Goal: Transaction & Acquisition: Purchase product/service

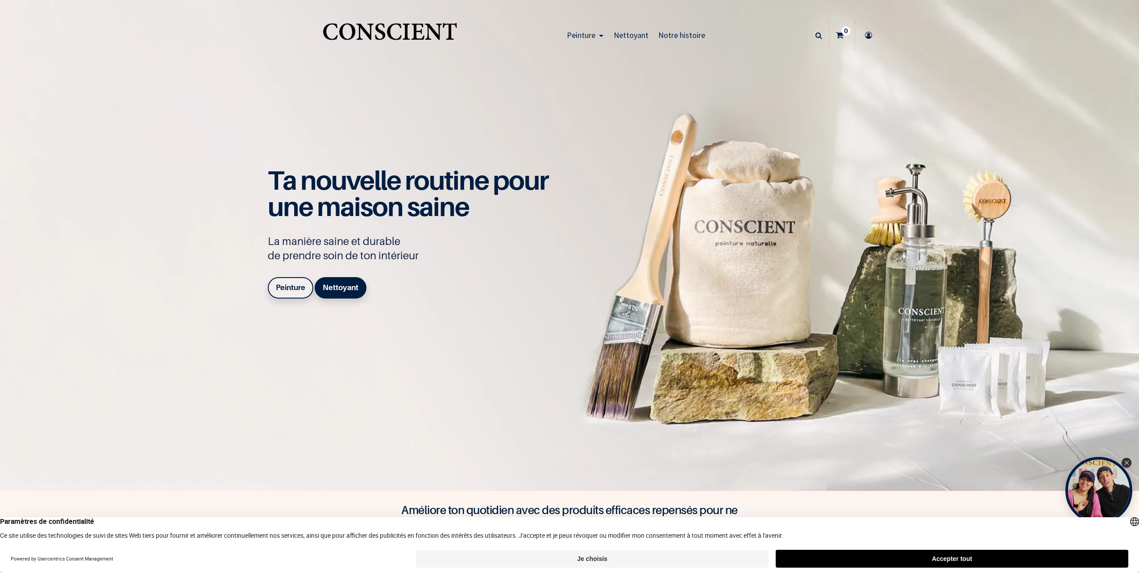
click at [294, 287] on b "Peinture" at bounding box center [290, 287] width 29 height 9
click at [933, 556] on button "Accepter tout" at bounding box center [952, 559] width 353 height 18
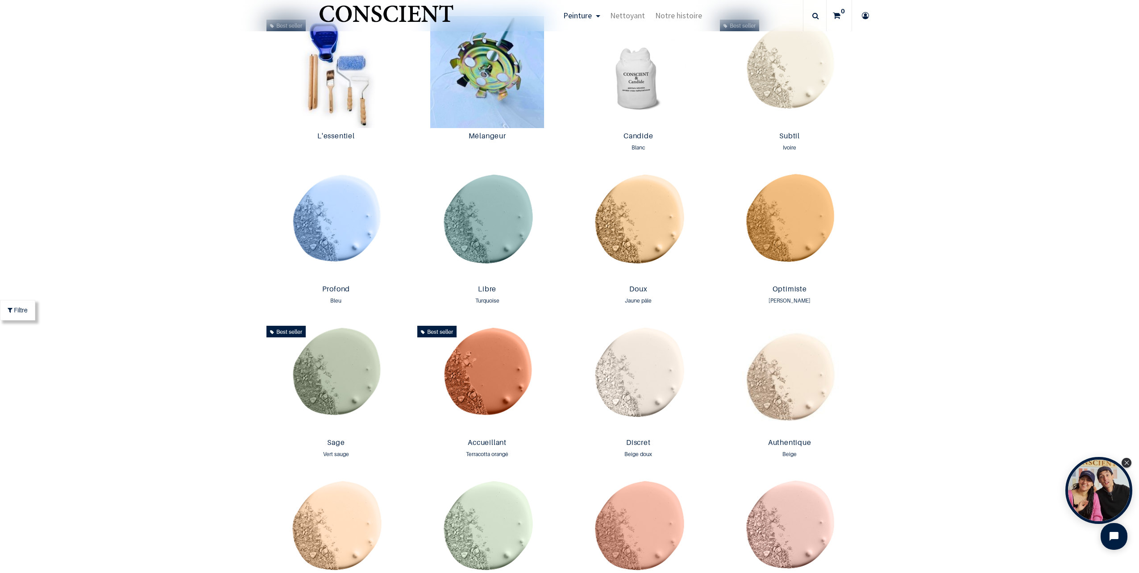
scroll to position [714, 0]
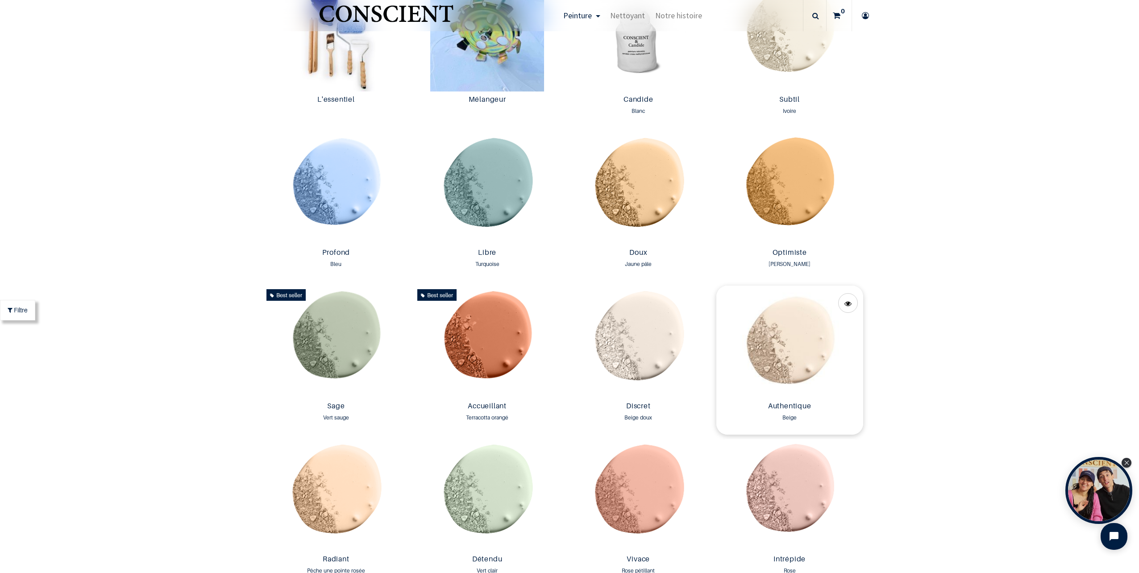
click at [798, 357] on img at bounding box center [789, 342] width 147 height 112
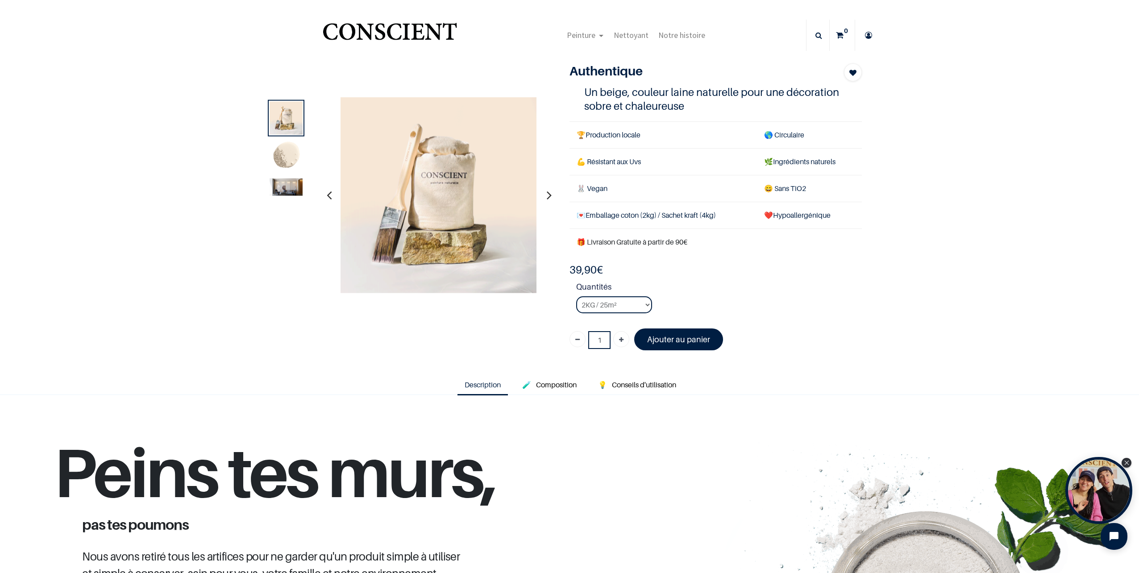
click at [548, 194] on icon "button" at bounding box center [549, 195] width 5 height 24
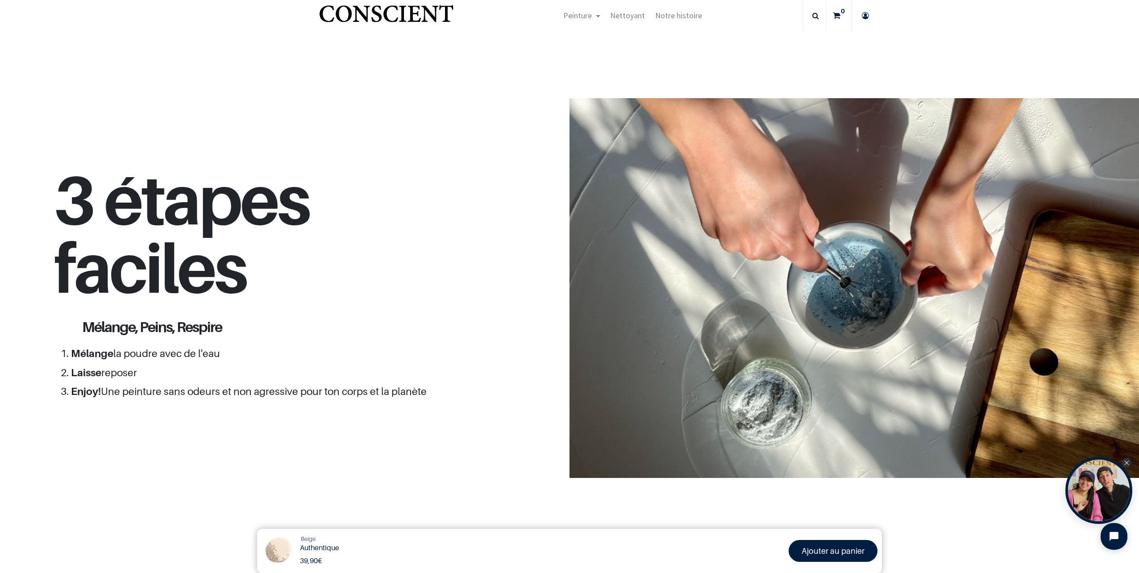
scroll to position [803, 0]
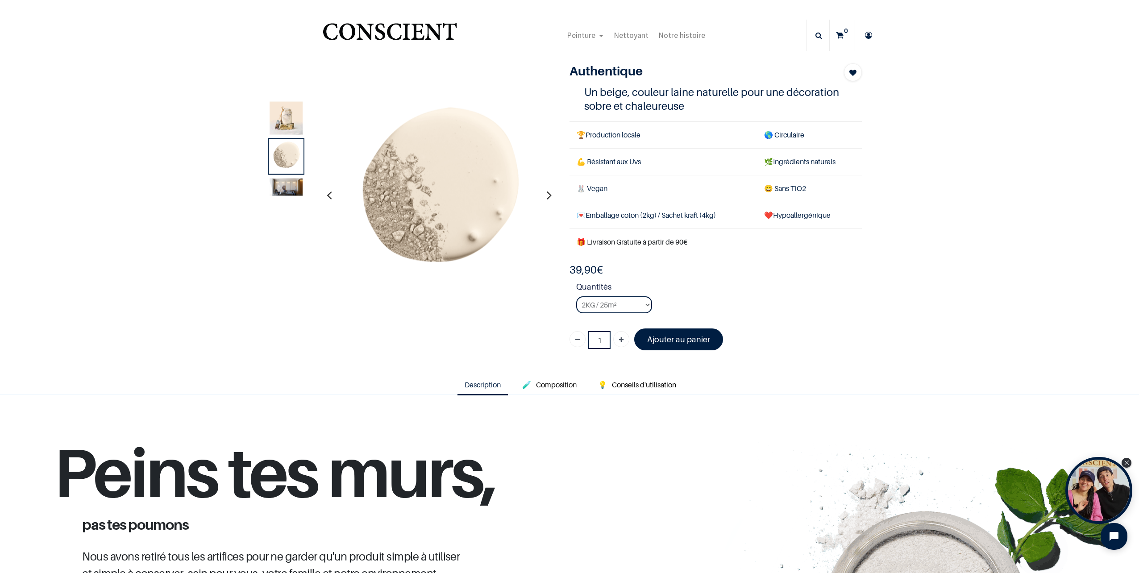
click at [862, 34] on icon at bounding box center [868, 35] width 14 height 31
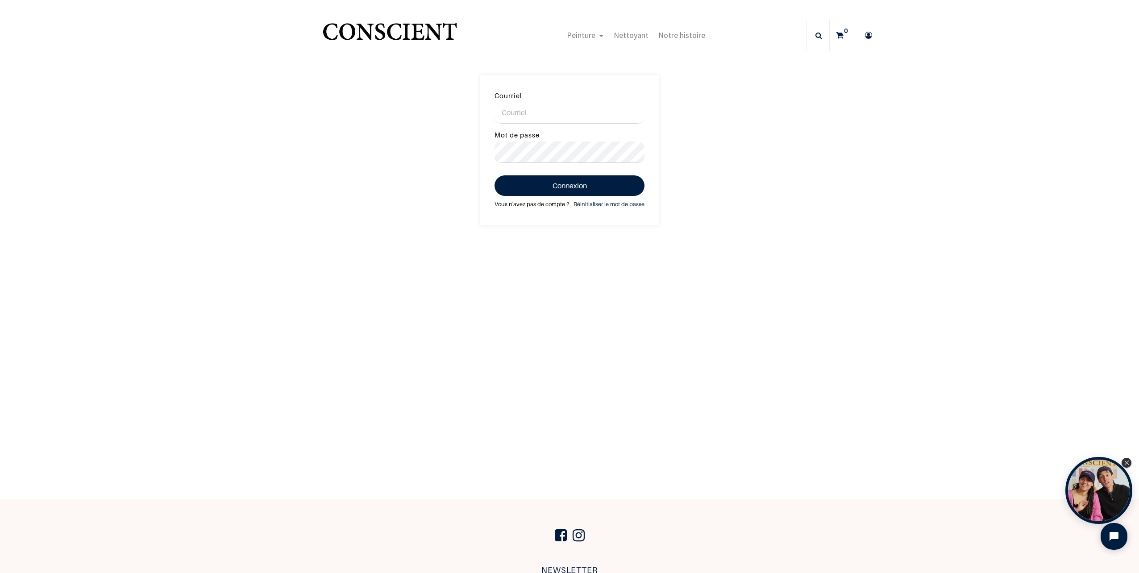
click at [532, 204] on link "Vous n'avez pas de compte ?" at bounding box center [531, 204] width 75 height 10
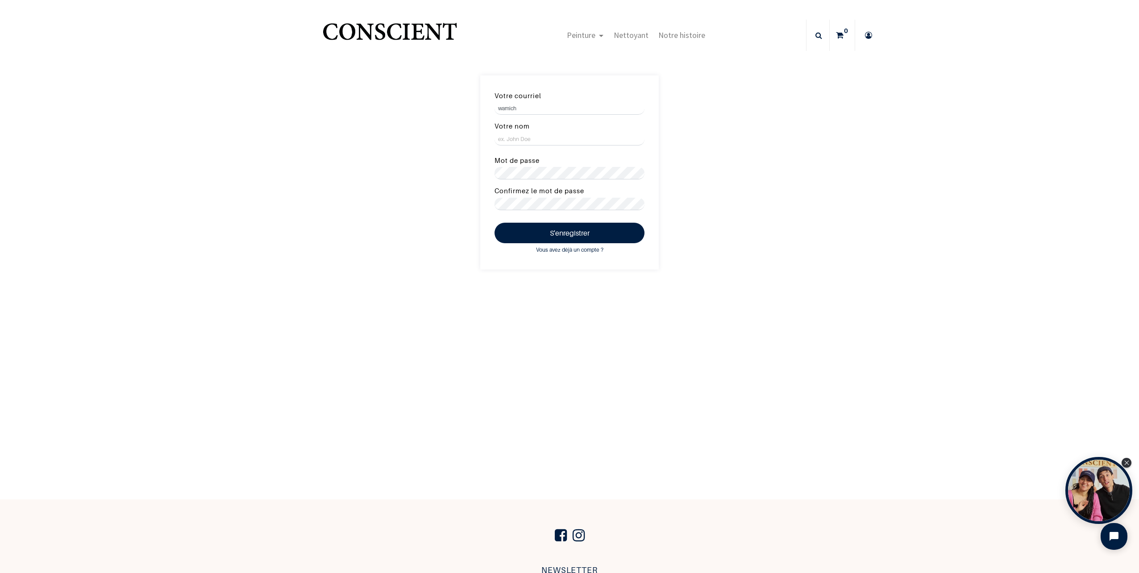
type input "[EMAIL_ADDRESS][DOMAIN_NAME]"
click at [562, 138] on input "Votre nom" at bounding box center [569, 139] width 150 height 12
type input "[PERSON_NAME]"
click at [554, 232] on button "S'enregistrer" at bounding box center [569, 233] width 150 height 21
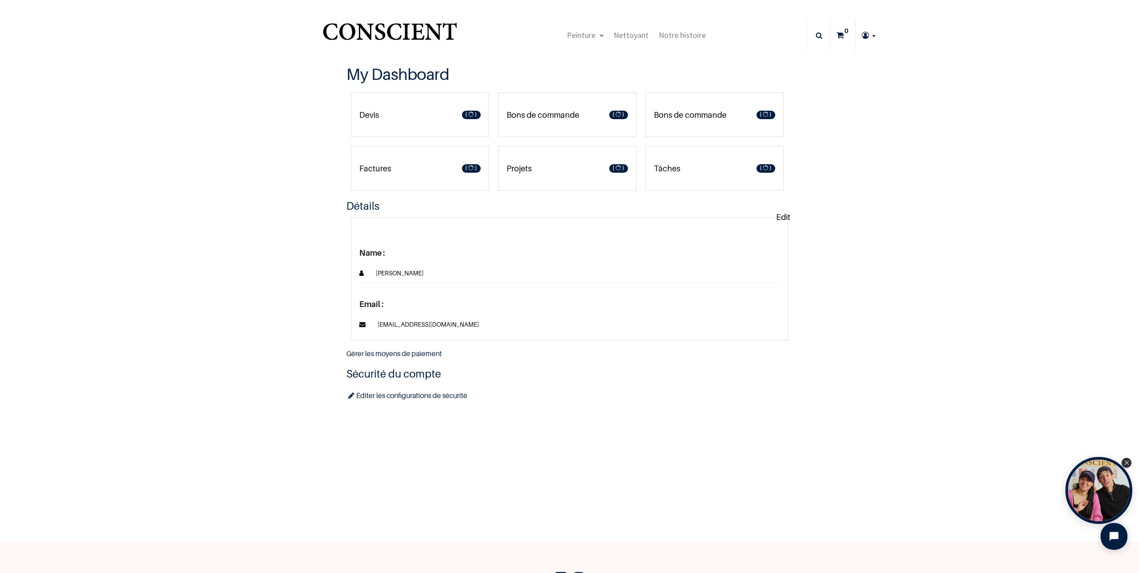
type input "[EMAIL_ADDRESS][DOMAIN_NAME]"
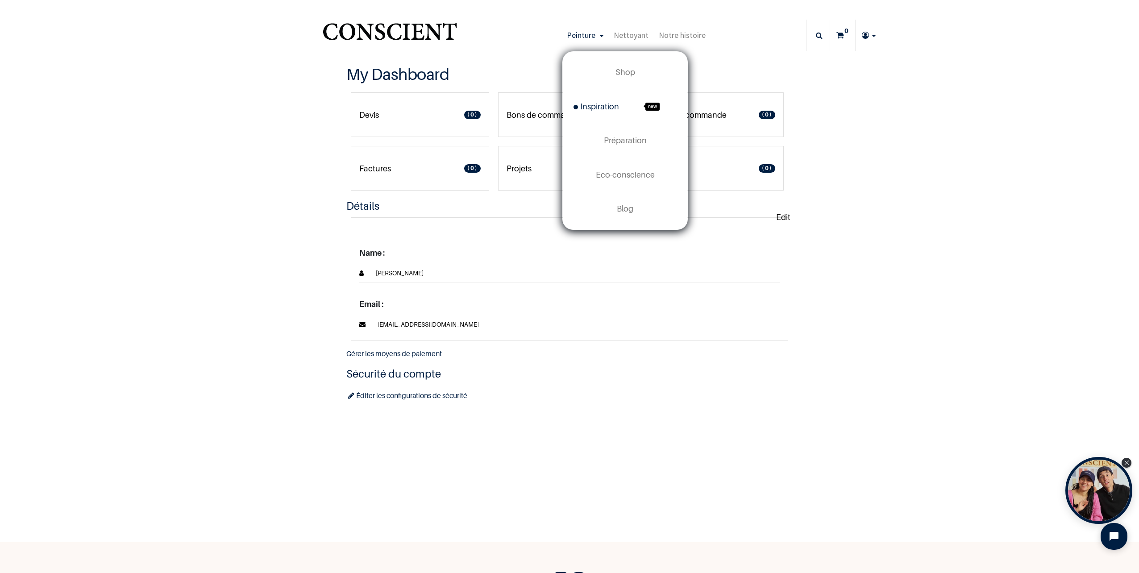
click at [592, 108] on span "Inspiration" at bounding box center [596, 106] width 46 height 9
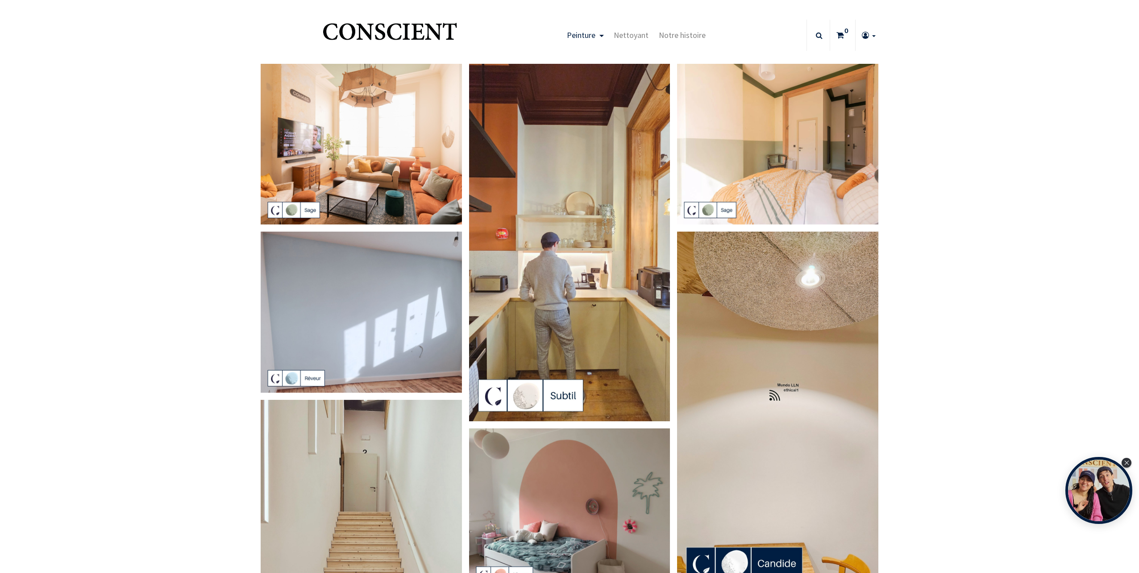
type input "[EMAIL_ADDRESS][DOMAIN_NAME]"
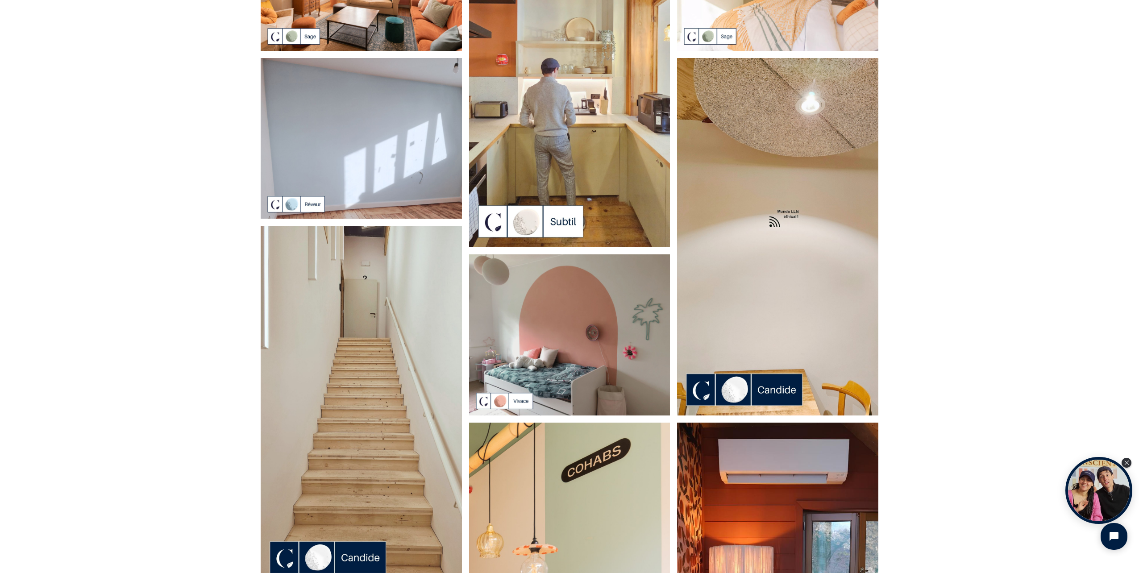
scroll to position [134, 0]
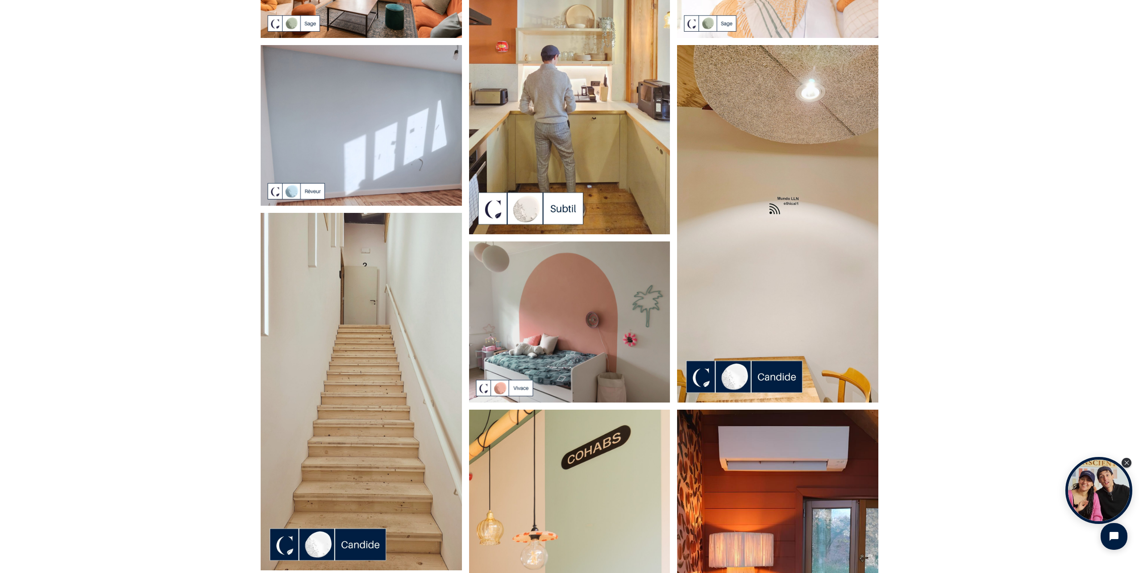
click at [762, 371] on img at bounding box center [777, 223] width 201 height 357
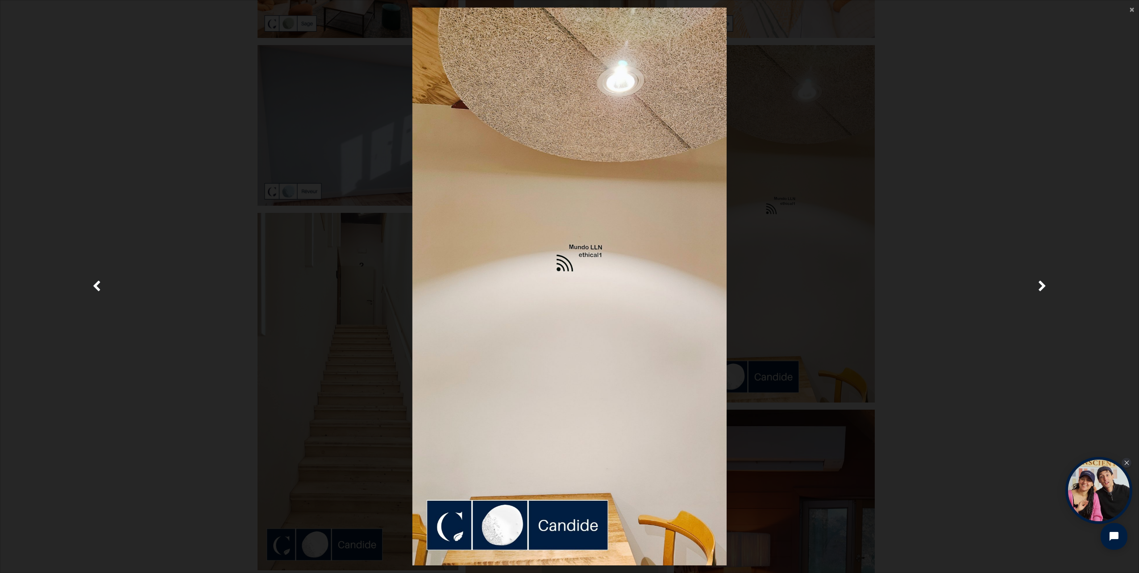
click at [575, 262] on img at bounding box center [569, 287] width 314 height 558
click at [559, 270] on img at bounding box center [569, 287] width 314 height 558
click at [1038, 284] on span "Suivante" at bounding box center [1042, 286] width 8 height 17
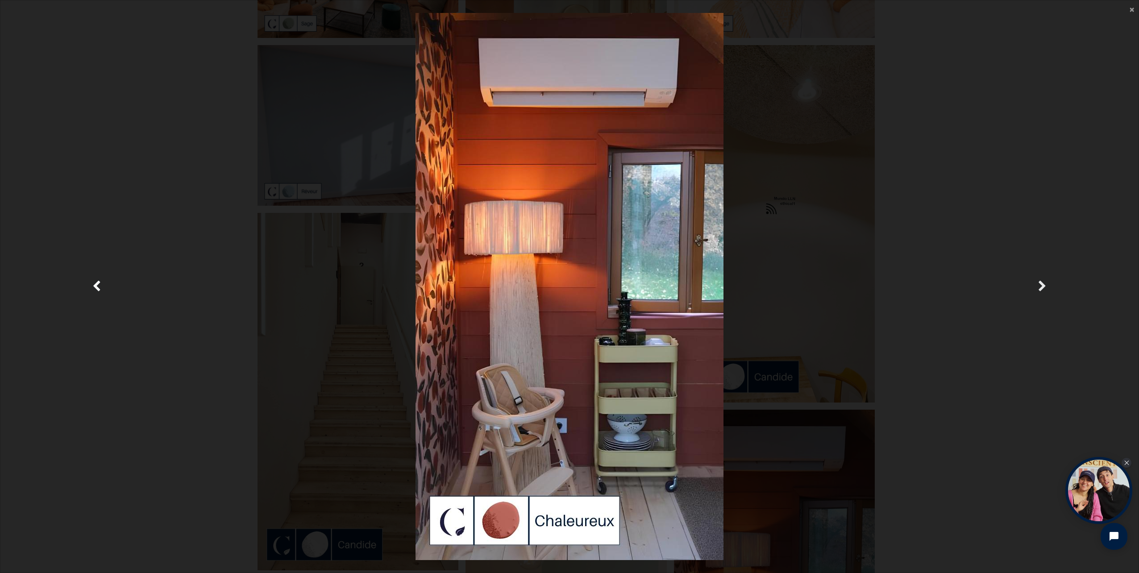
click at [1038, 284] on span "Suivante" at bounding box center [1042, 286] width 8 height 17
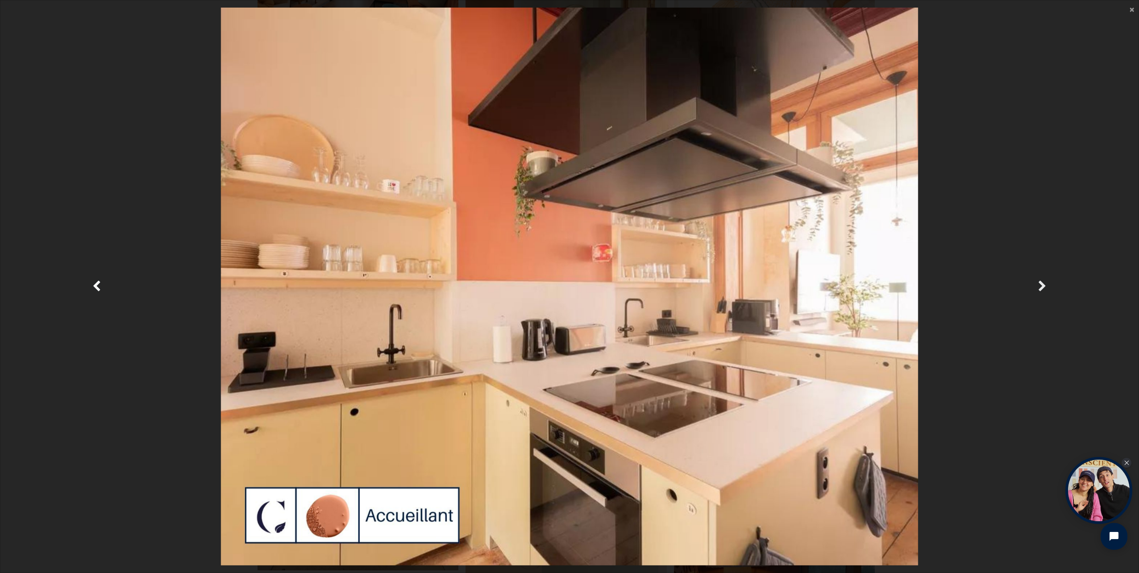
click at [1038, 284] on span "Suivante" at bounding box center [1042, 286] width 8 height 17
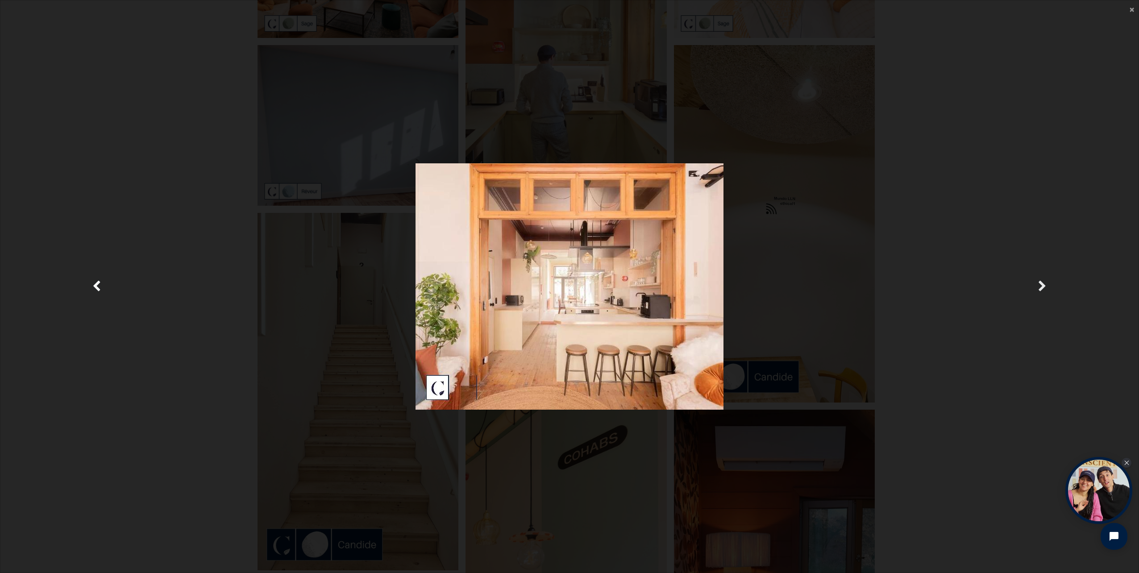
click at [1038, 284] on span "Suivante" at bounding box center [1042, 286] width 8 height 17
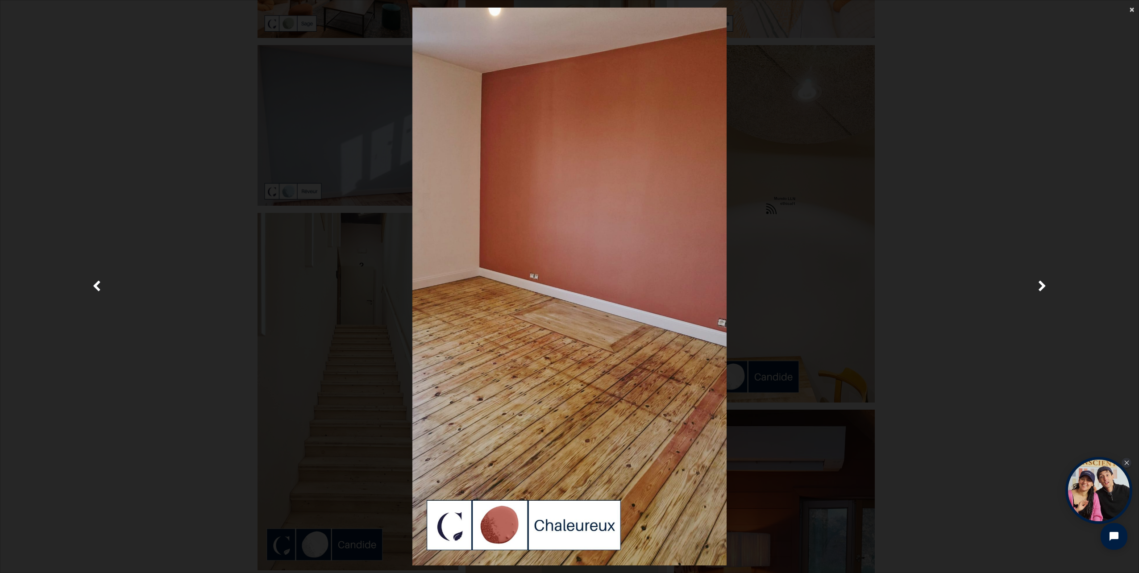
click at [1134, 8] on span "×" at bounding box center [1131, 9] width 4 height 12
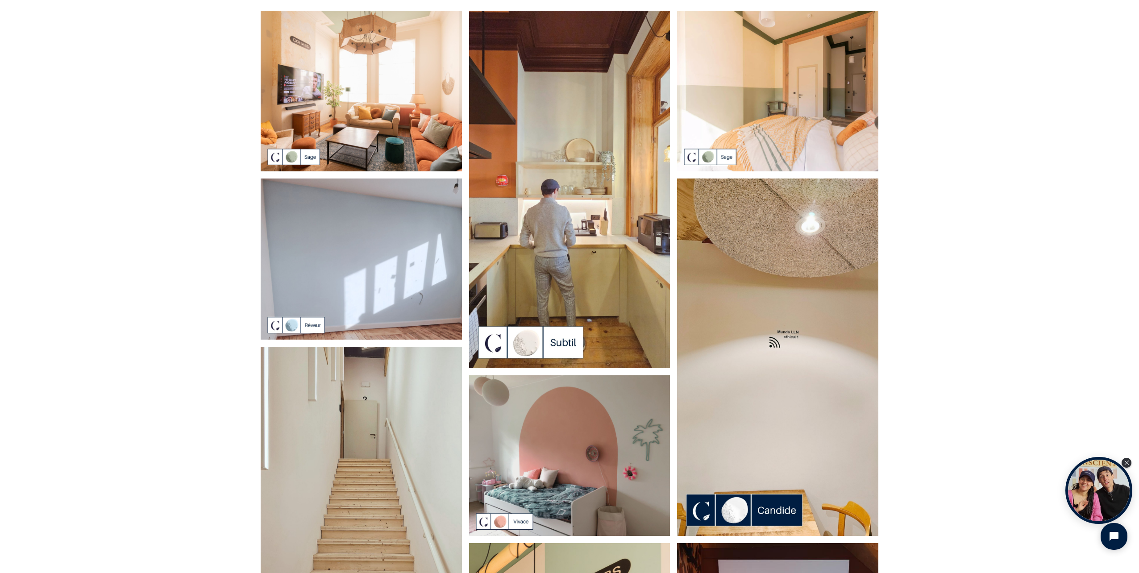
scroll to position [0, 0]
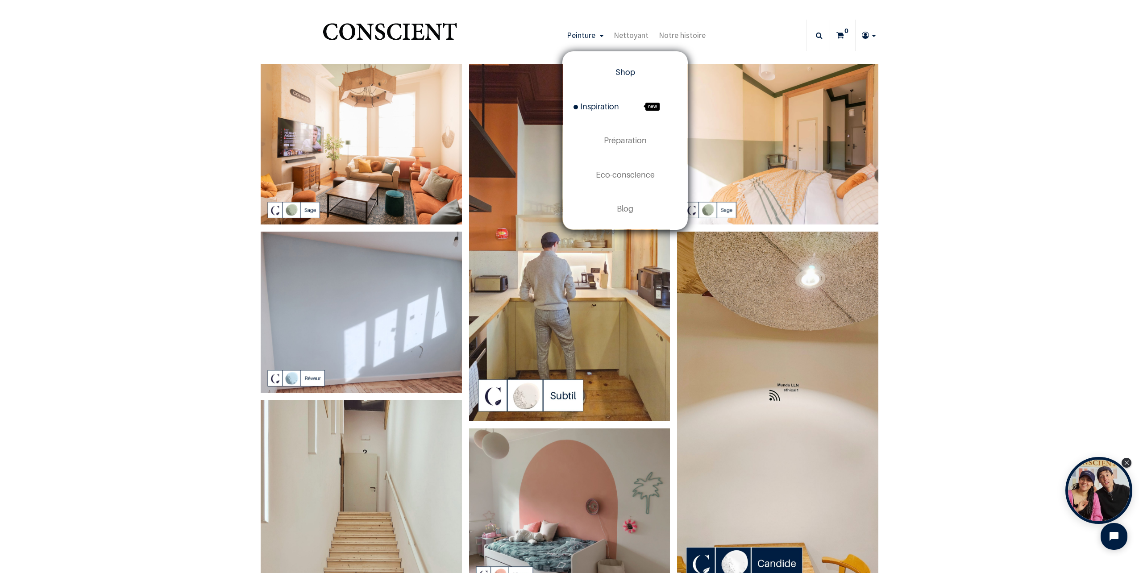
click at [622, 71] on span "Shop" at bounding box center [625, 71] width 20 height 9
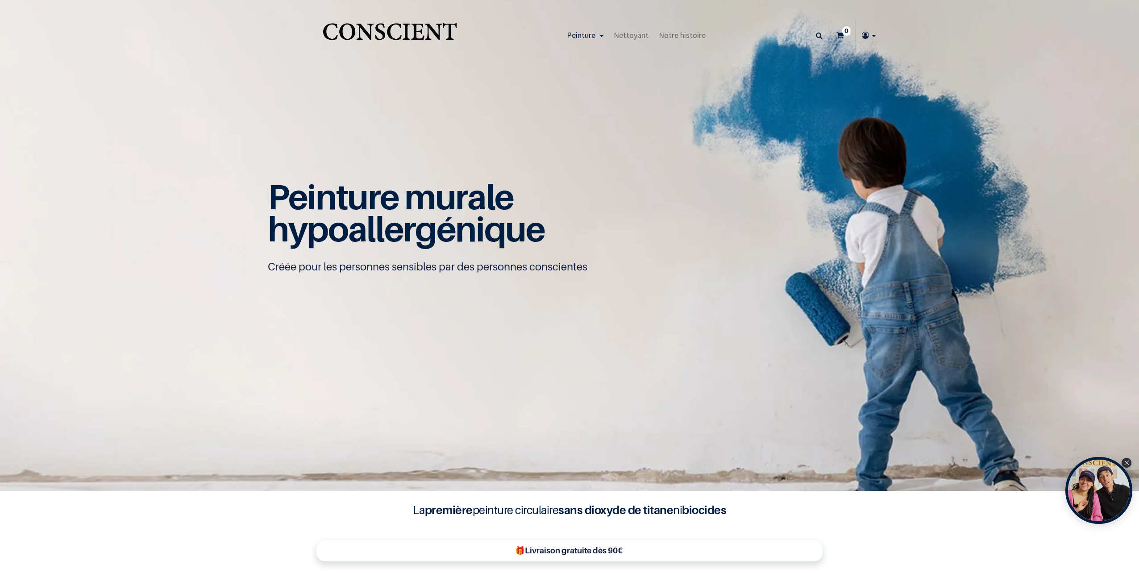
type input "[EMAIL_ADDRESS][DOMAIN_NAME]"
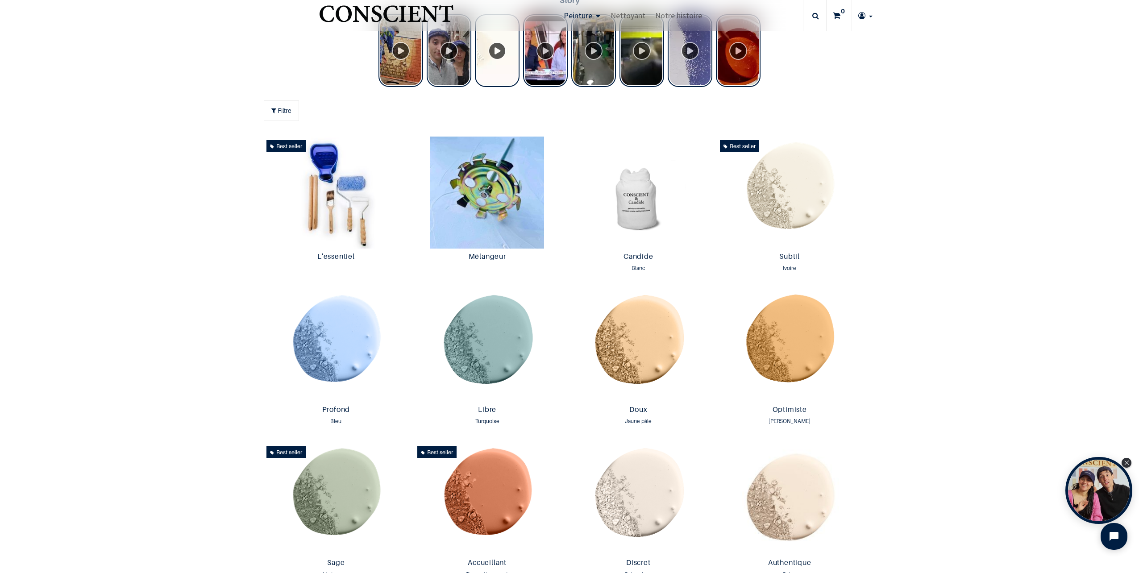
scroll to position [581, 0]
click at [693, 158] on span at bounding box center [696, 155] width 7 height 20
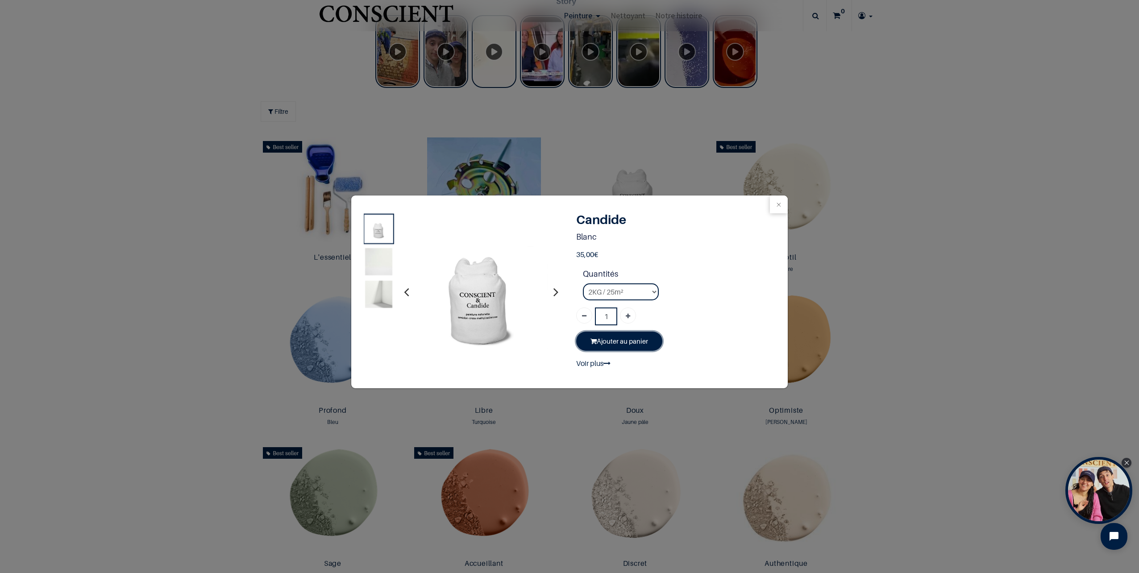
click at [629, 341] on link "Ajouter au panier" at bounding box center [619, 341] width 86 height 19
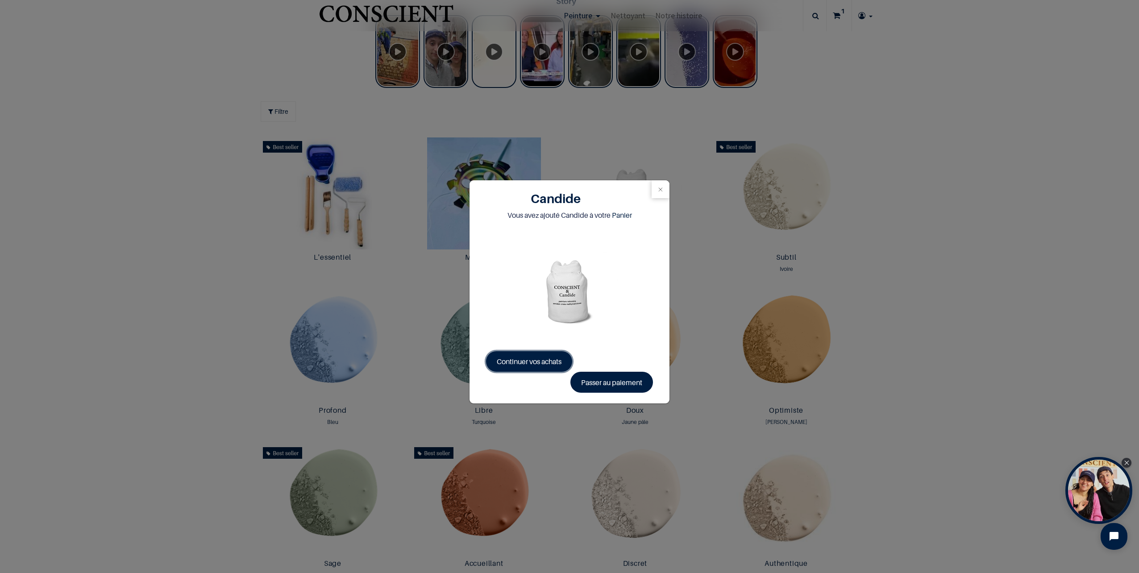
click at [544, 360] on span "Continuer vos achats" at bounding box center [529, 361] width 65 height 9
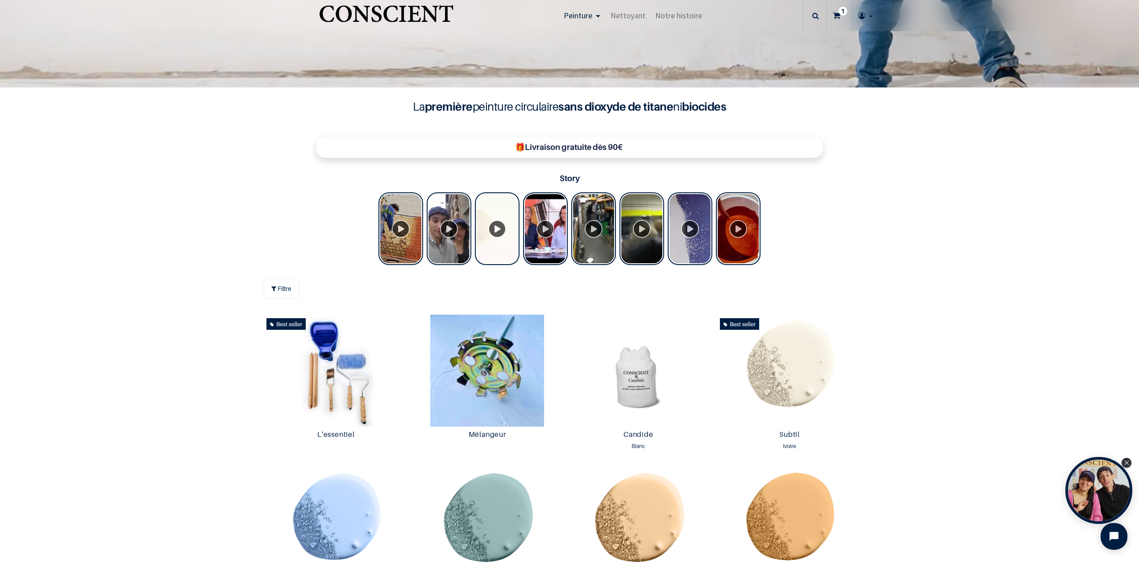
scroll to position [357, 0]
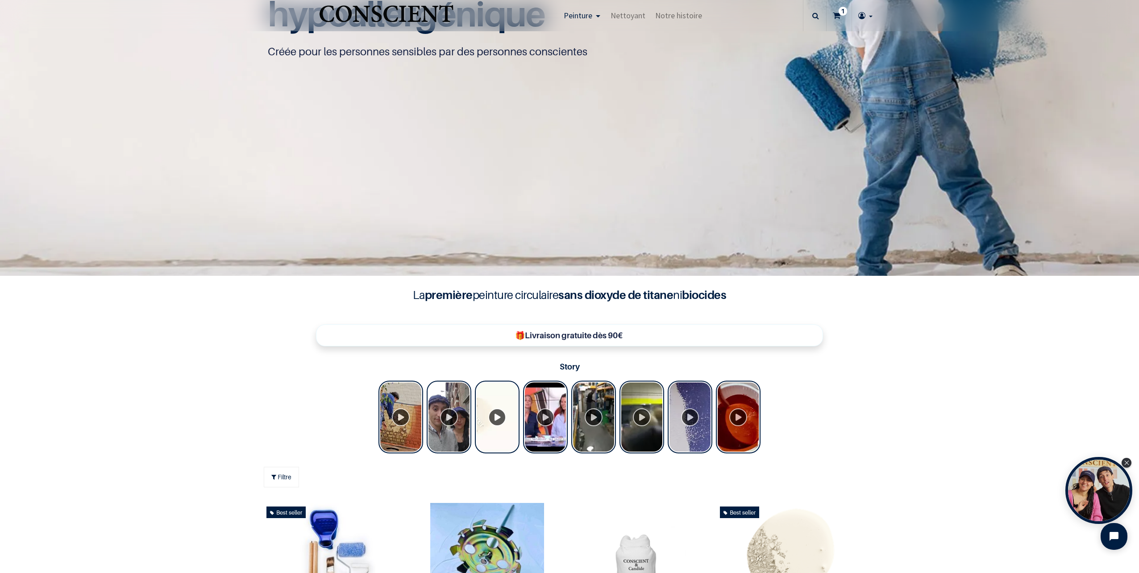
scroll to position [90, 0]
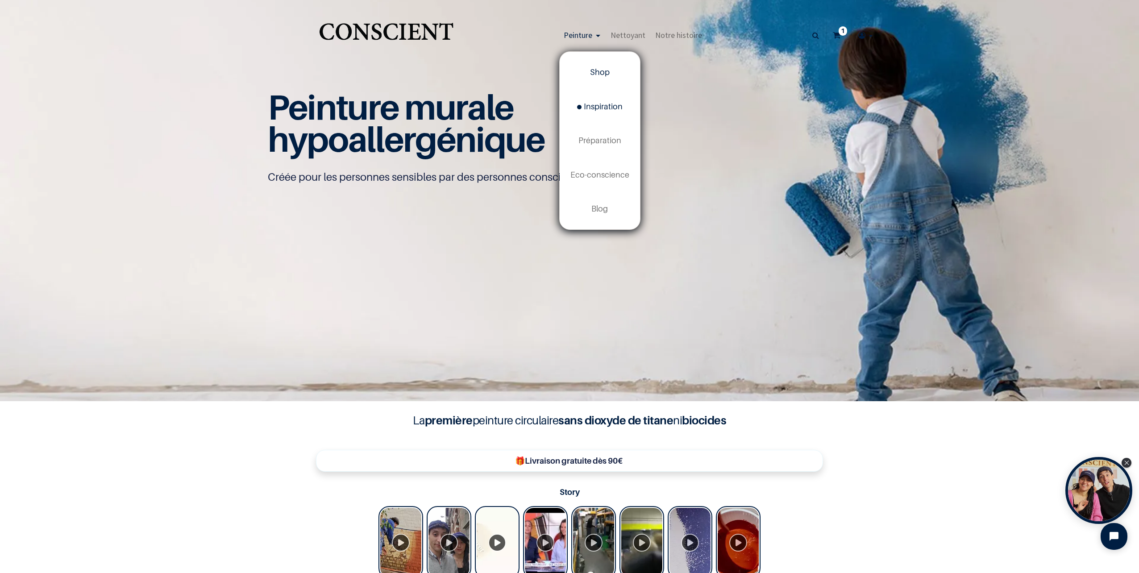
click at [597, 101] on link "Inspiration new" at bounding box center [600, 107] width 80 height 34
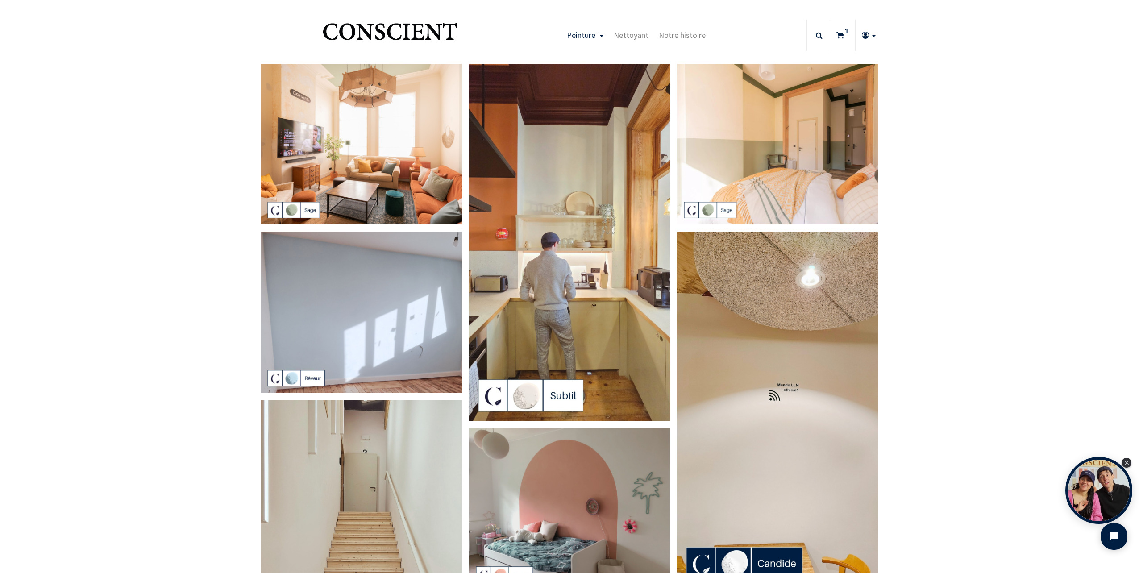
type input "[EMAIL_ADDRESS][DOMAIN_NAME]"
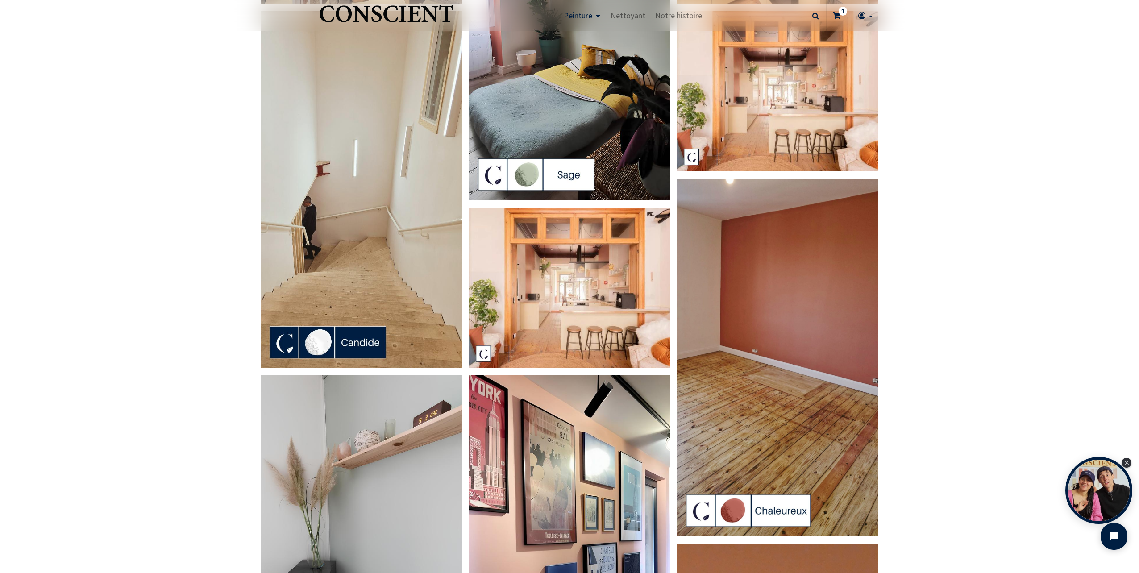
scroll to position [1071, 0]
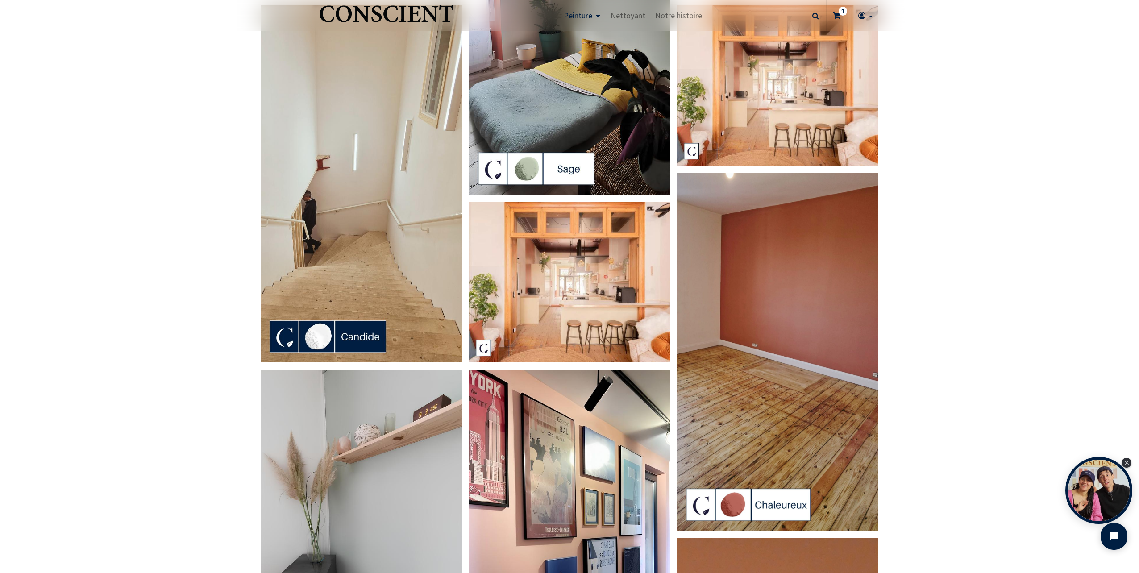
click at [440, 281] on img at bounding box center [361, 183] width 201 height 357
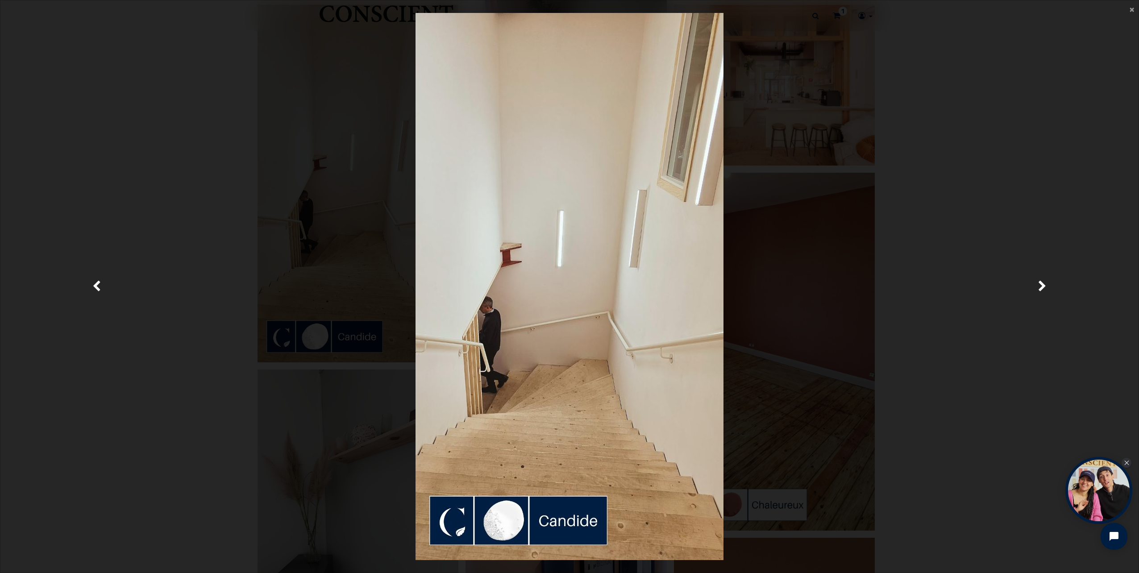
click at [511, 524] on img at bounding box center [569, 286] width 308 height 547
click at [1127, 9] on main "× Fermer" at bounding box center [569, 286] width 1138 height 572
click at [1129, 9] on span "×" at bounding box center [1131, 9] width 4 height 12
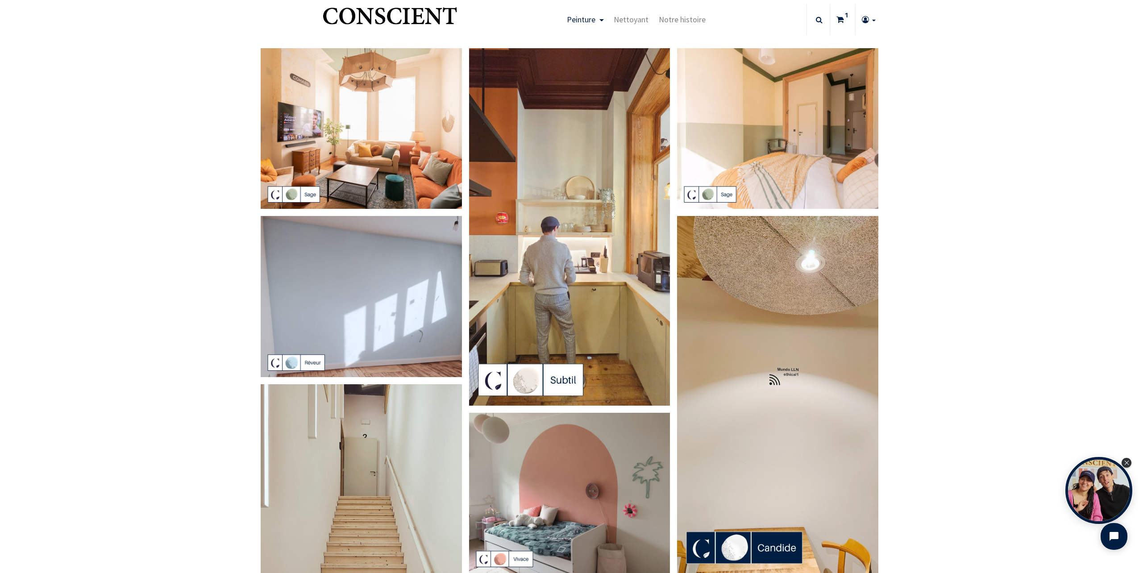
scroll to position [0, 0]
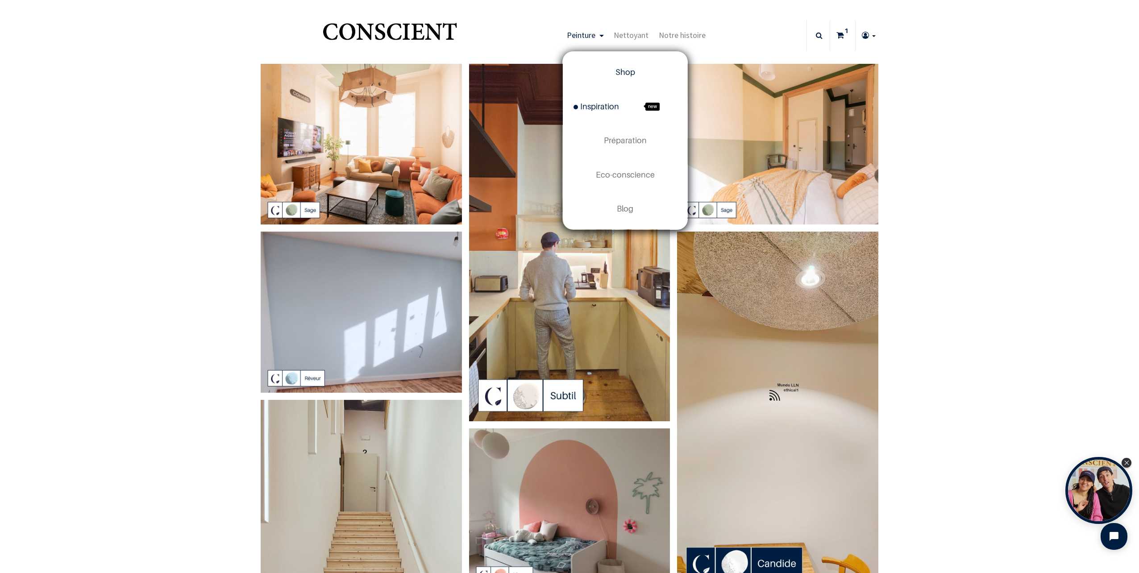
click at [623, 71] on span "Shop" at bounding box center [625, 71] width 20 height 9
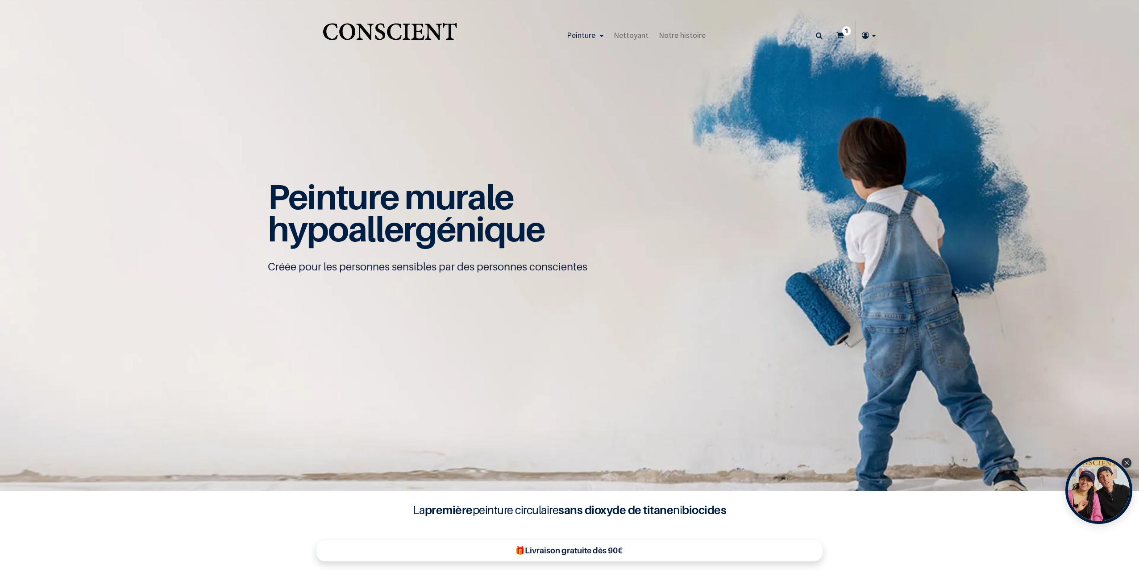
type input "[EMAIL_ADDRESS][DOMAIN_NAME]"
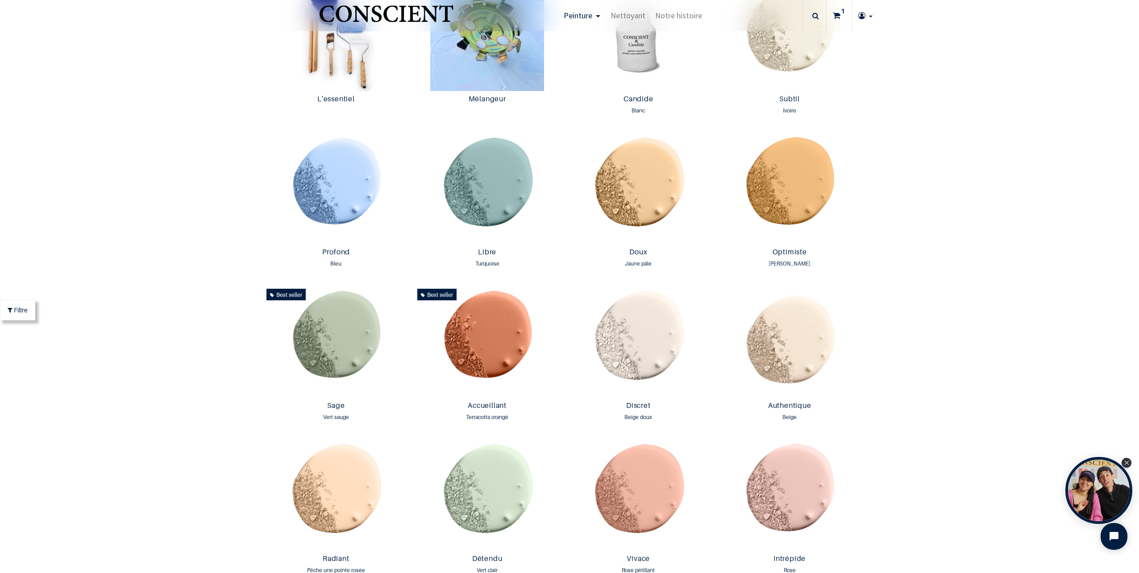
scroll to position [670, 0]
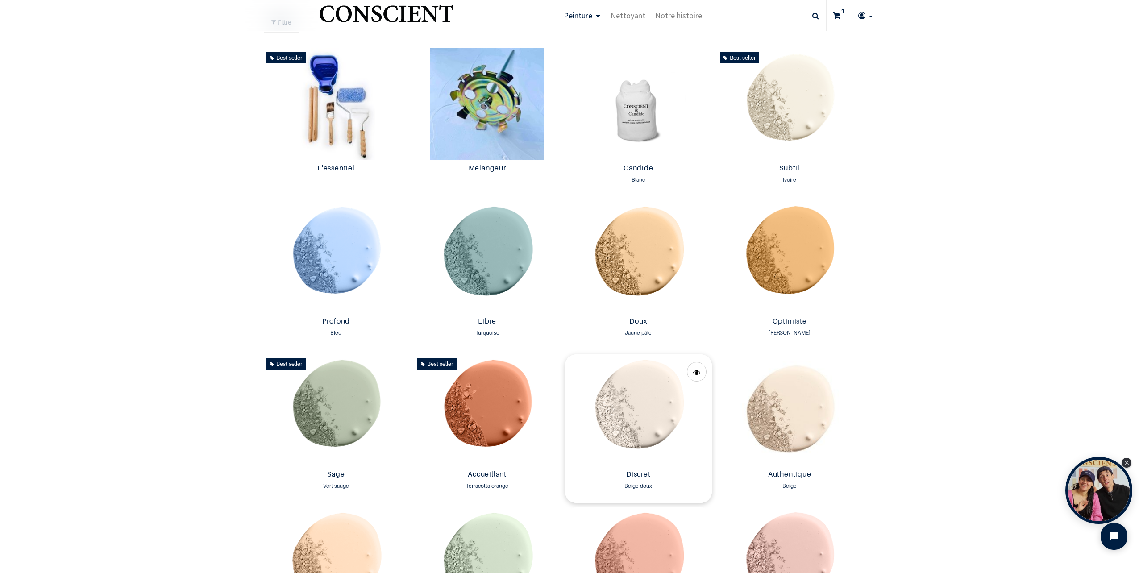
click at [645, 422] on img at bounding box center [638, 410] width 147 height 112
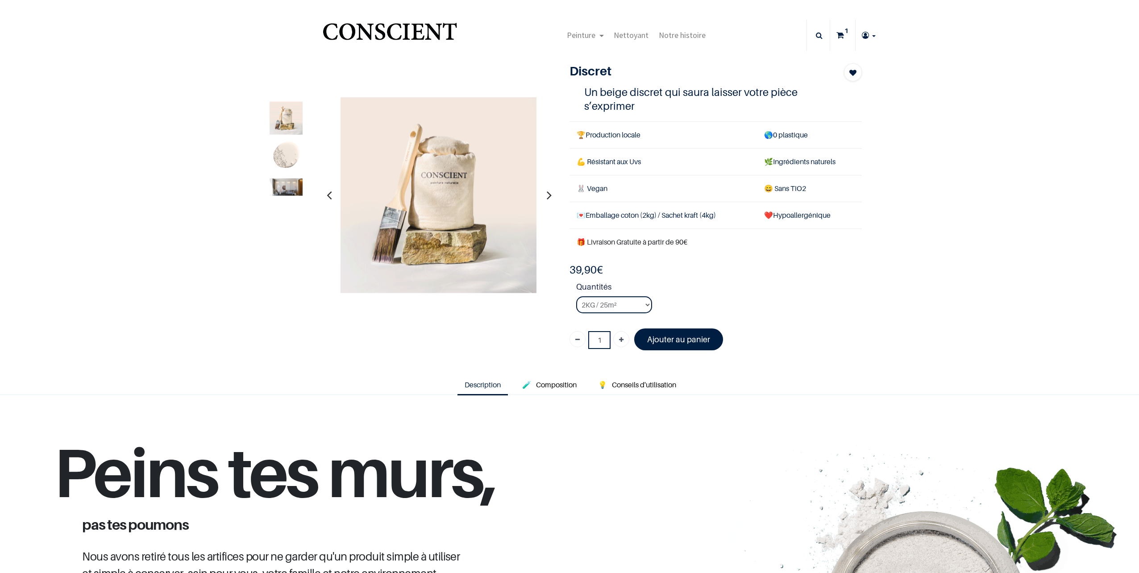
type input "[EMAIL_ADDRESS][DOMAIN_NAME]"
click at [278, 154] on img at bounding box center [286, 156] width 33 height 33
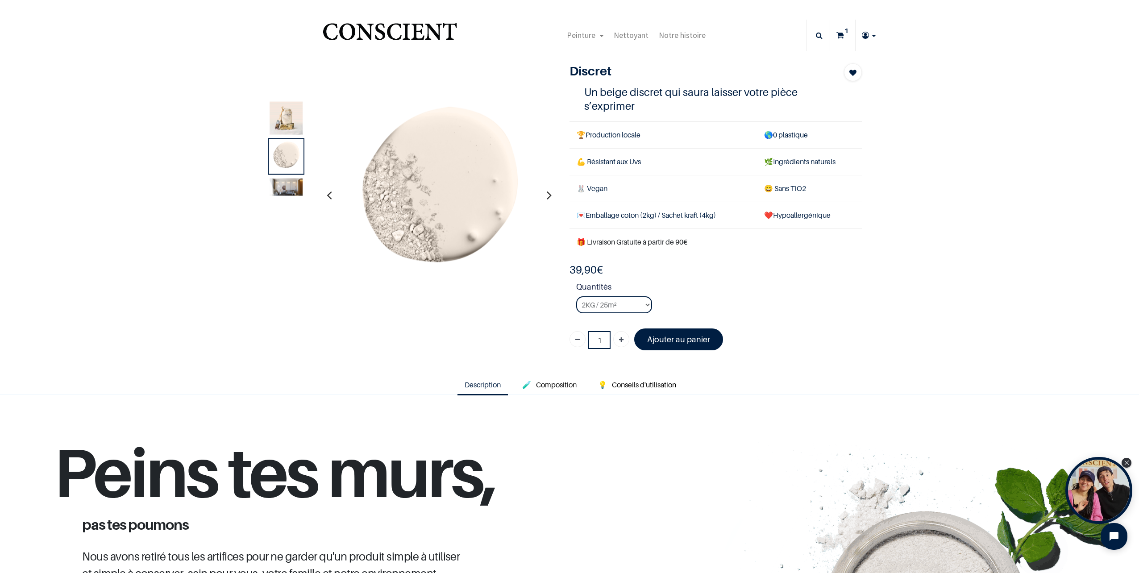
click at [282, 184] on img at bounding box center [286, 186] width 33 height 17
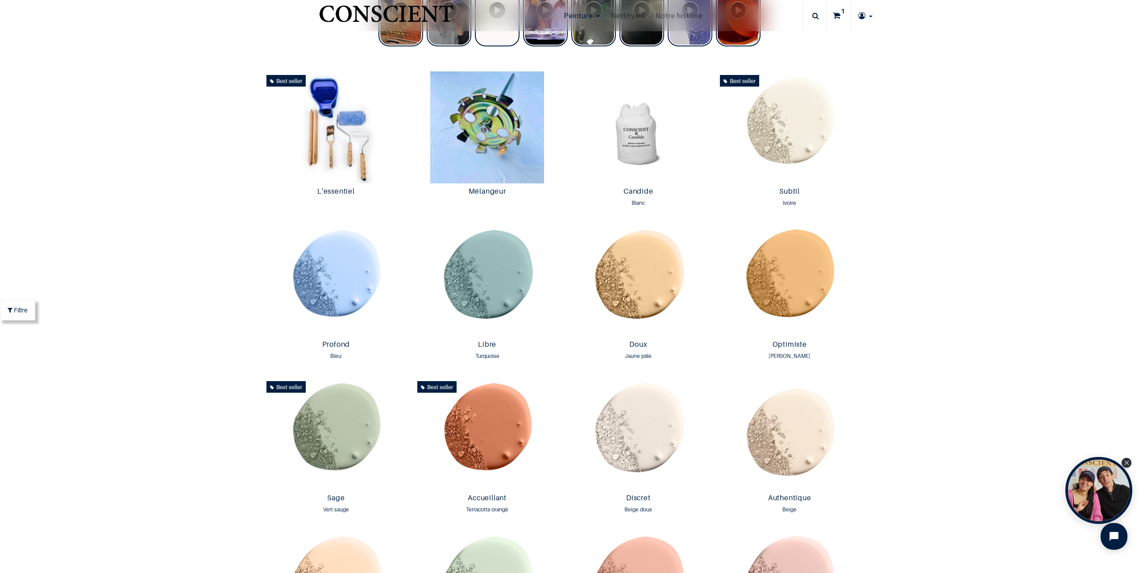
scroll to position [625, 0]
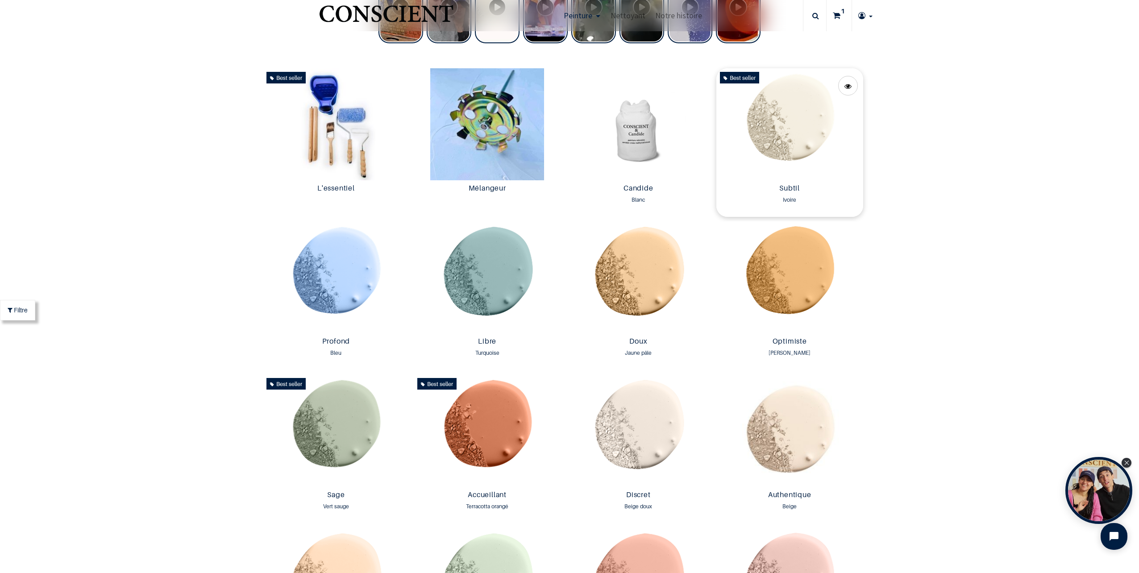
click at [810, 147] on img at bounding box center [789, 124] width 147 height 112
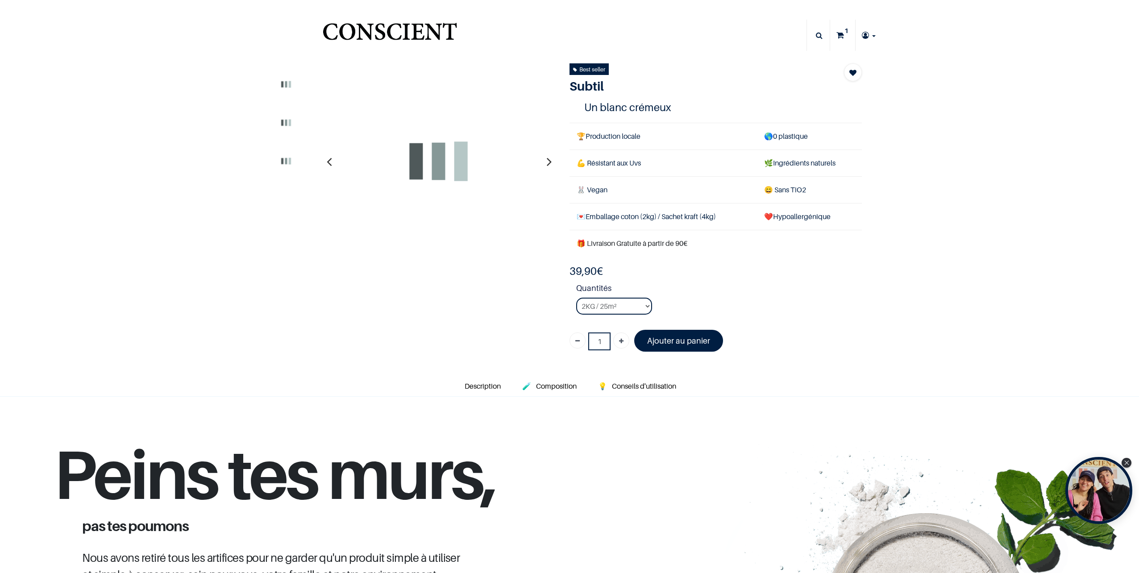
type input "[EMAIL_ADDRESS][DOMAIN_NAME]"
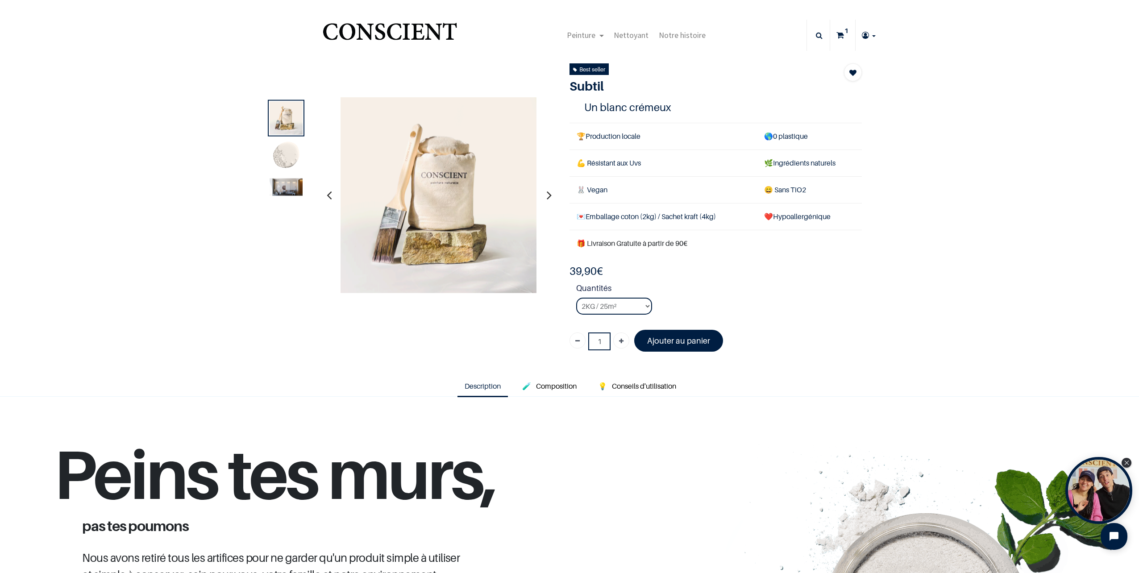
click at [283, 188] on img at bounding box center [286, 186] width 33 height 17
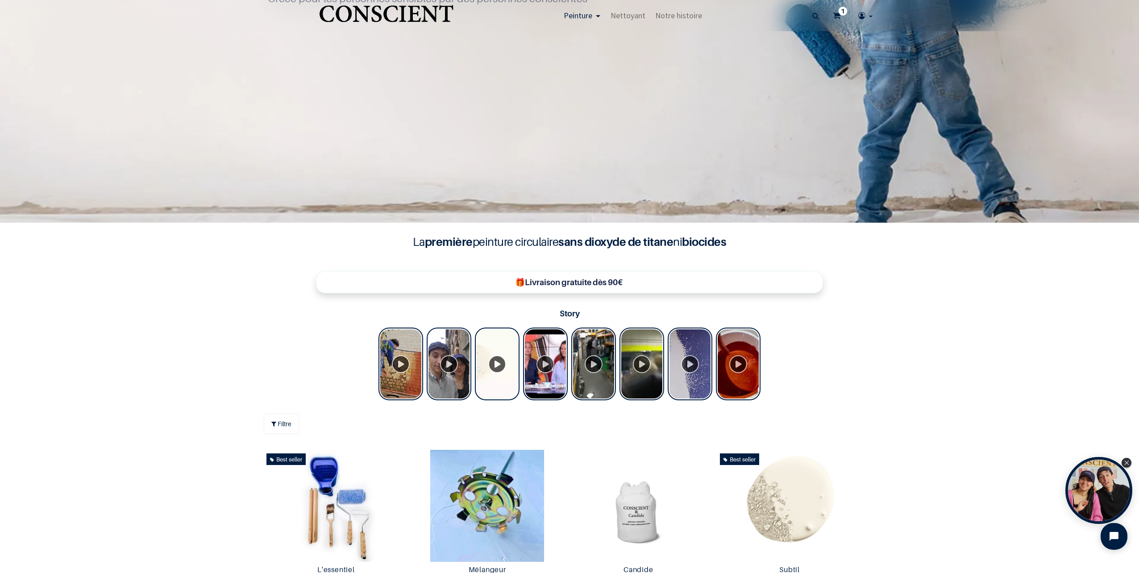
scroll to position [447, 0]
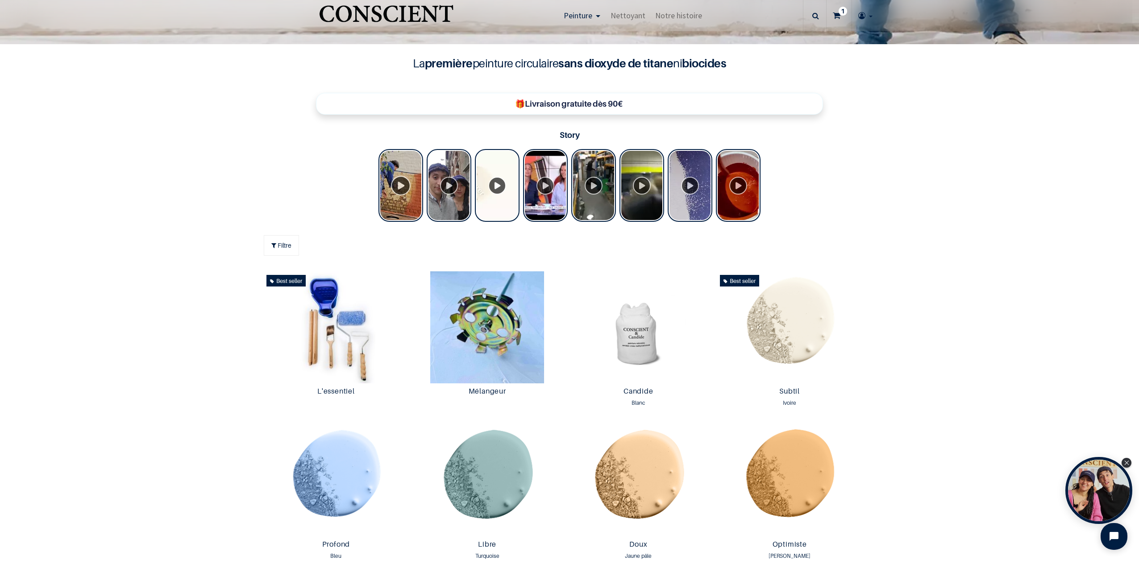
click at [390, 193] on div "Tolstoy Stories" at bounding box center [400, 185] width 45 height 73
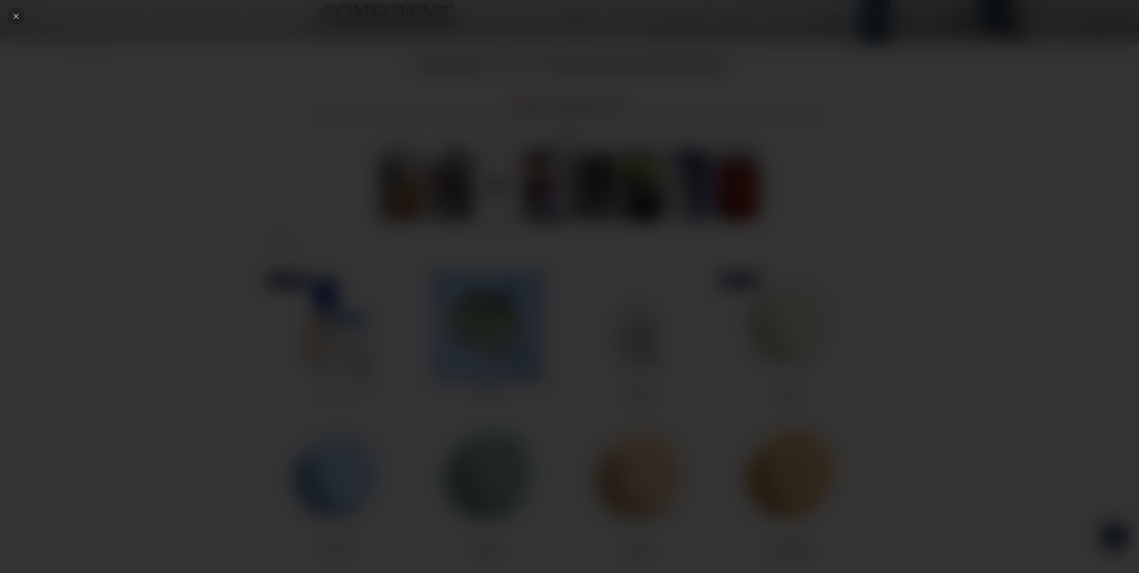
click at [15, 18] on icon "Close" at bounding box center [16, 16] width 8 height 8
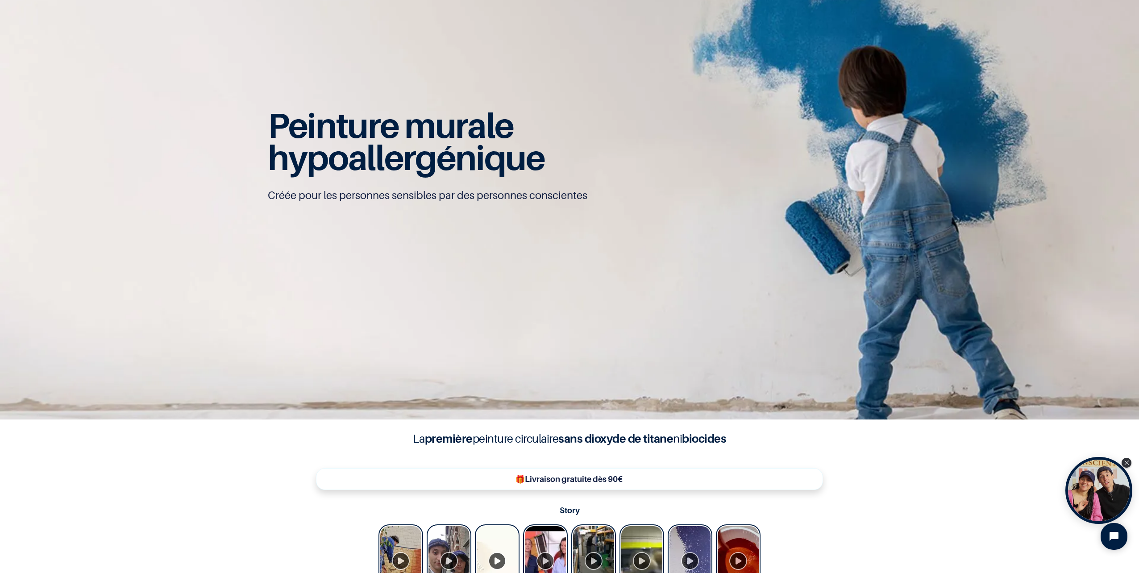
scroll to position [0, 0]
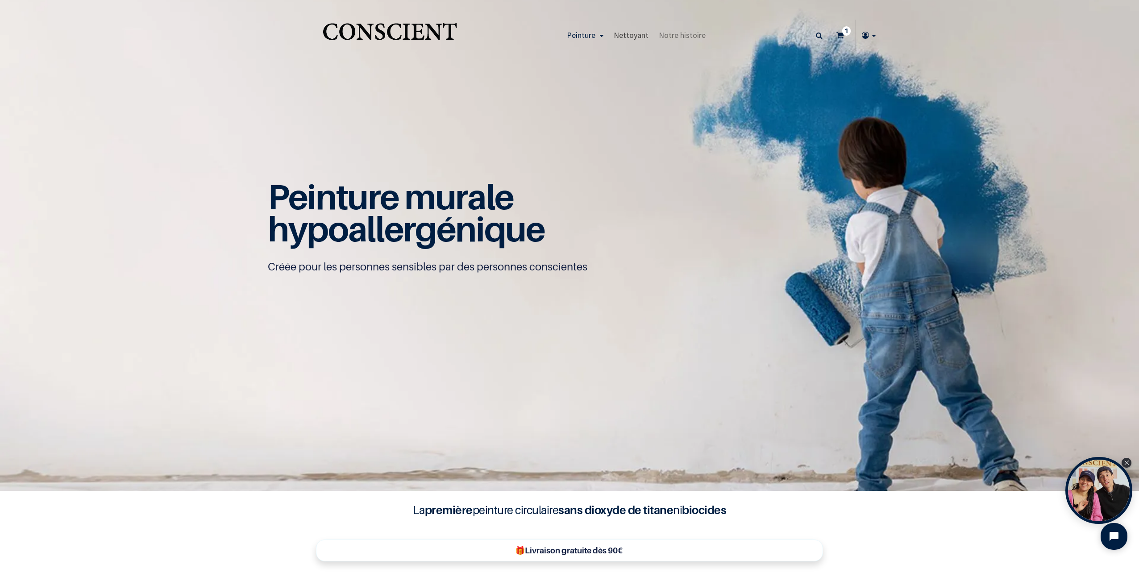
click at [620, 33] on span "Nettoyant" at bounding box center [631, 35] width 35 height 10
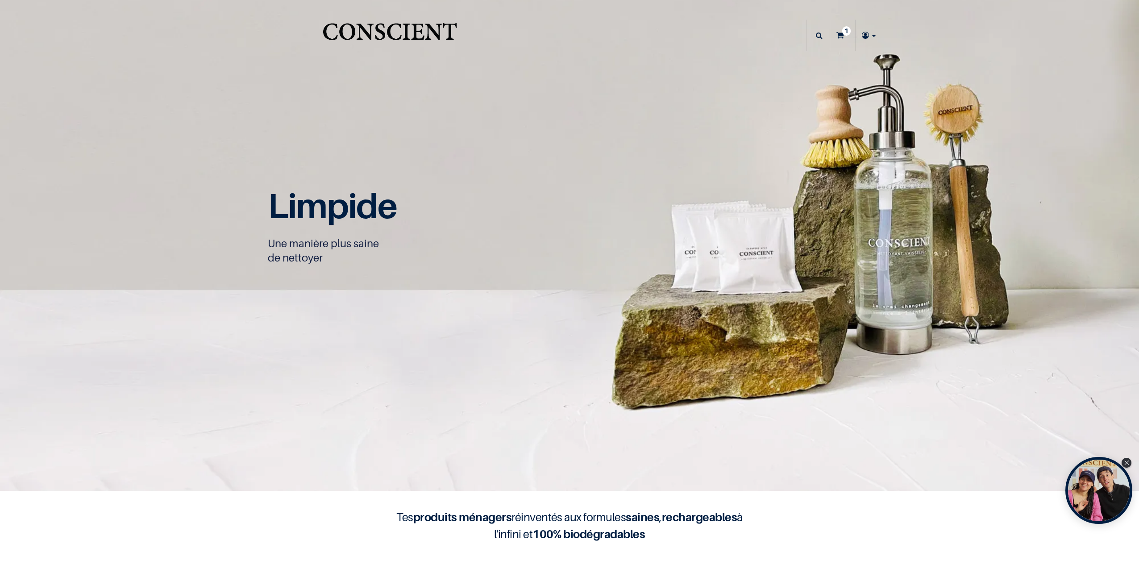
scroll to position [0, 0]
type input "[EMAIL_ADDRESS][DOMAIN_NAME]"
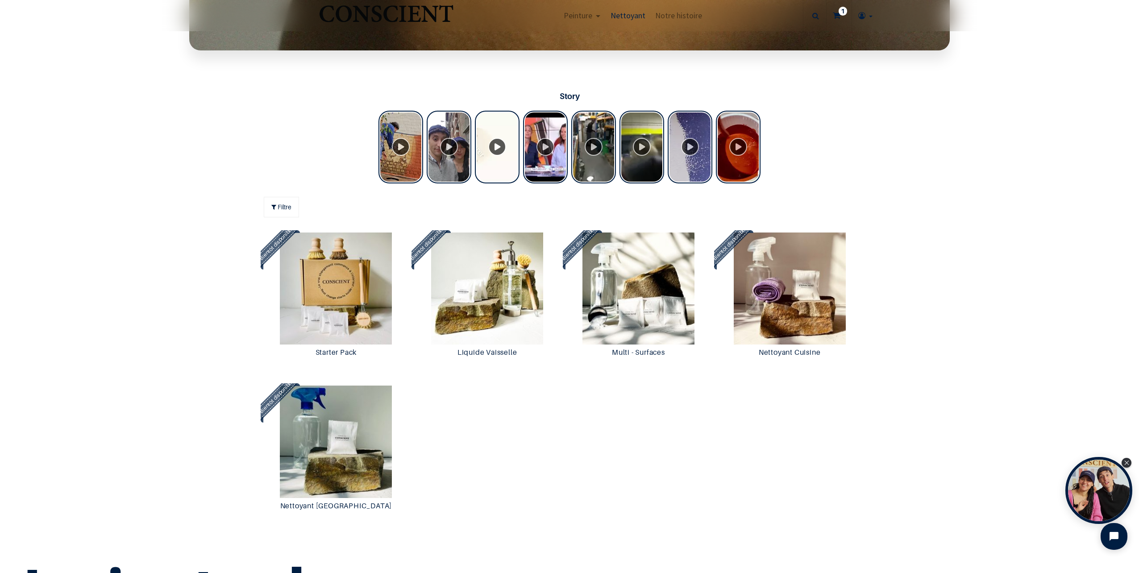
scroll to position [982, 0]
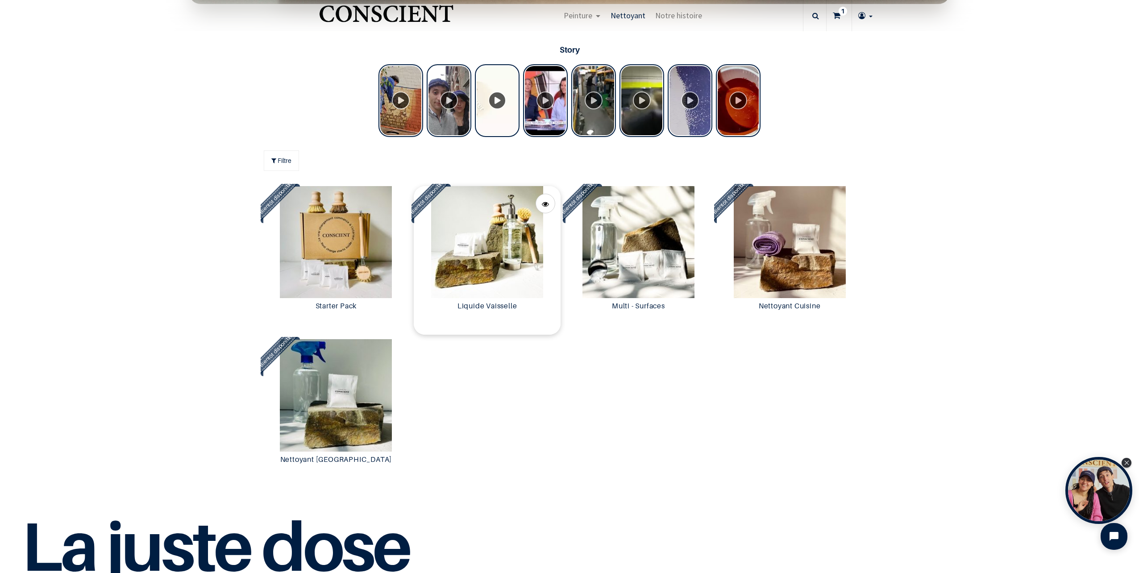
click at [476, 270] on img at bounding box center [487, 242] width 147 height 112
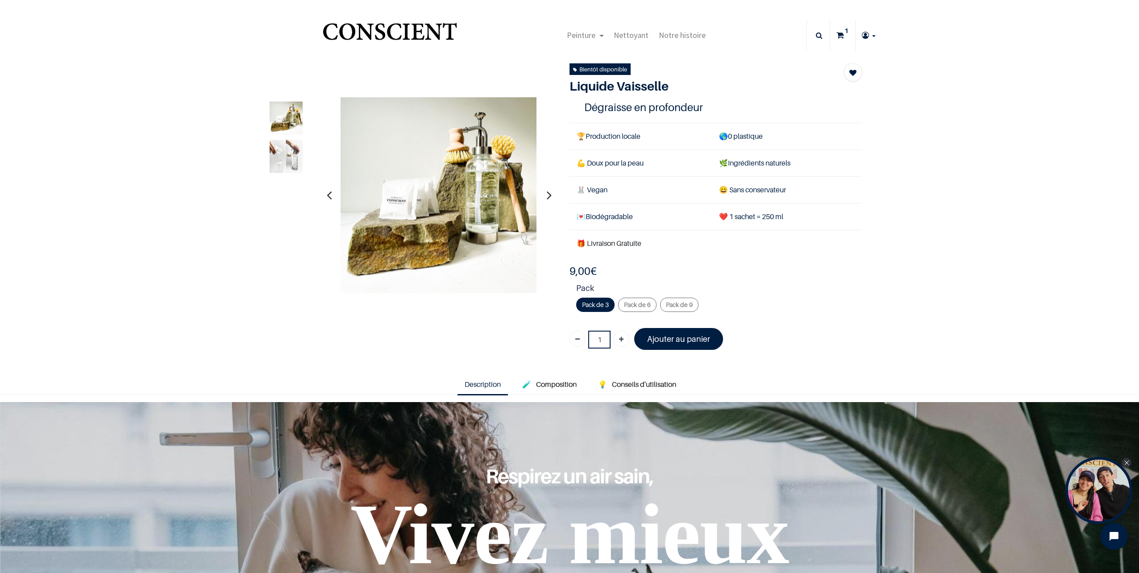
type input "[EMAIL_ADDRESS][DOMAIN_NAME]"
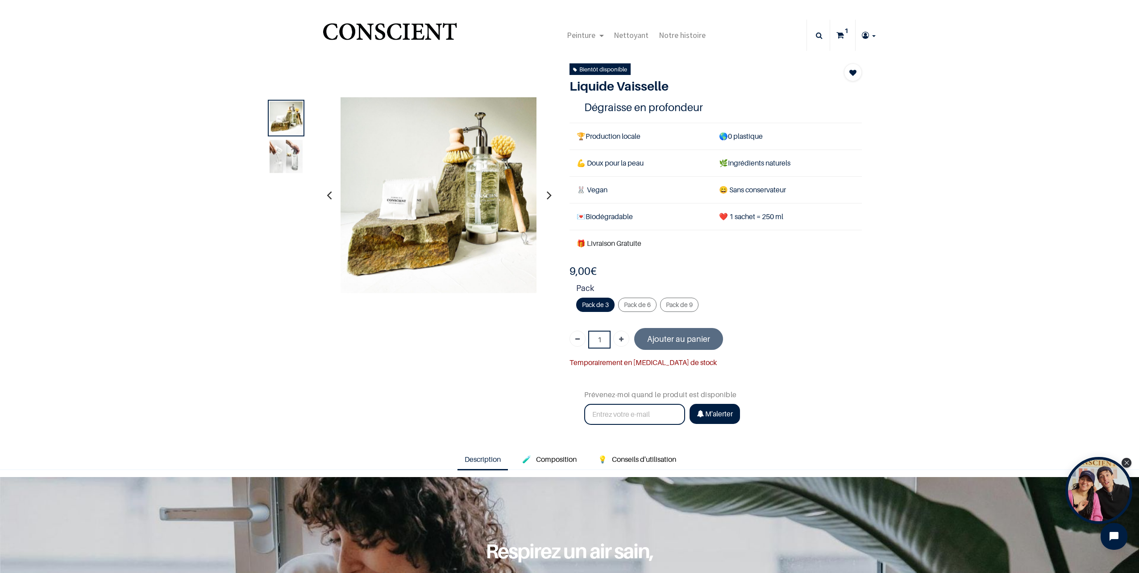
click at [542, 195] on button "button" at bounding box center [549, 195] width 14 height 33
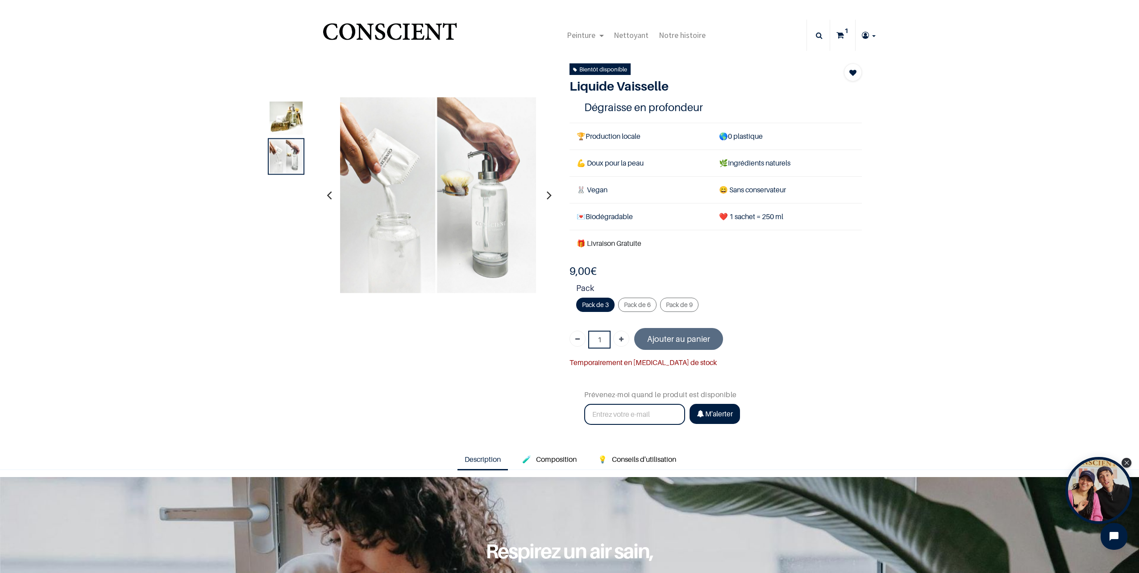
click at [542, 195] on button "button" at bounding box center [549, 195] width 14 height 33
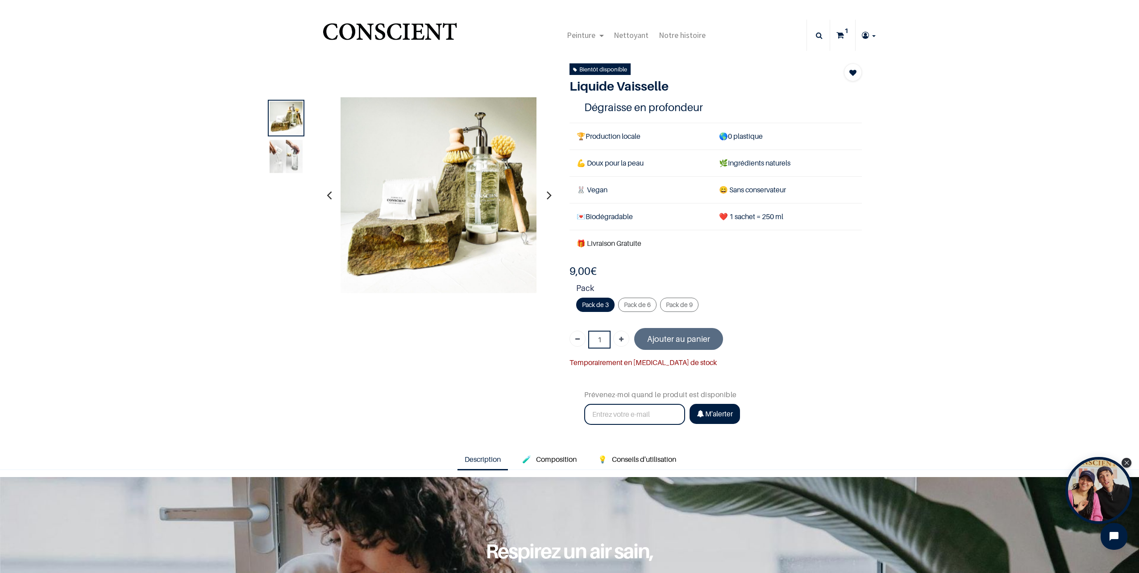
click at [543, 195] on button "button" at bounding box center [549, 195] width 14 height 33
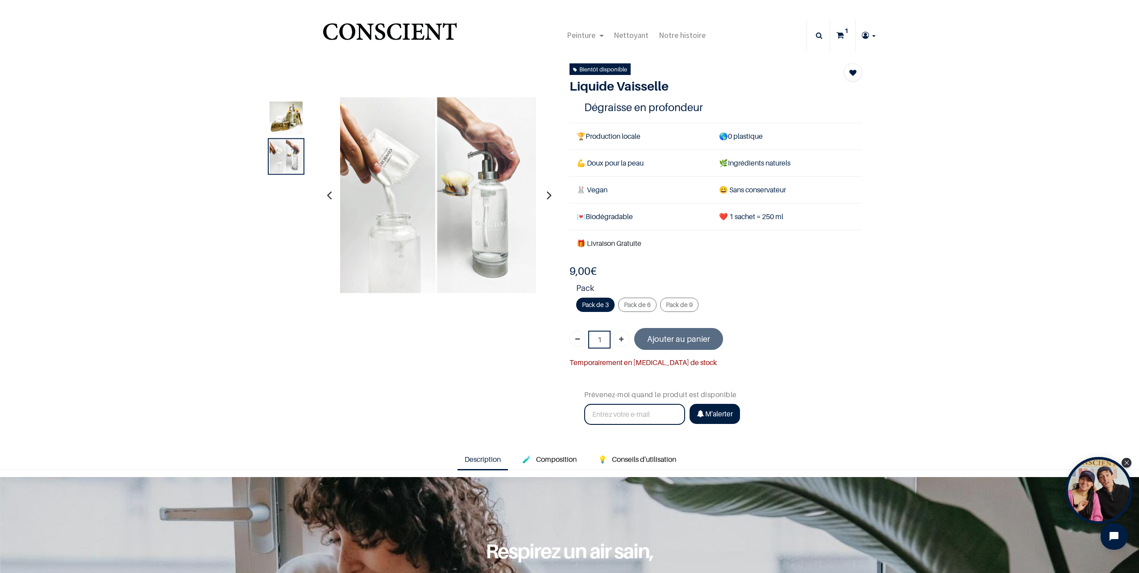
click at [683, 342] on div "3,00 € 9,00 € 9.0 EUR 3,00 € Days : Hours : Mins : Secs Customize Pack 9,00 1" at bounding box center [715, 344] width 292 height 161
click at [635, 411] on input "text" at bounding box center [634, 414] width 101 height 21
type input "[EMAIL_ADDRESS][DOMAIN_NAME]"
click at [705, 414] on span "M'alerter" at bounding box center [719, 413] width 28 height 9
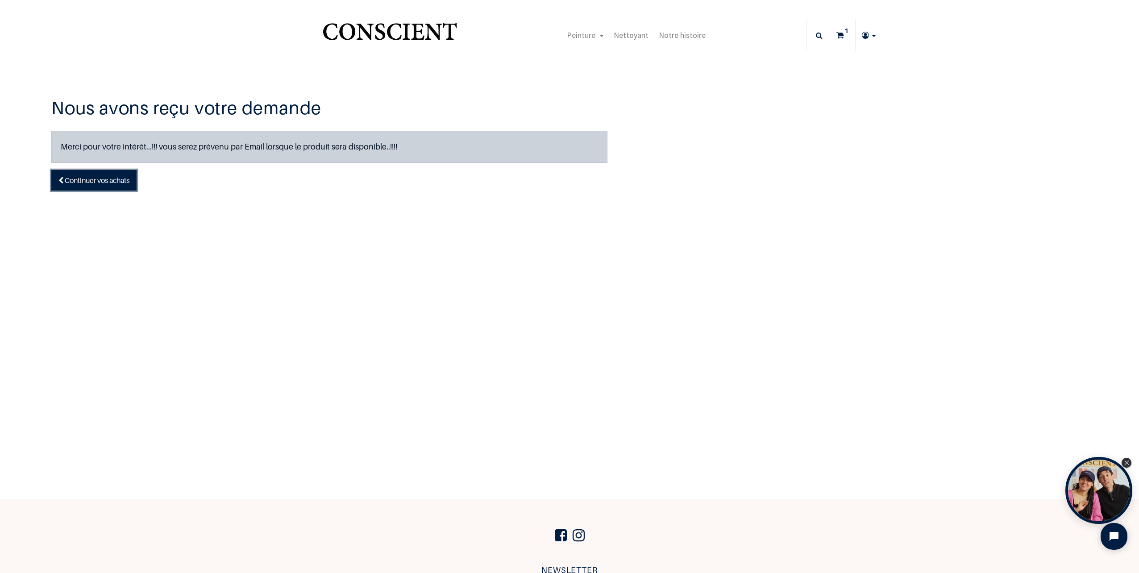
click at [117, 184] on span "Continuer vos achats" at bounding box center [97, 180] width 65 height 9
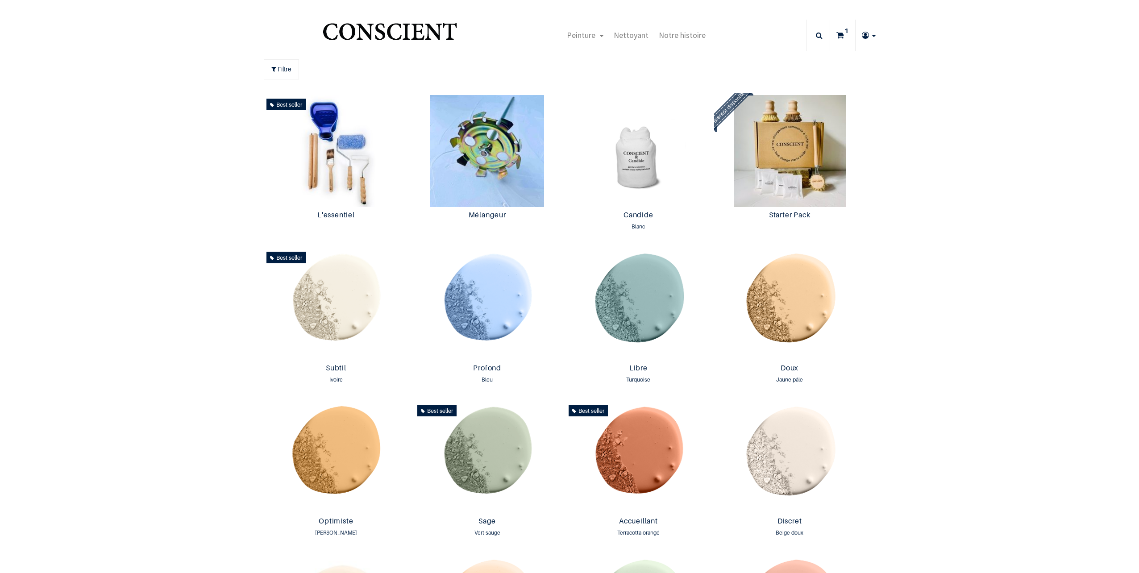
scroll to position [0, 0]
type input "[EMAIL_ADDRESS][DOMAIN_NAME]"
click at [637, 38] on span "Nettoyant" at bounding box center [631, 35] width 35 height 10
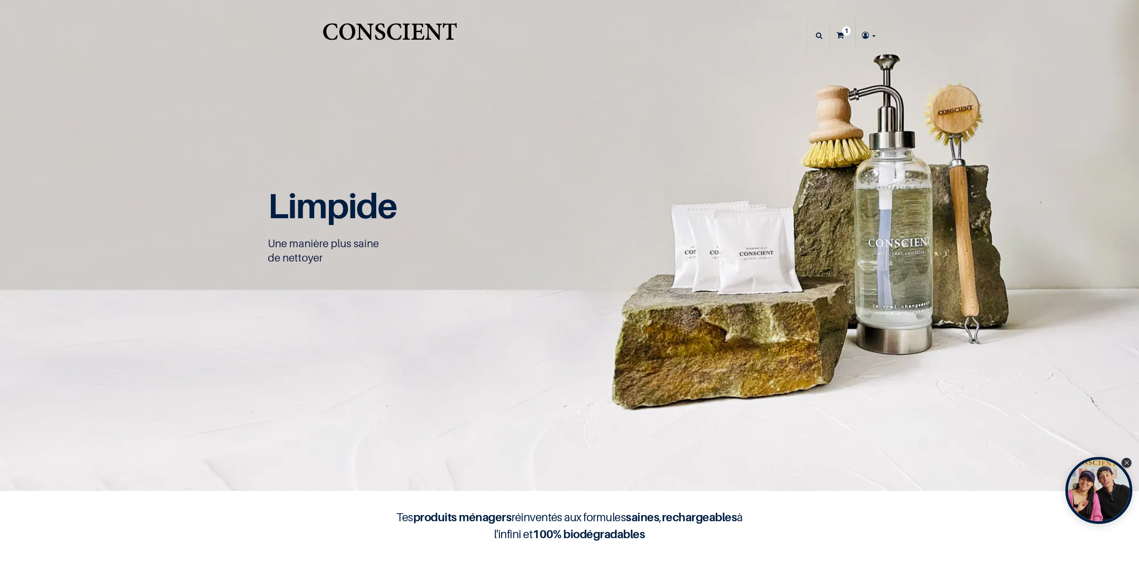
type input "[EMAIL_ADDRESS][DOMAIN_NAME]"
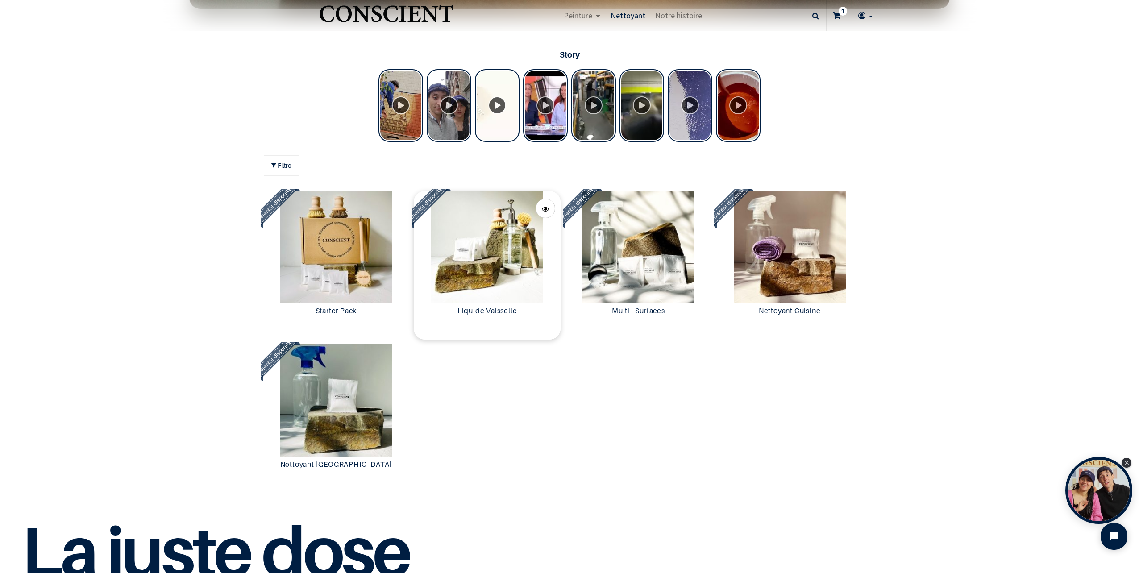
scroll to position [982, 0]
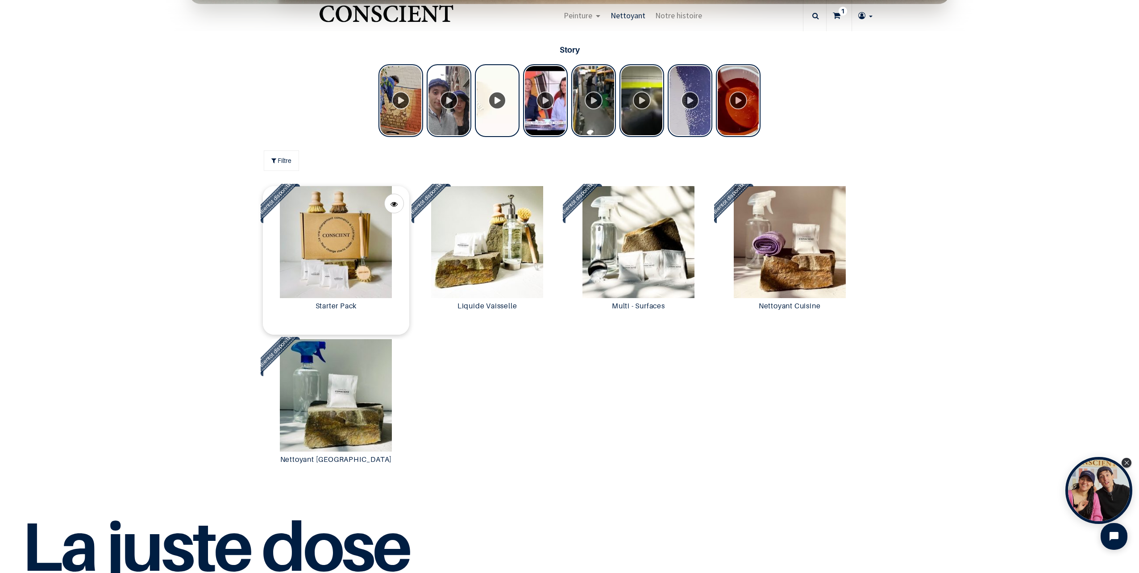
click at [327, 262] on img at bounding box center [336, 242] width 147 height 112
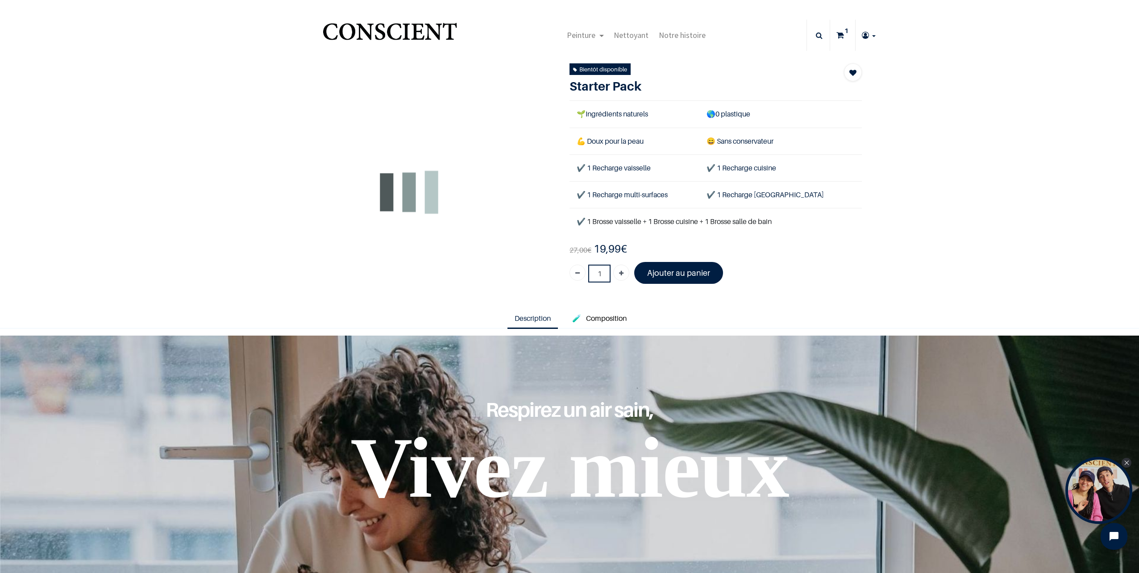
type input "[EMAIL_ADDRESS][DOMAIN_NAME]"
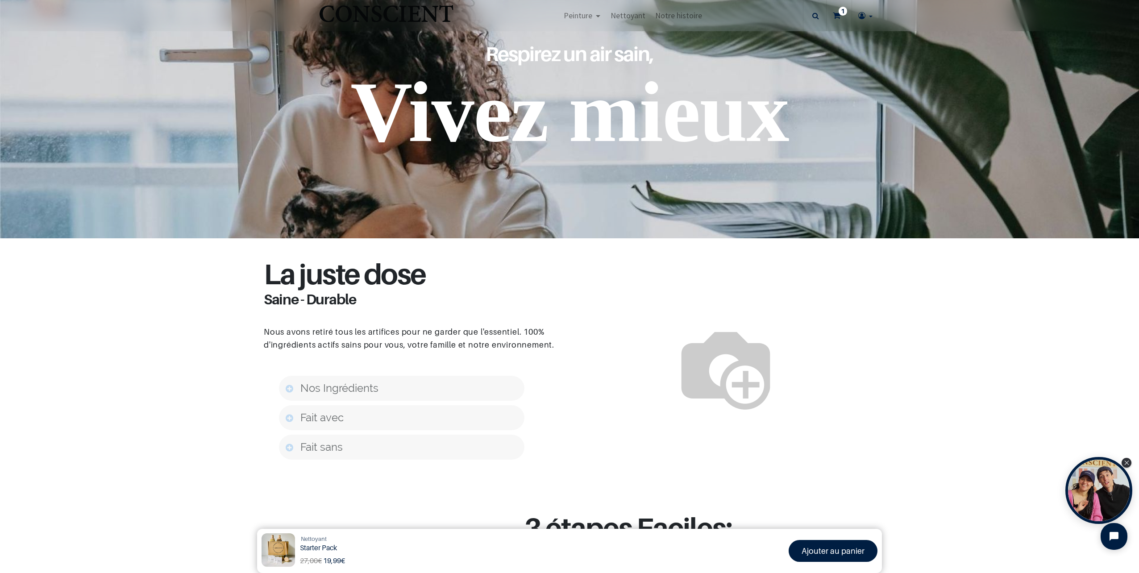
scroll to position [446, 0]
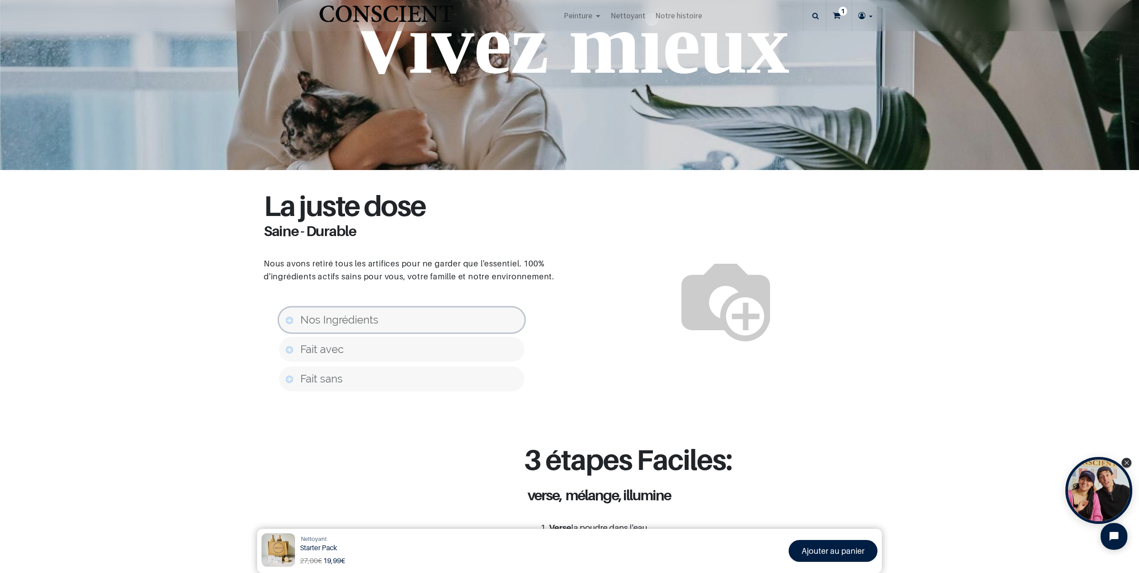
click at [354, 320] on span "Nos Ingrédients" at bounding box center [339, 319] width 78 height 13
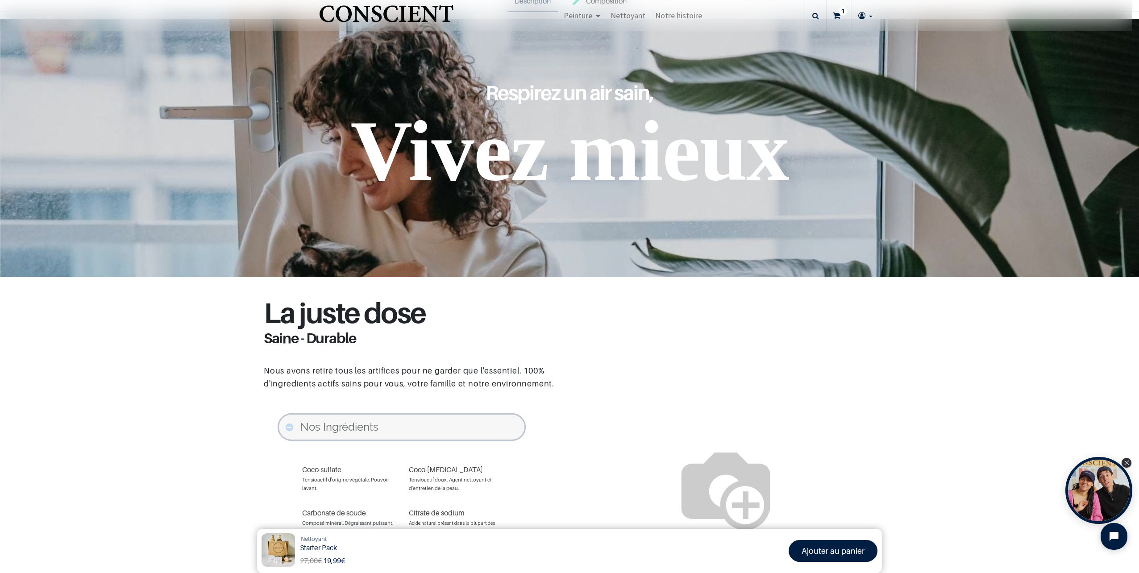
scroll to position [198, 0]
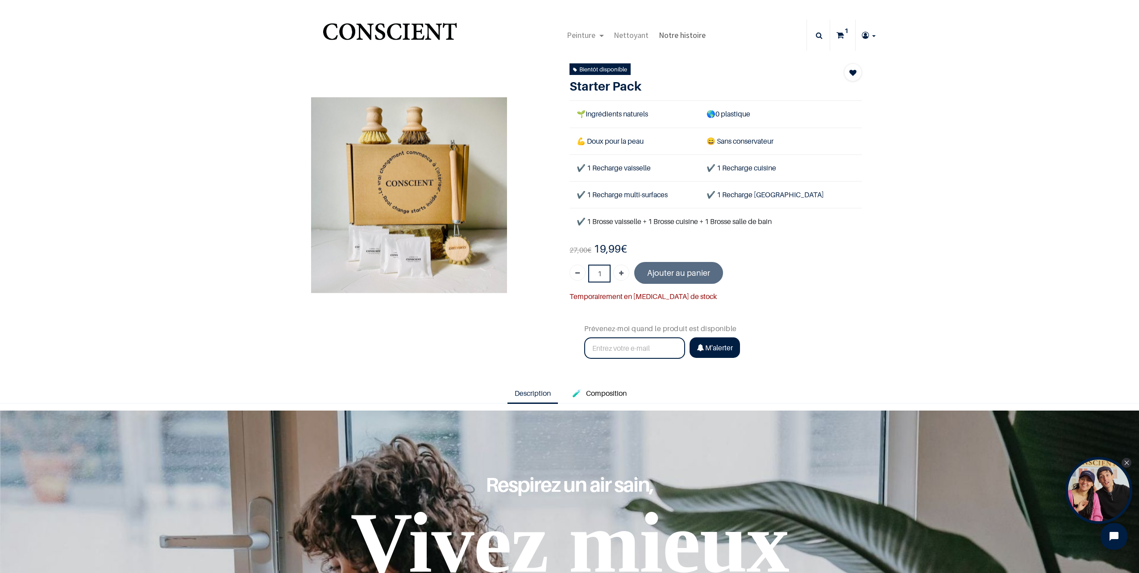
click at [674, 32] on span "Notre histoire" at bounding box center [682, 35] width 47 height 10
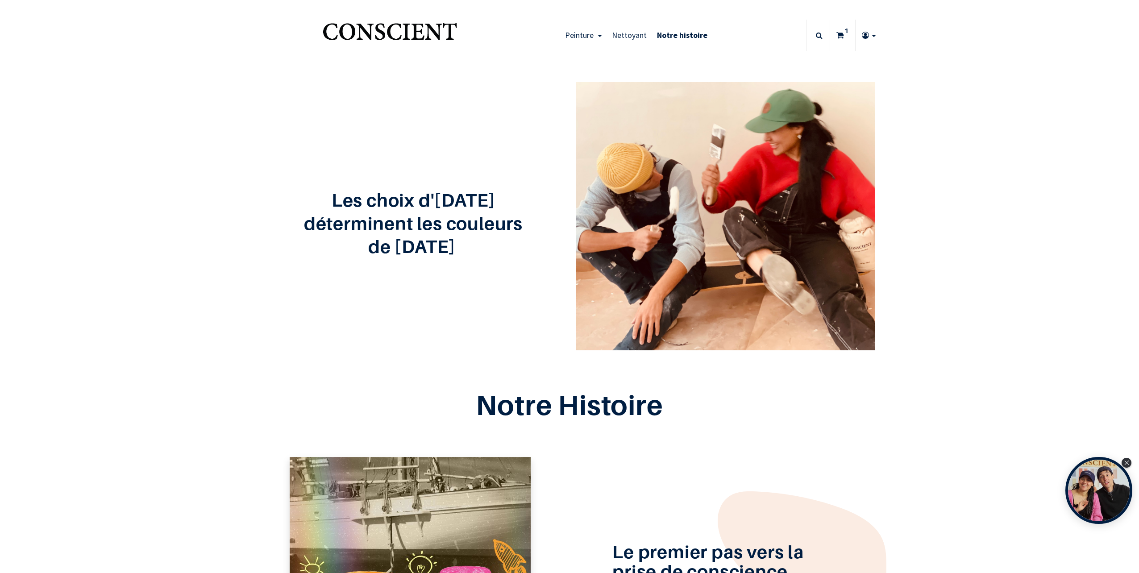
type input "[EMAIL_ADDRESS][DOMAIN_NAME]"
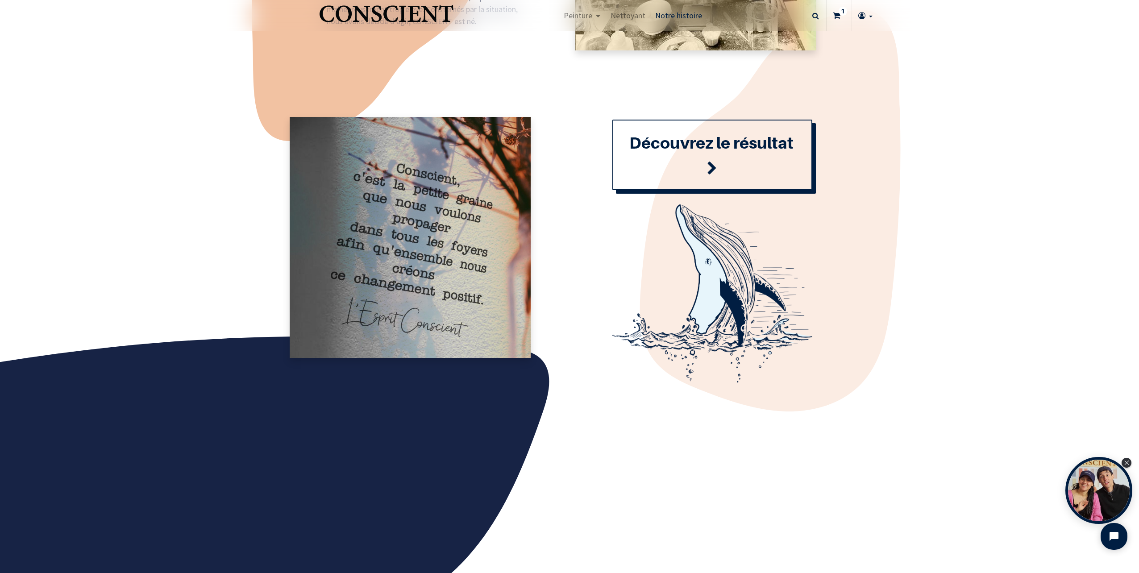
scroll to position [982, 0]
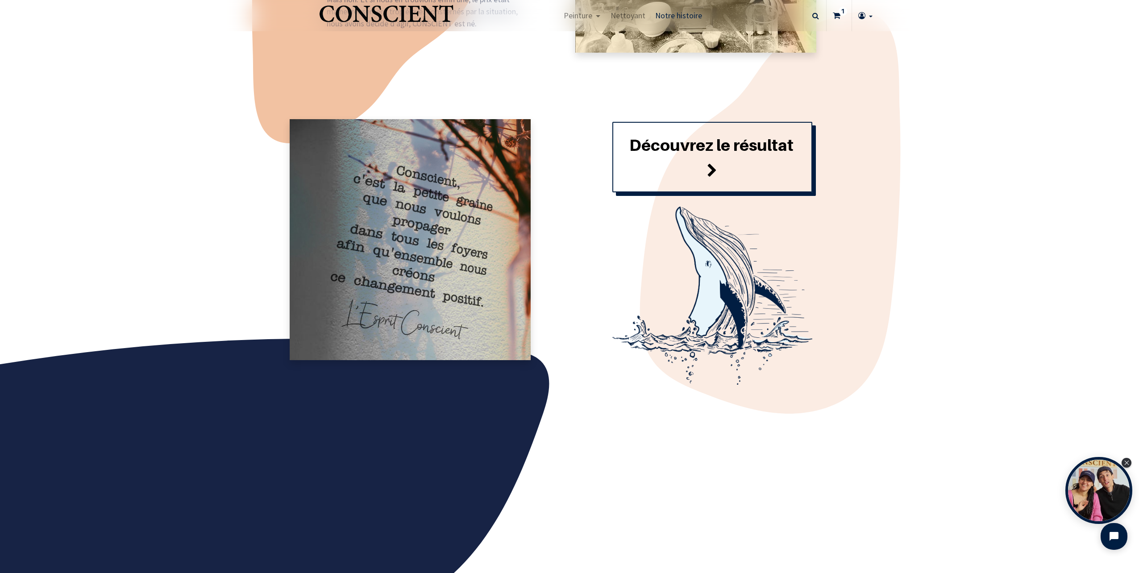
click at [658, 152] on font "Découvrez le résultat" at bounding box center [711, 144] width 164 height 19
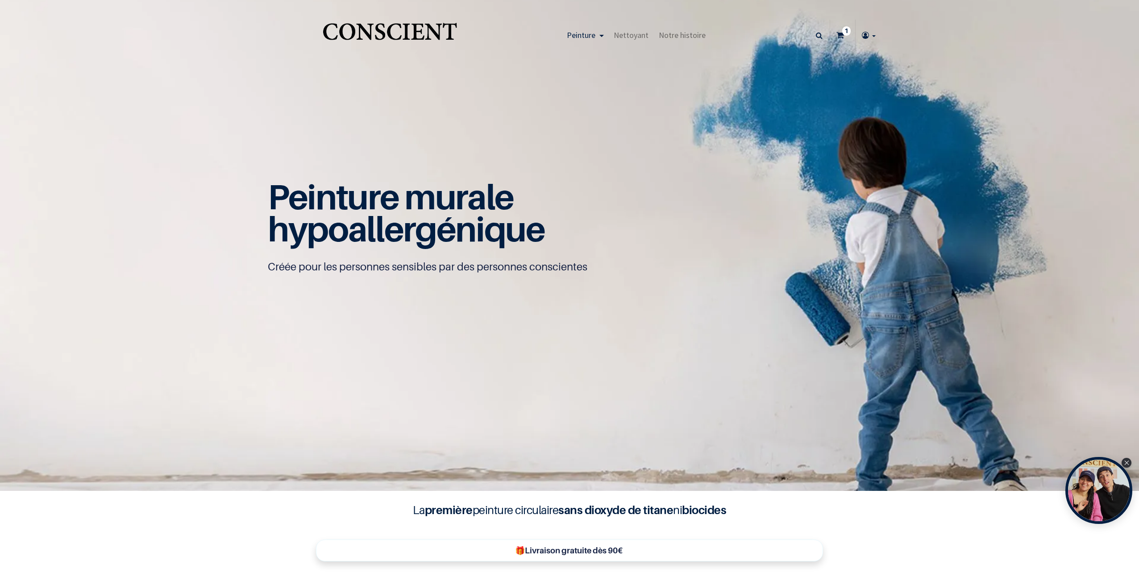
type input "[EMAIL_ADDRESS][DOMAIN_NAME]"
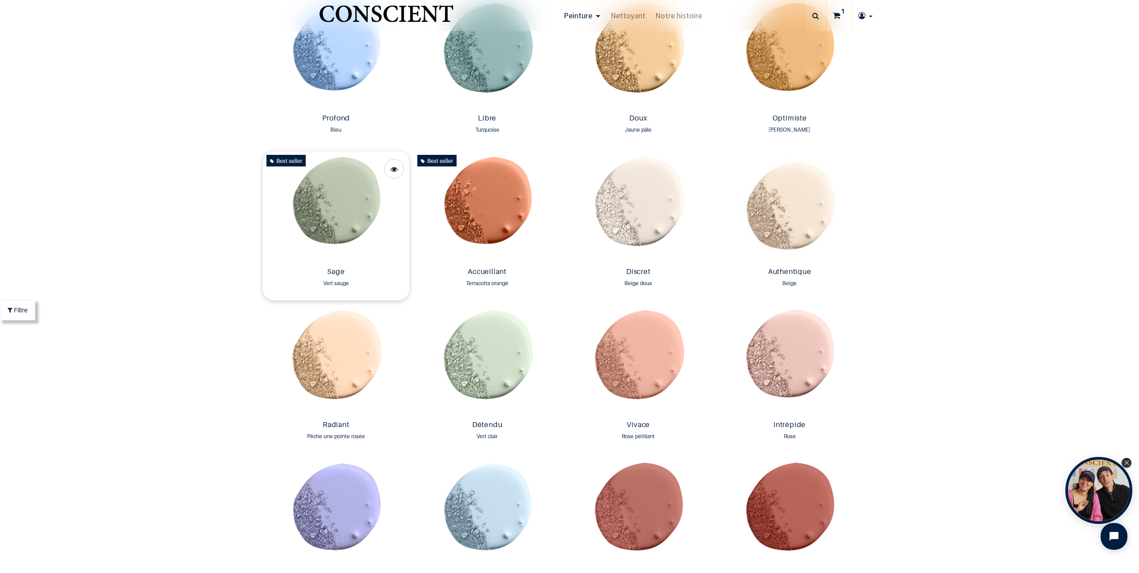
scroll to position [893, 0]
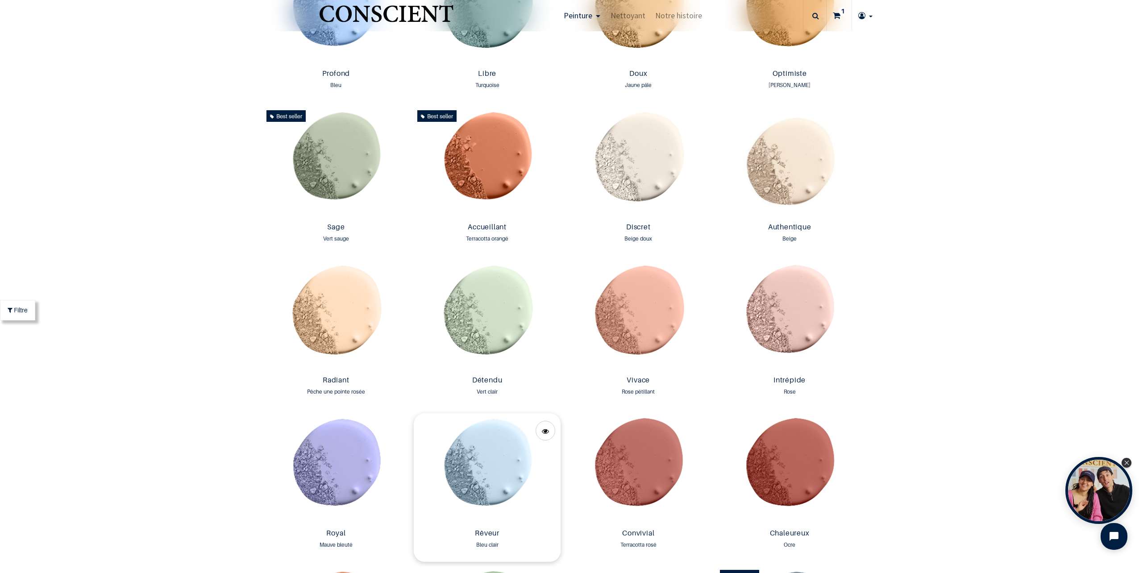
click at [476, 460] on img at bounding box center [487, 469] width 147 height 112
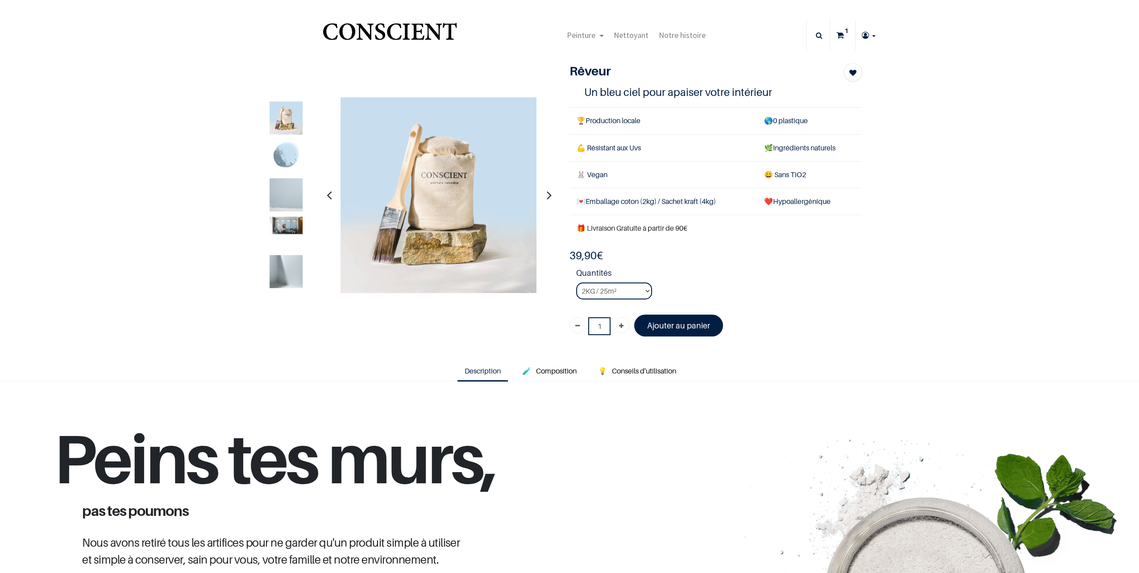
type input "[EMAIL_ADDRESS][DOMAIN_NAME]"
click at [280, 154] on img at bounding box center [286, 156] width 33 height 33
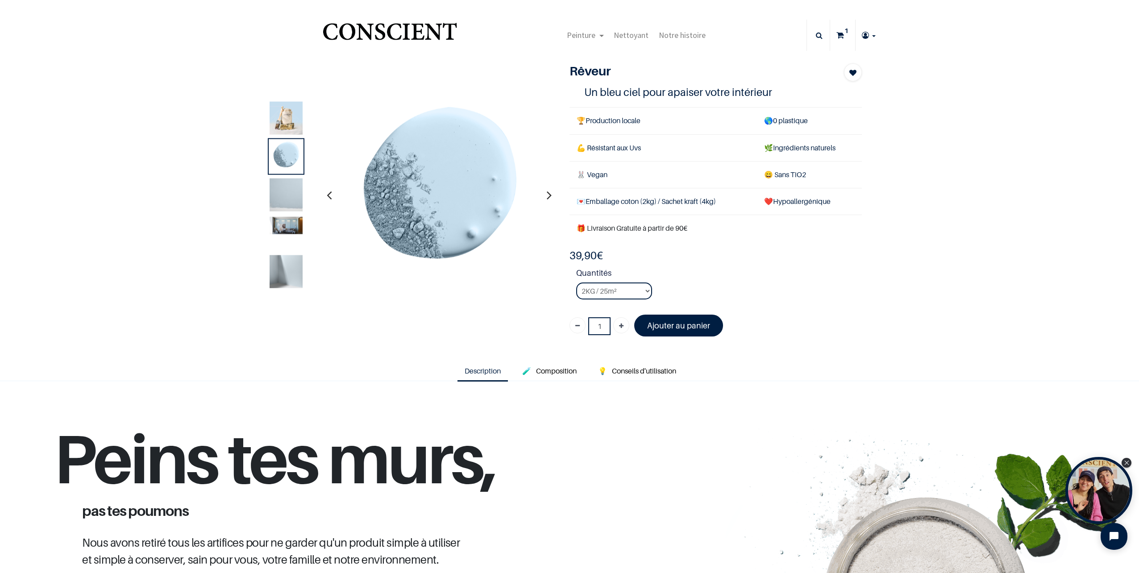
click at [287, 194] on img at bounding box center [286, 194] width 33 height 33
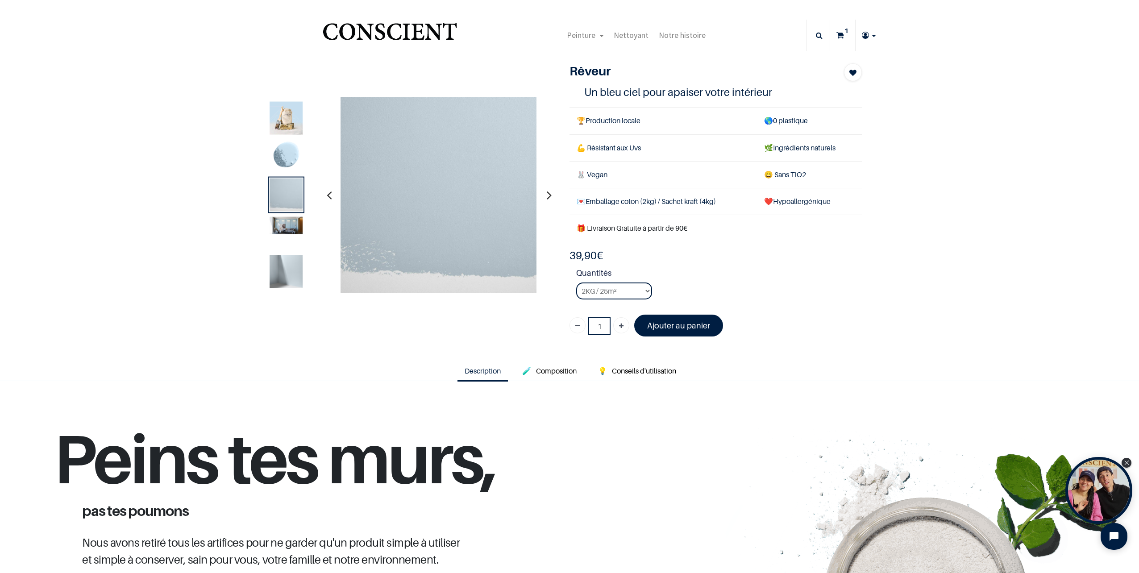
click at [289, 230] on img at bounding box center [286, 224] width 33 height 17
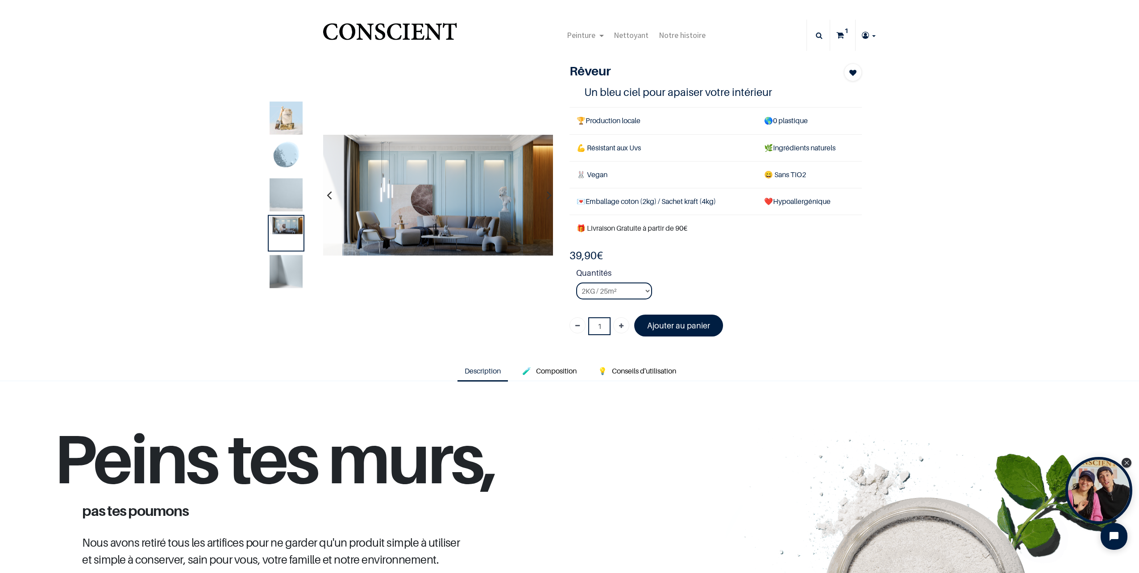
click at [287, 268] on img at bounding box center [286, 271] width 33 height 33
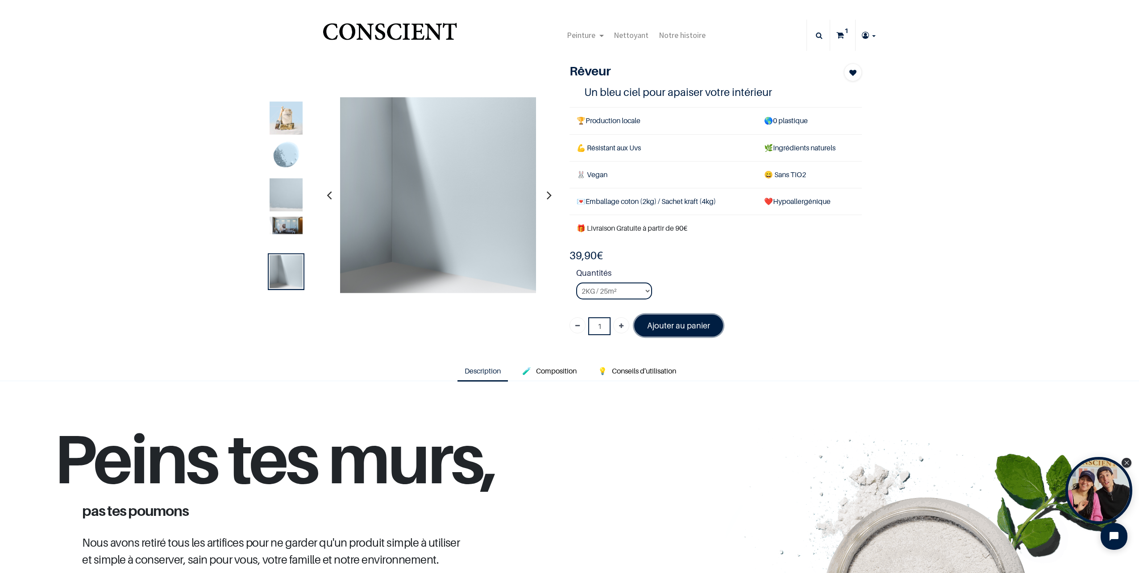
click at [685, 324] on font "Ajouter au panier" at bounding box center [678, 325] width 63 height 9
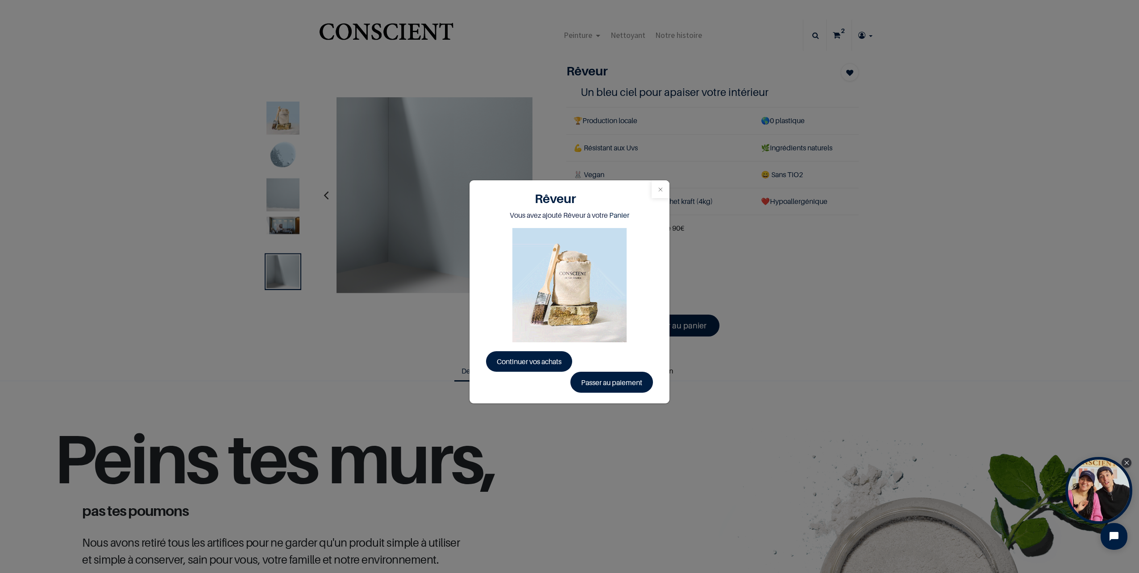
click at [662, 187] on button "Close" at bounding box center [661, 189] width 18 height 18
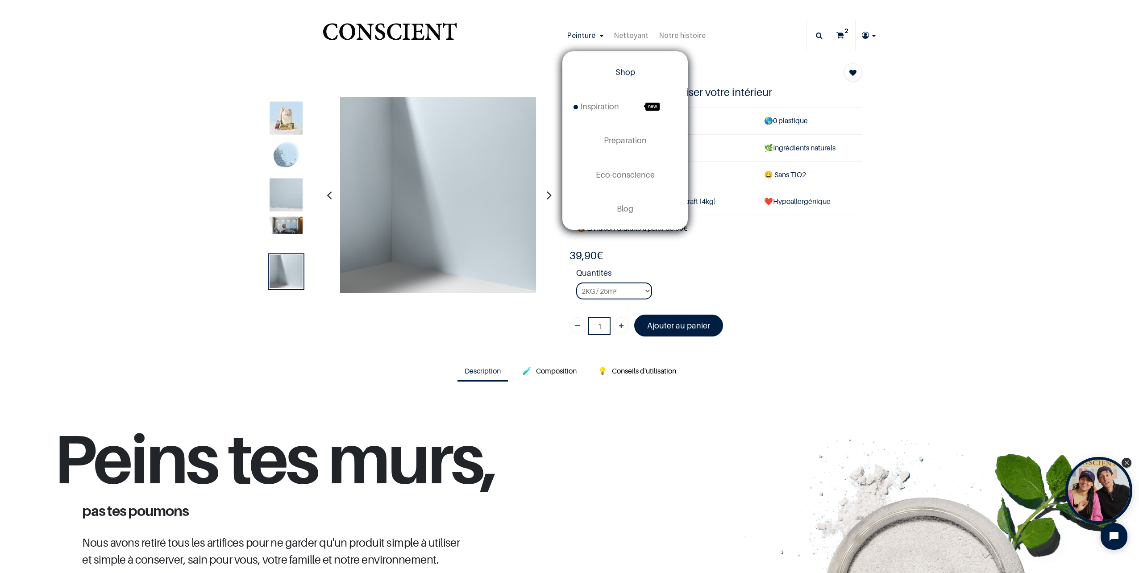
click at [622, 67] on link "Shop" at bounding box center [625, 72] width 125 height 34
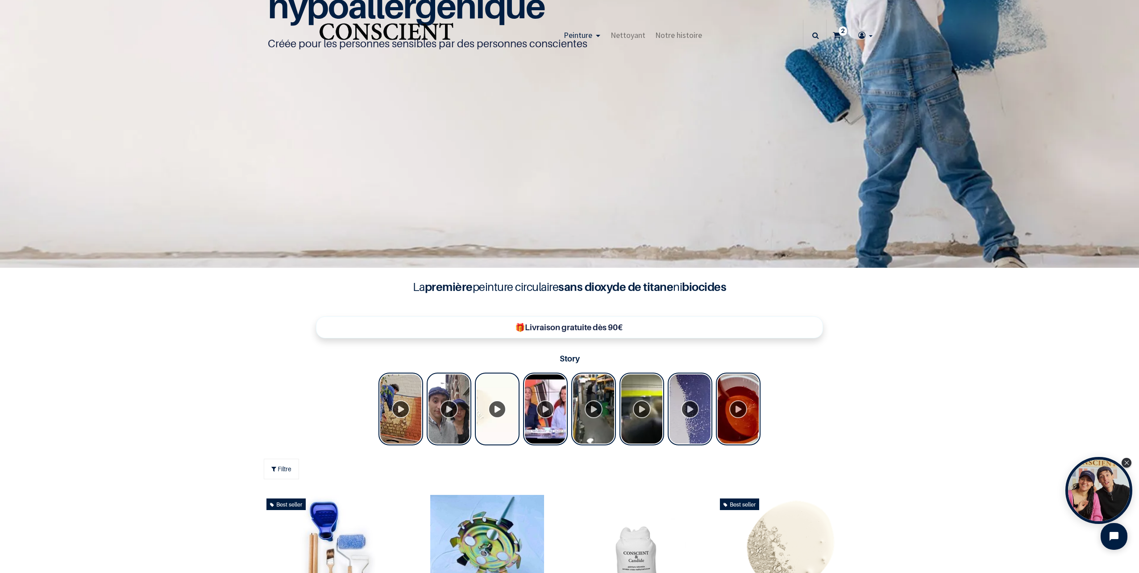
type input "[EMAIL_ADDRESS][DOMAIN_NAME]"
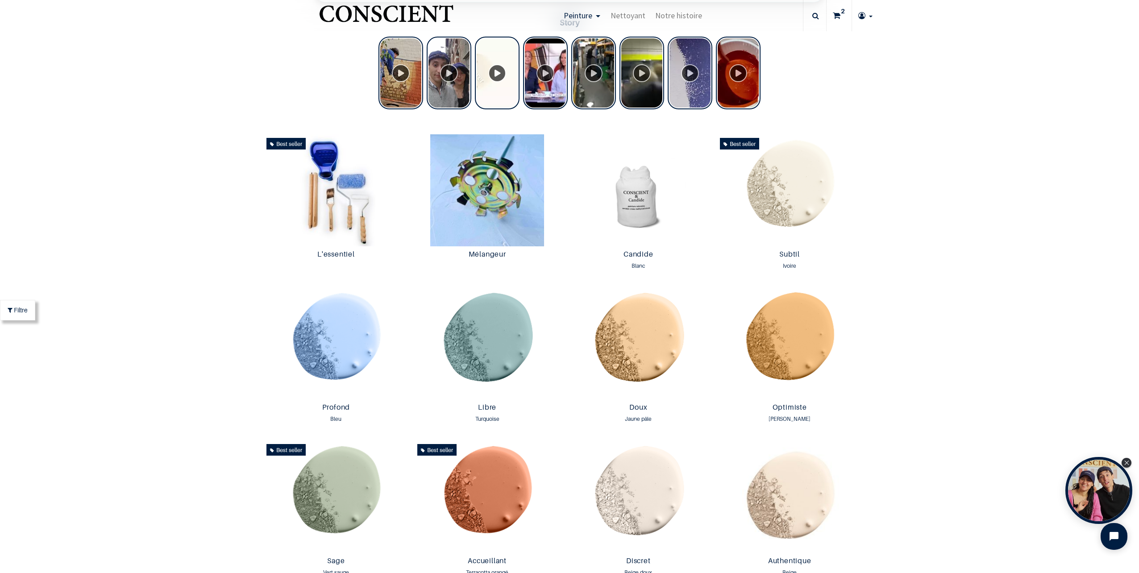
scroll to position [536, 0]
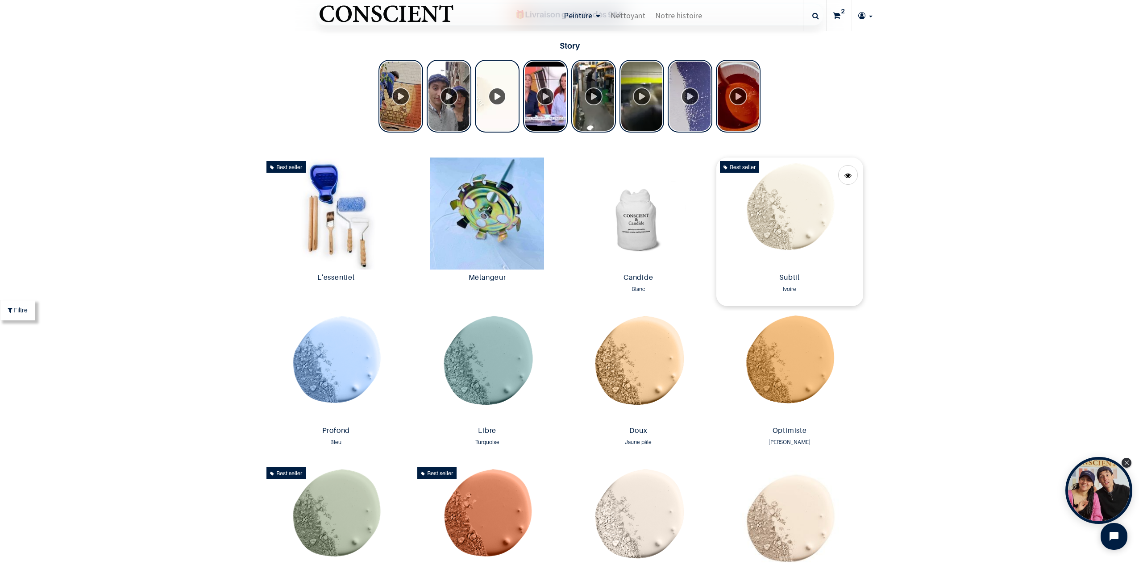
click at [779, 214] on img at bounding box center [789, 214] width 147 height 112
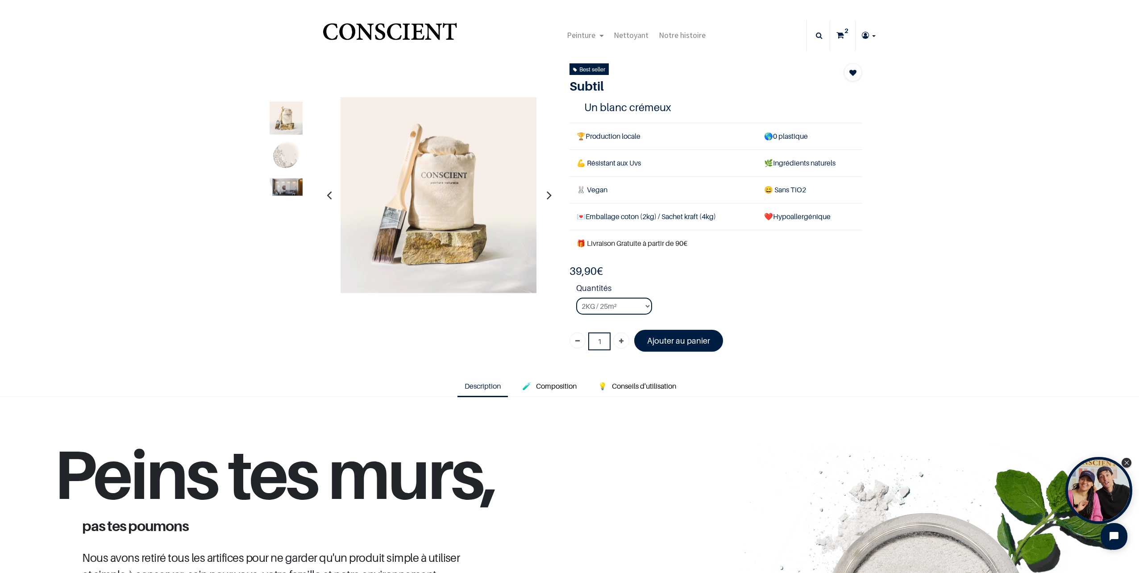
type input "[EMAIL_ADDRESS][DOMAIN_NAME]"
click at [287, 184] on img at bounding box center [286, 186] width 33 height 17
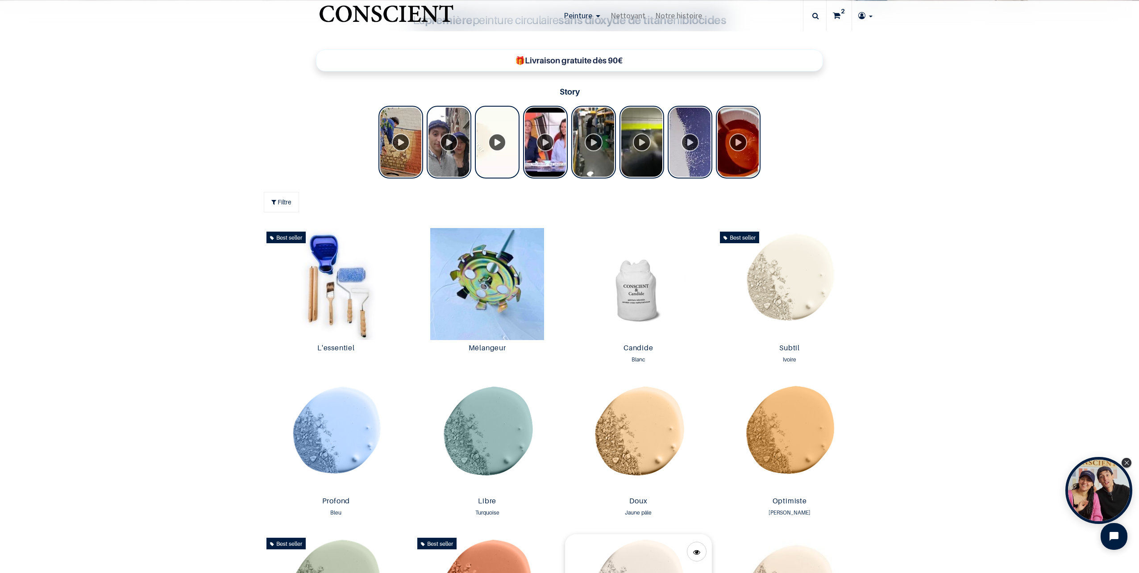
scroll to position [580, 0]
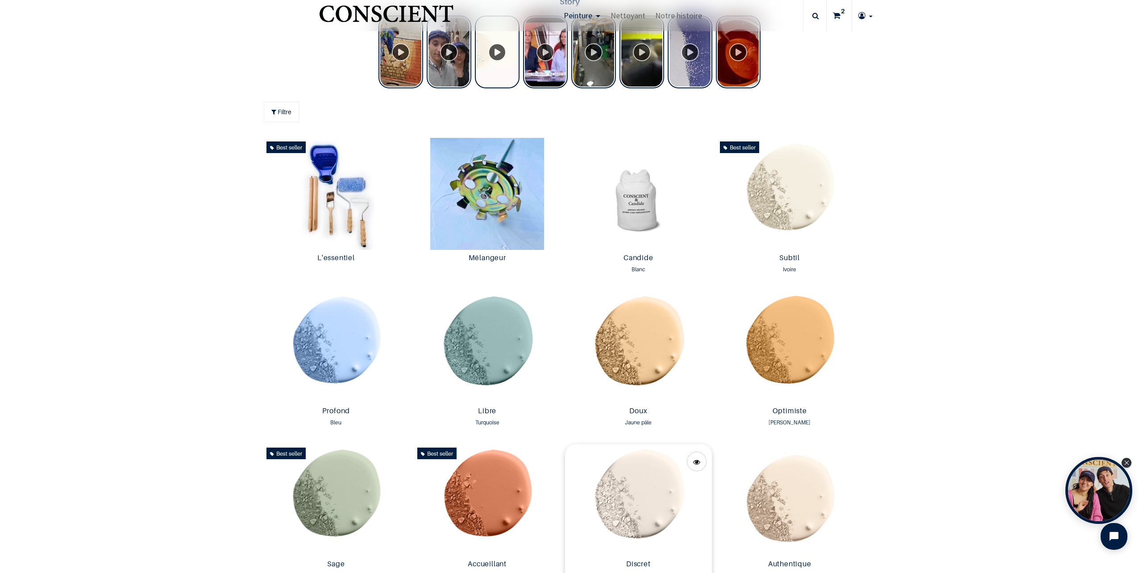
click at [632, 513] on img at bounding box center [638, 500] width 147 height 112
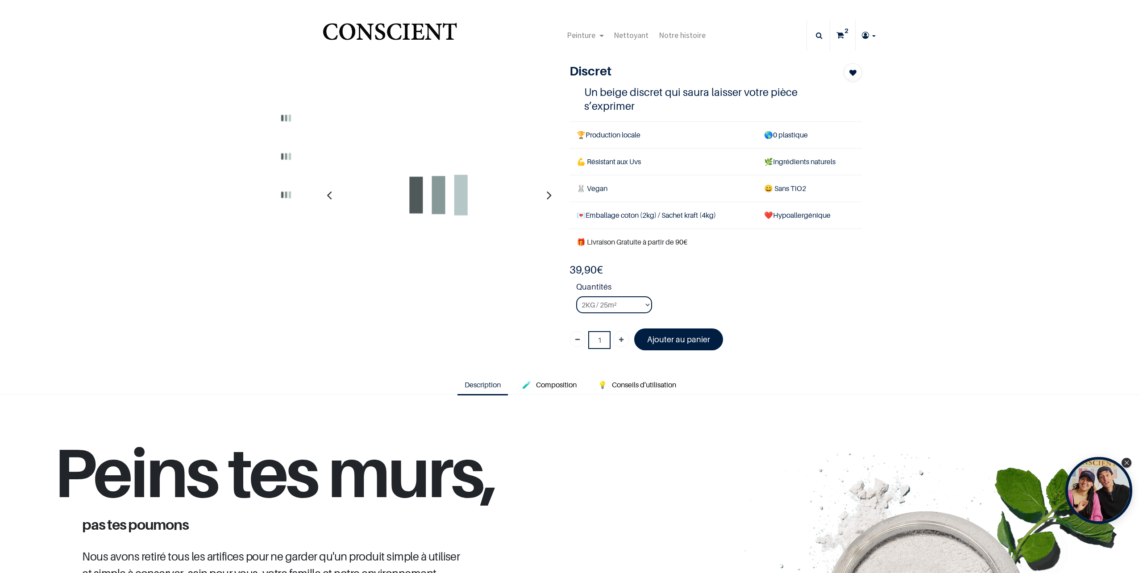
type input "[EMAIL_ADDRESS][DOMAIN_NAME]"
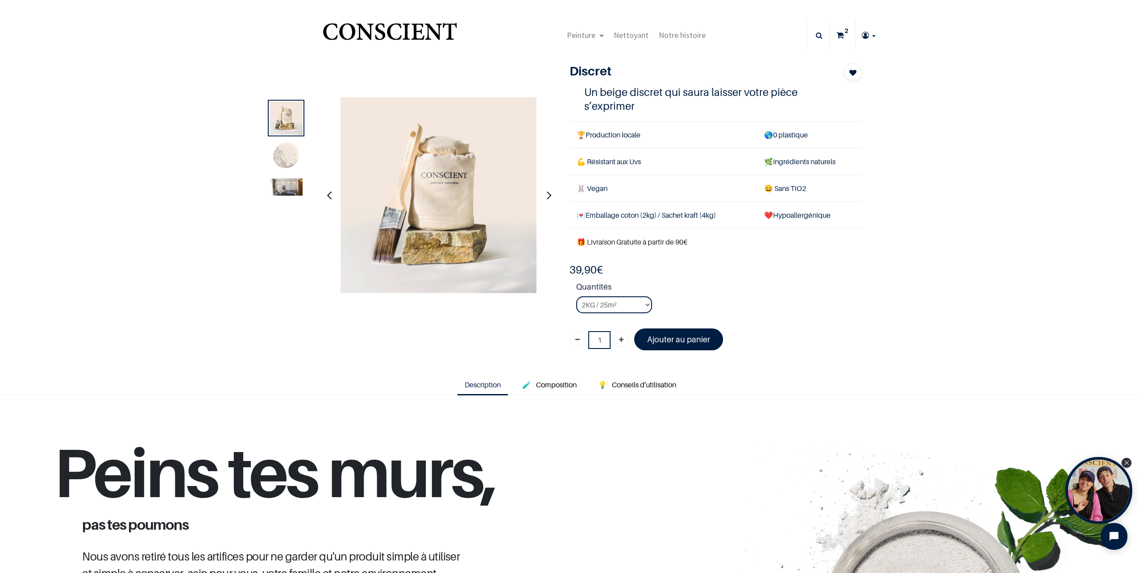
click at [279, 188] on img at bounding box center [286, 186] width 33 height 17
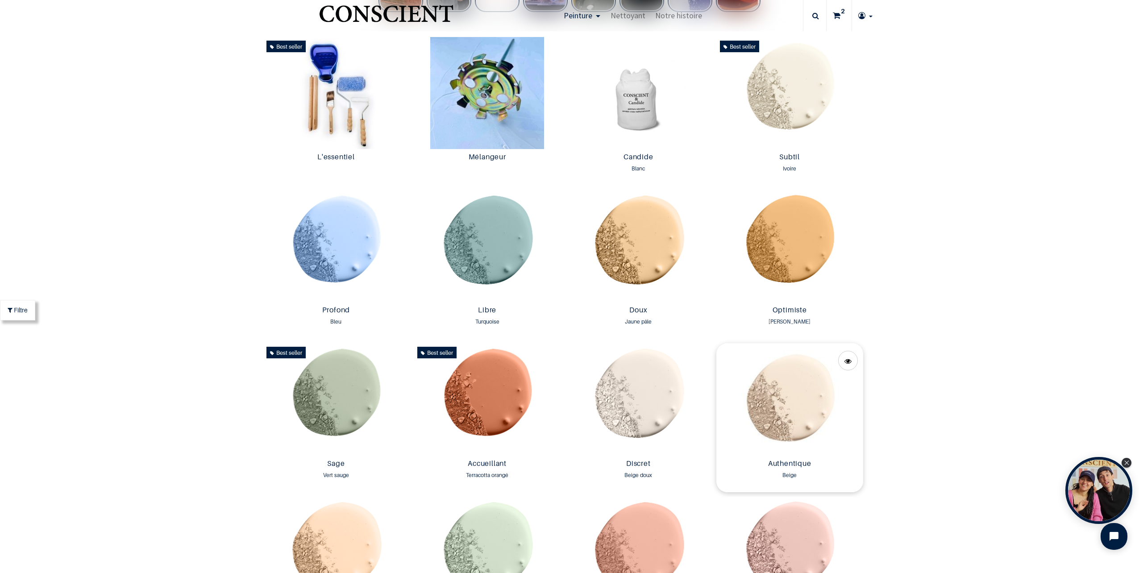
scroll to position [670, 0]
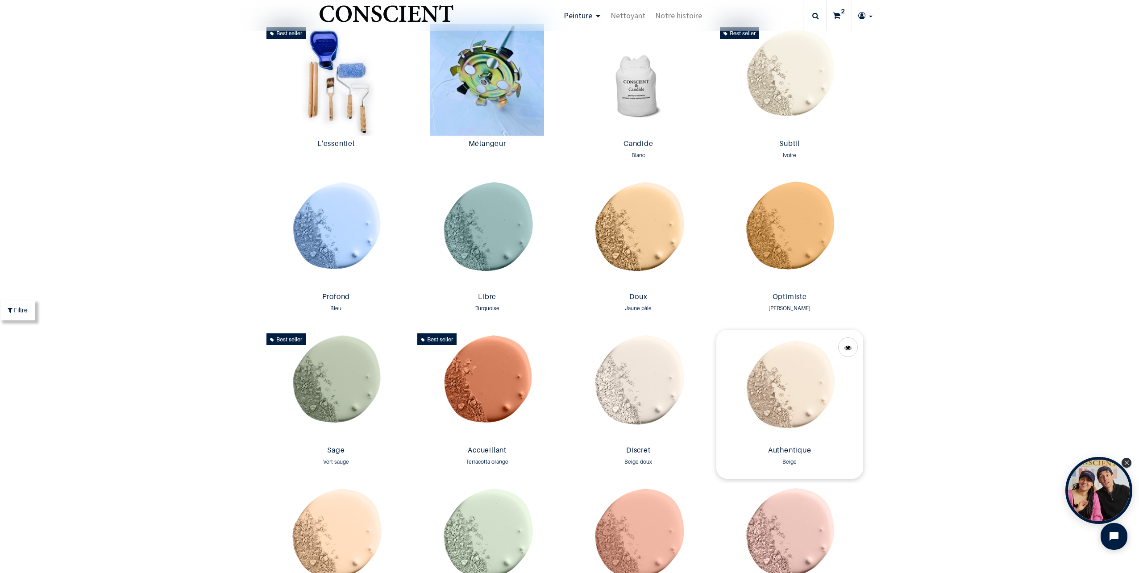
click at [793, 394] on img at bounding box center [789, 386] width 147 height 112
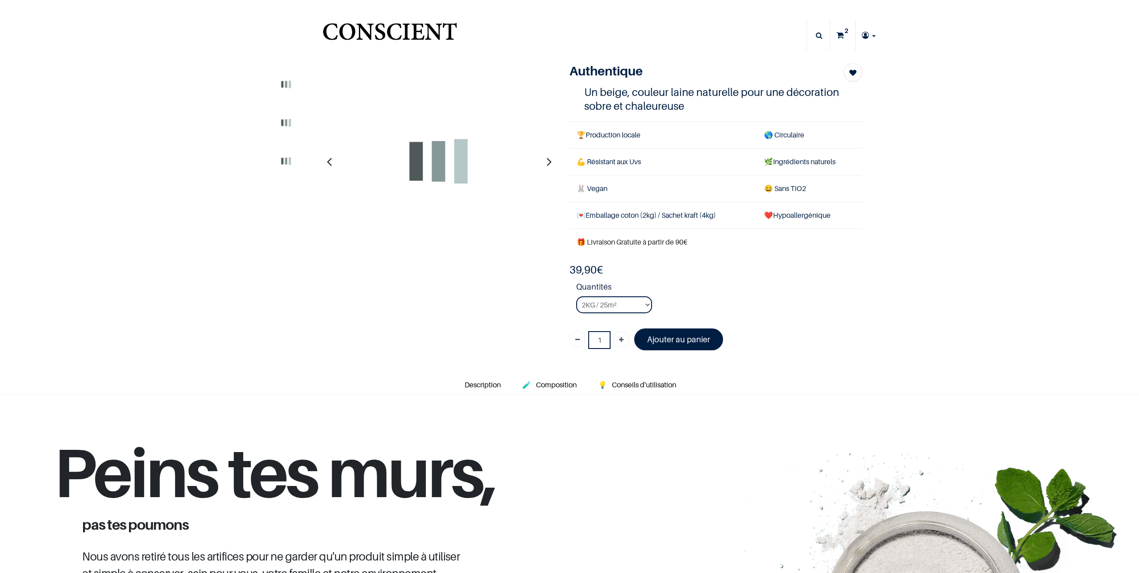
type input "[EMAIL_ADDRESS][DOMAIN_NAME]"
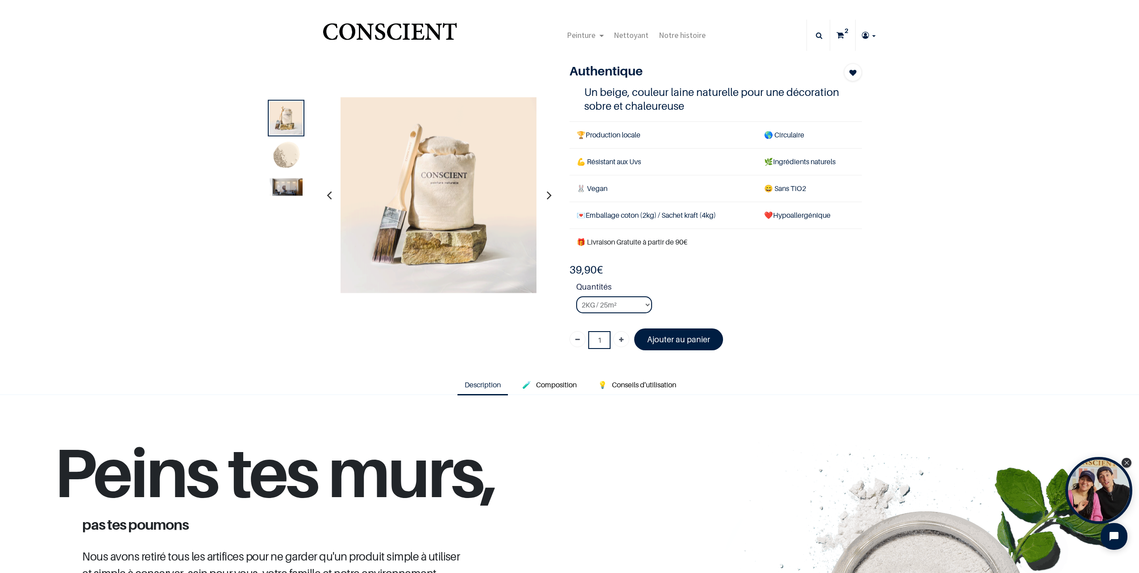
click at [285, 188] on img at bounding box center [286, 186] width 33 height 17
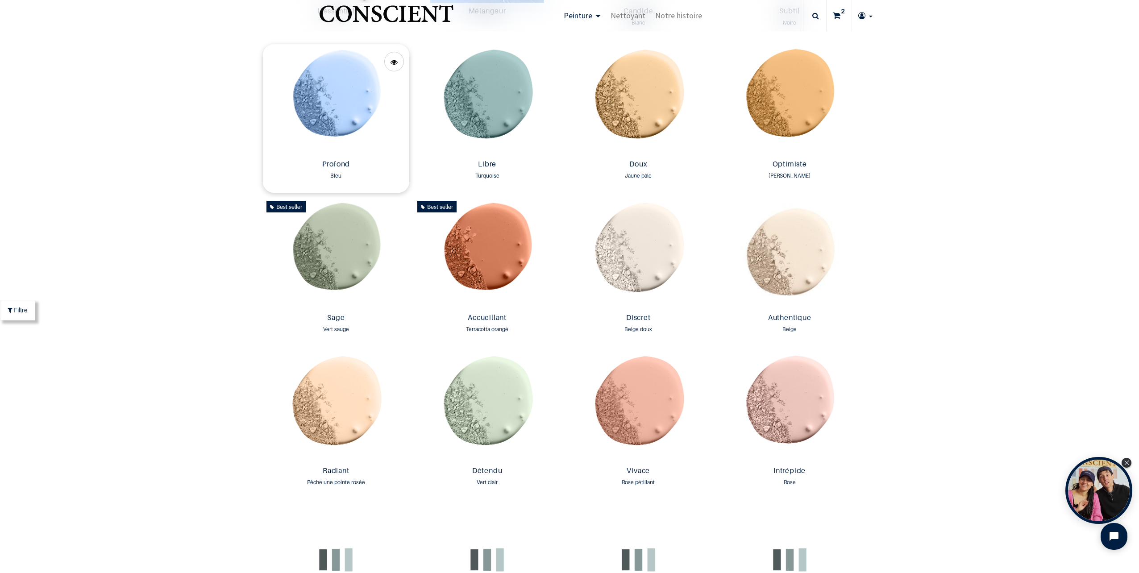
scroll to position [804, 0]
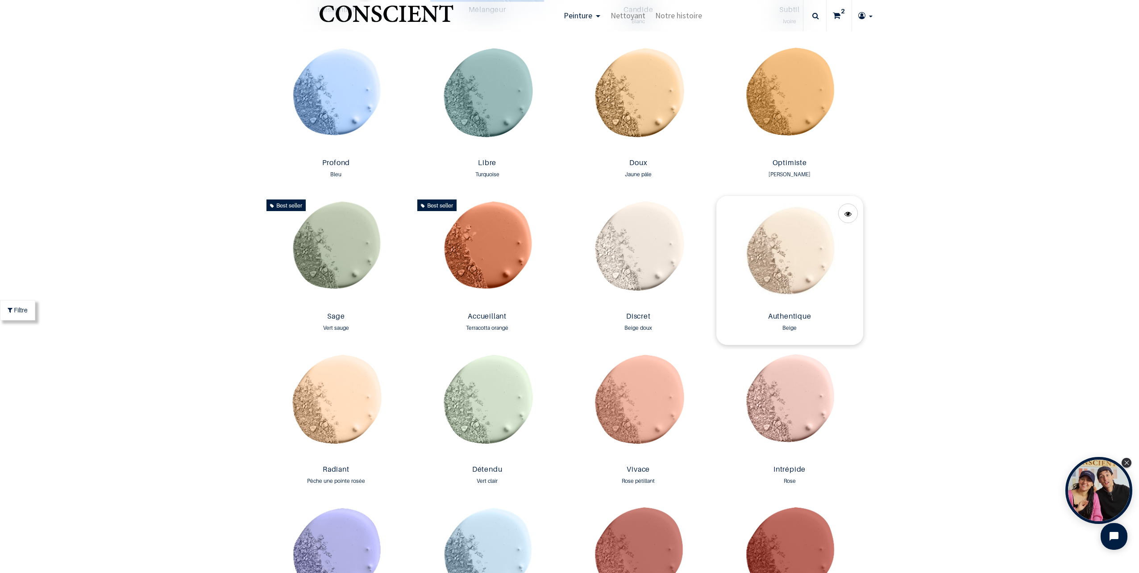
click at [810, 263] on img at bounding box center [789, 252] width 147 height 112
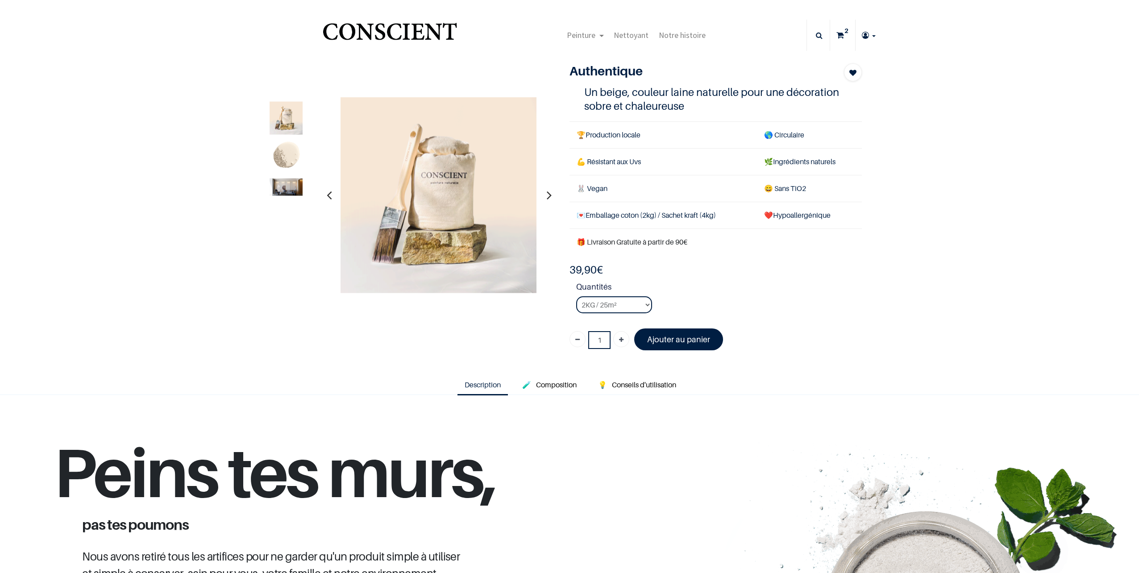
type input "[EMAIL_ADDRESS][DOMAIN_NAME]"
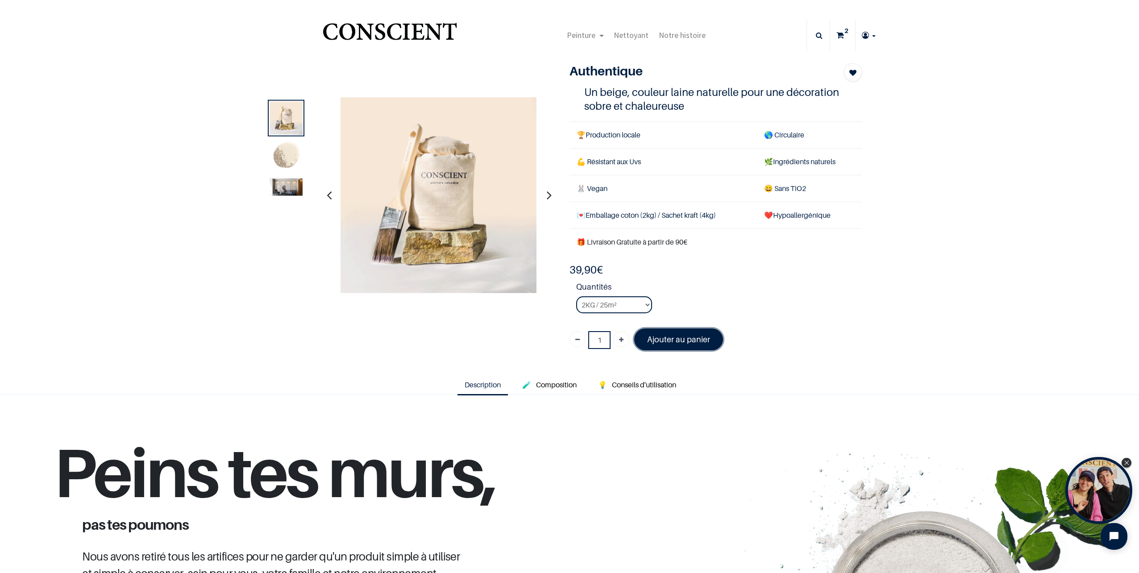
click at [707, 337] on link "Ajouter au panier" at bounding box center [678, 339] width 89 height 22
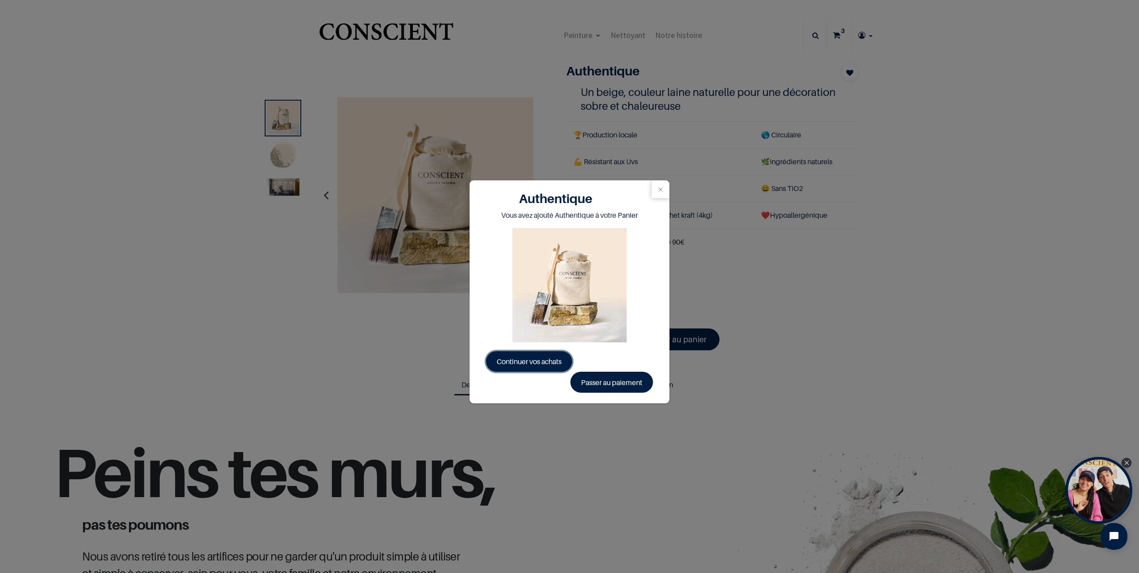
click at [503, 367] on link "Continuer vos achats" at bounding box center [529, 361] width 86 height 21
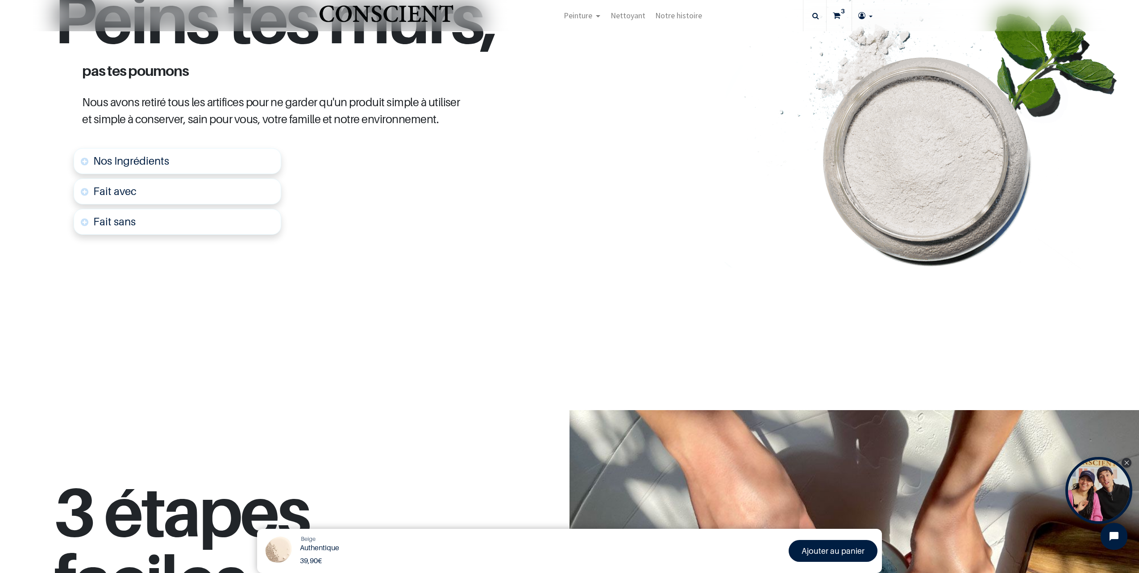
scroll to position [402, 0]
click at [83, 226] on link "Fait sans" at bounding box center [178, 221] width 208 height 26
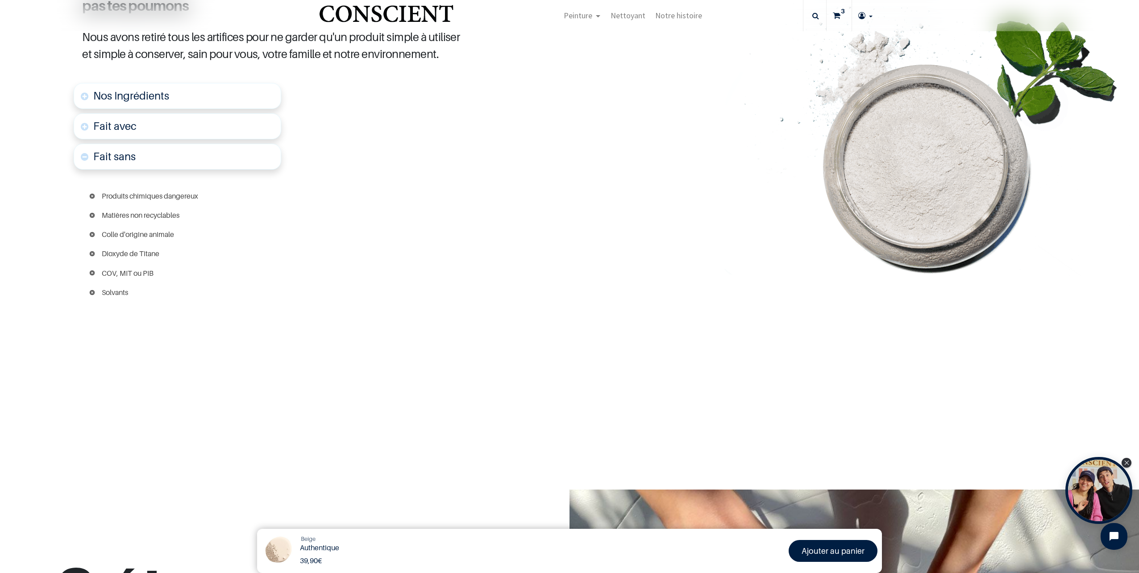
scroll to position [474, 0]
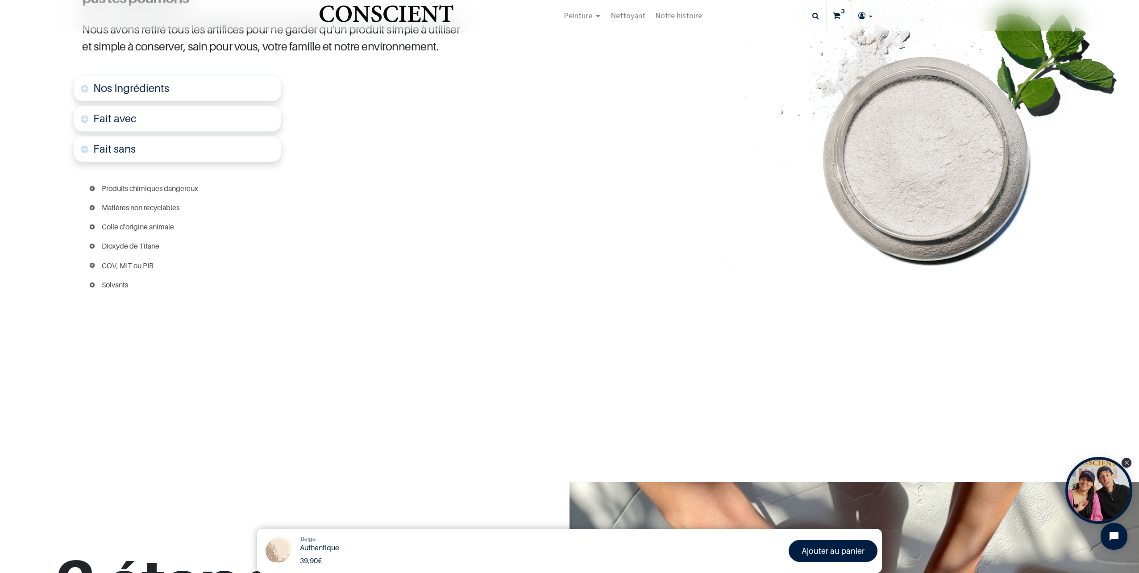
click at [86, 117] on link "Fait avec" at bounding box center [178, 119] width 208 height 26
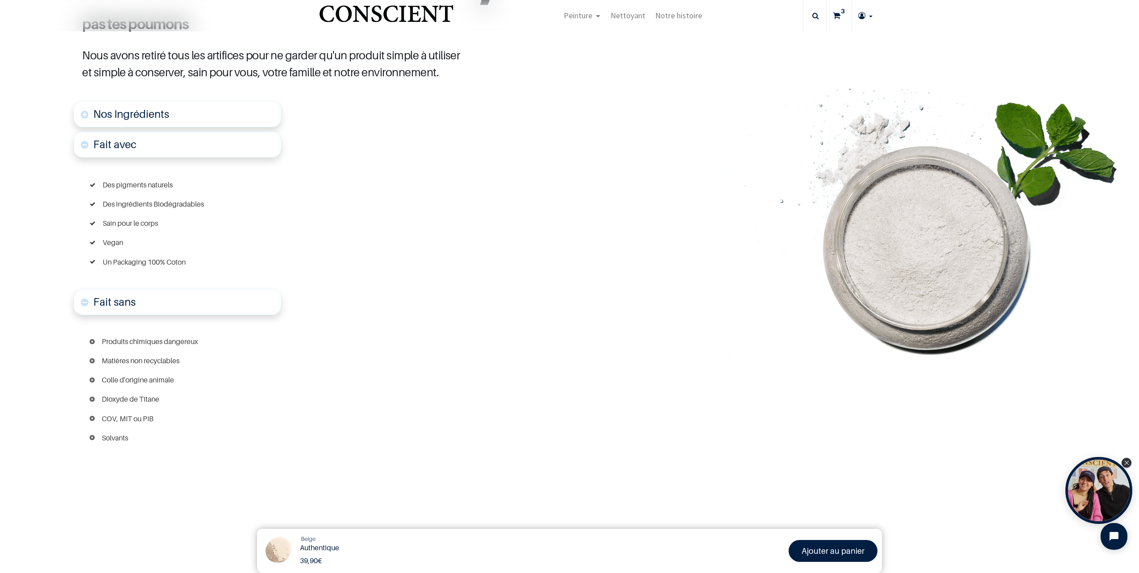
click at [91, 115] on link "Nos Ingrédients" at bounding box center [178, 114] width 208 height 26
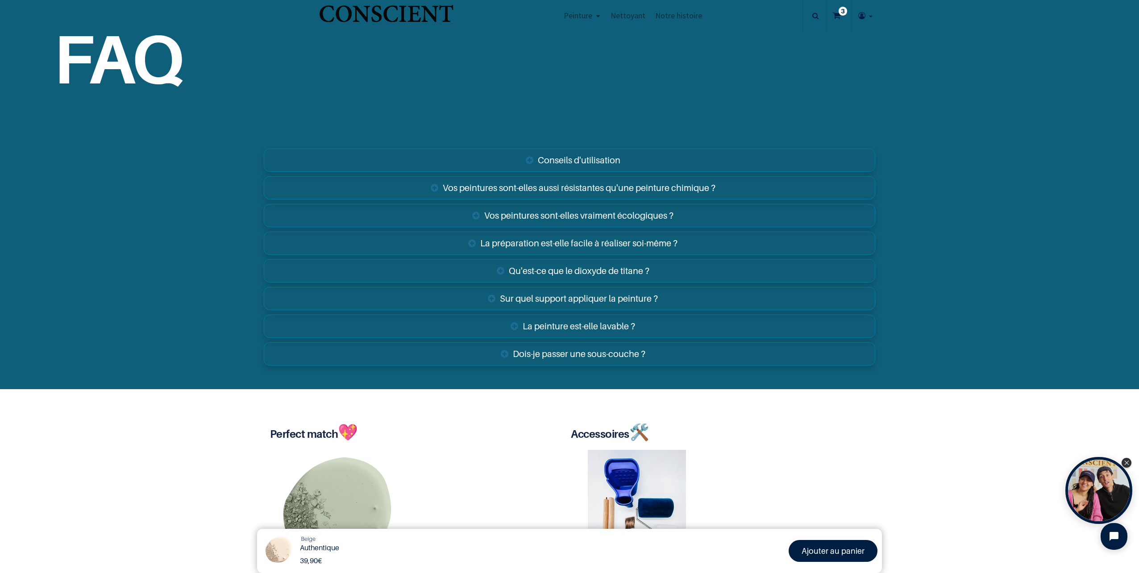
scroll to position [2034, 0]
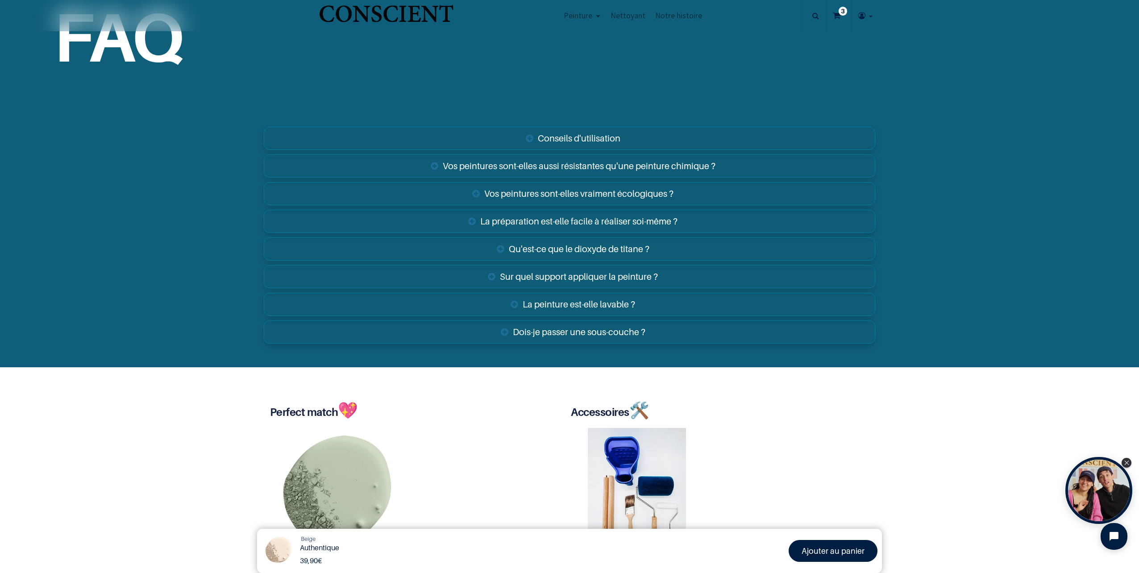
click at [519, 169] on link "Vos peintures sont-elles aussi résistantes qu'une peinture chimique ?" at bounding box center [569, 165] width 611 height 23
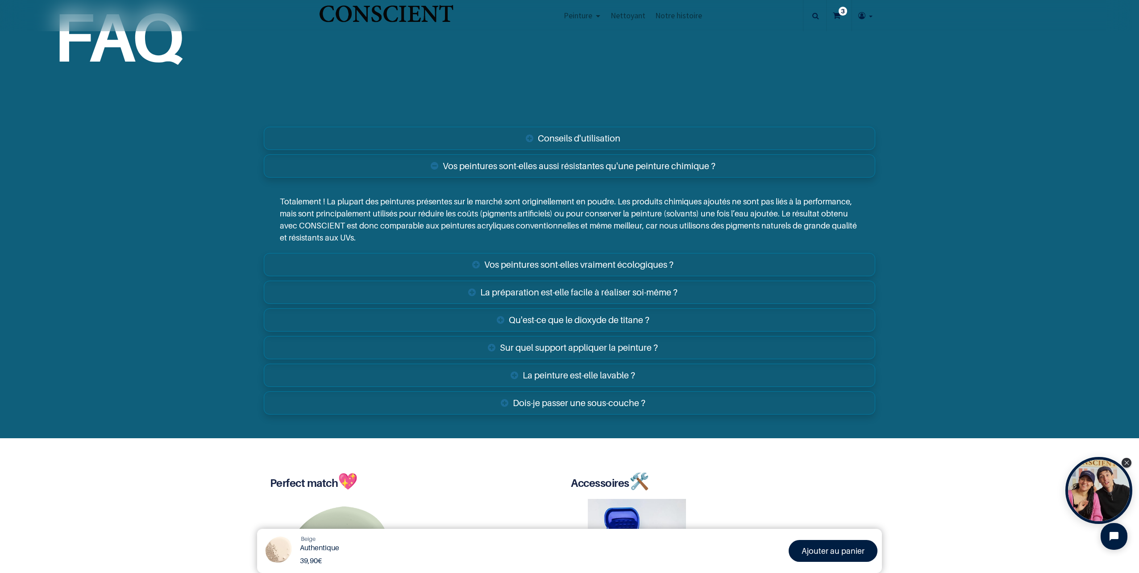
click at [512, 370] on link "La peinture est-elle lavable ?" at bounding box center [569, 375] width 611 height 23
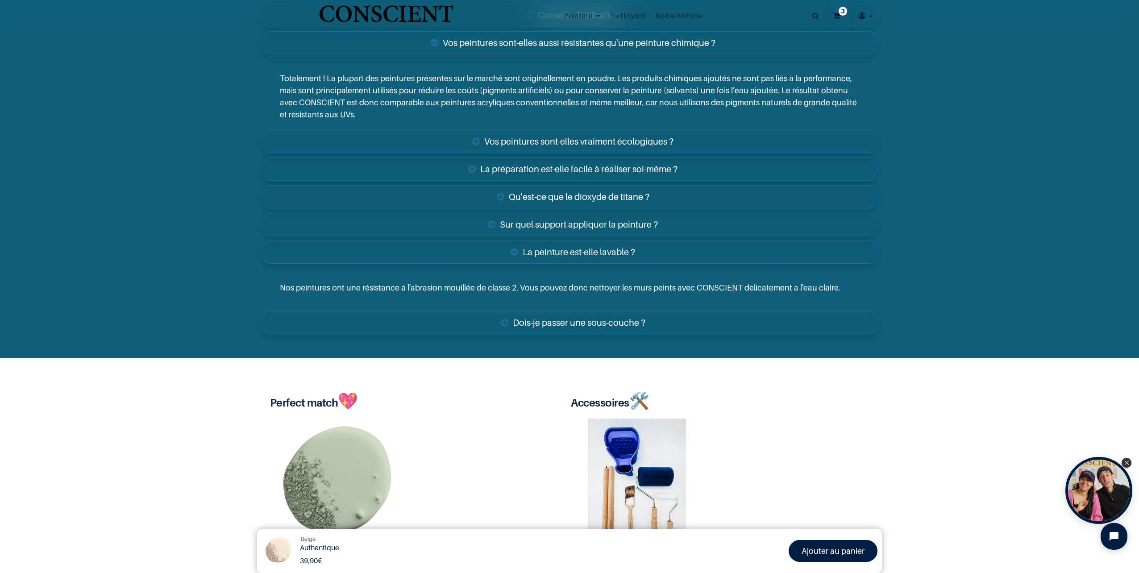
scroll to position [2168, 0]
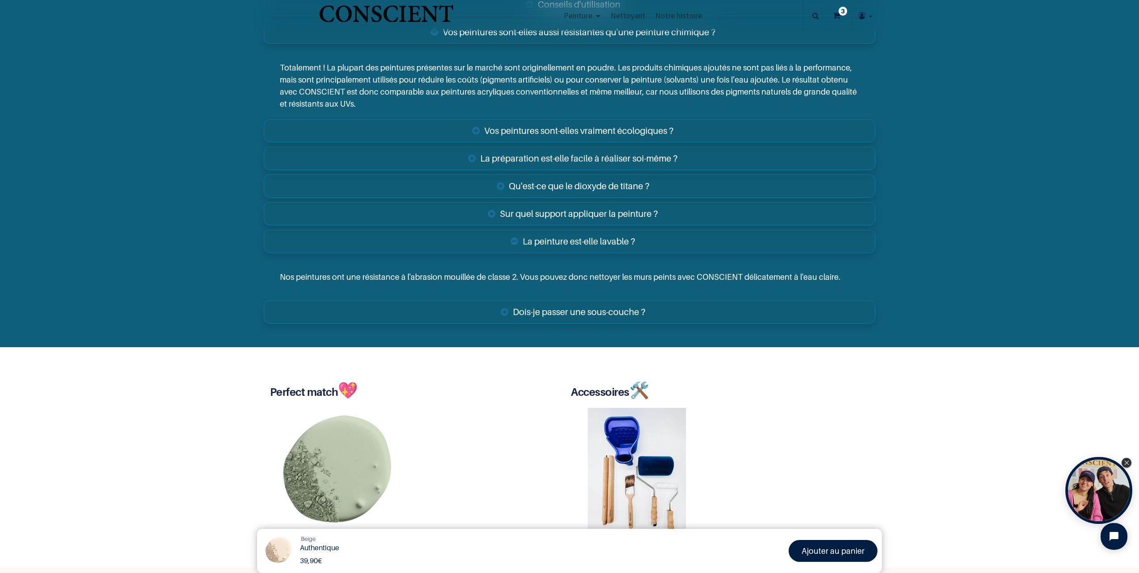
click at [527, 316] on link "Dois-je passer une sous-couche ?" at bounding box center [569, 311] width 611 height 23
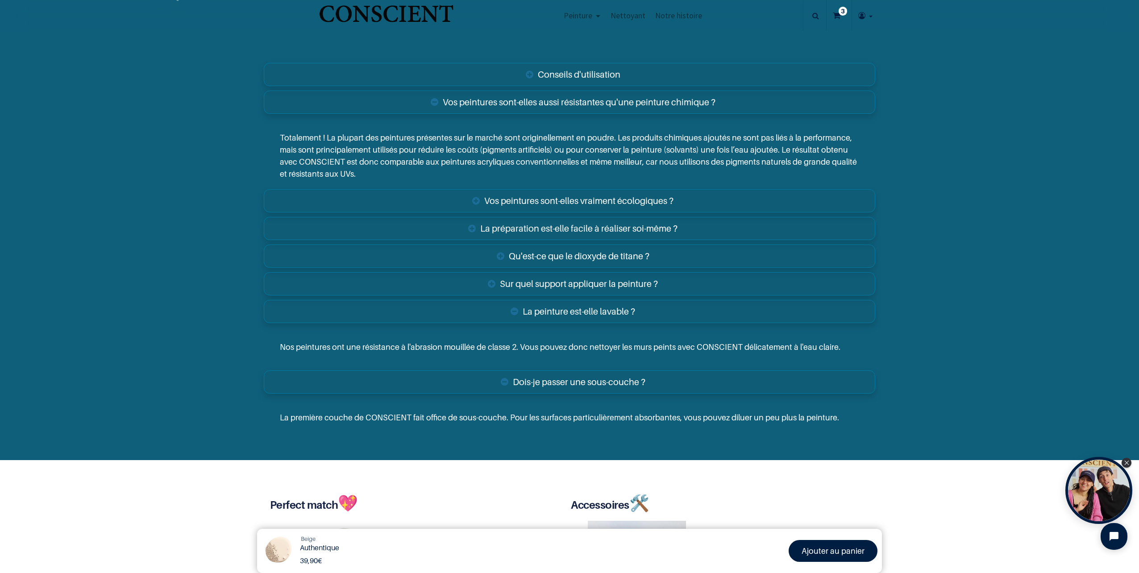
scroll to position [2009, 0]
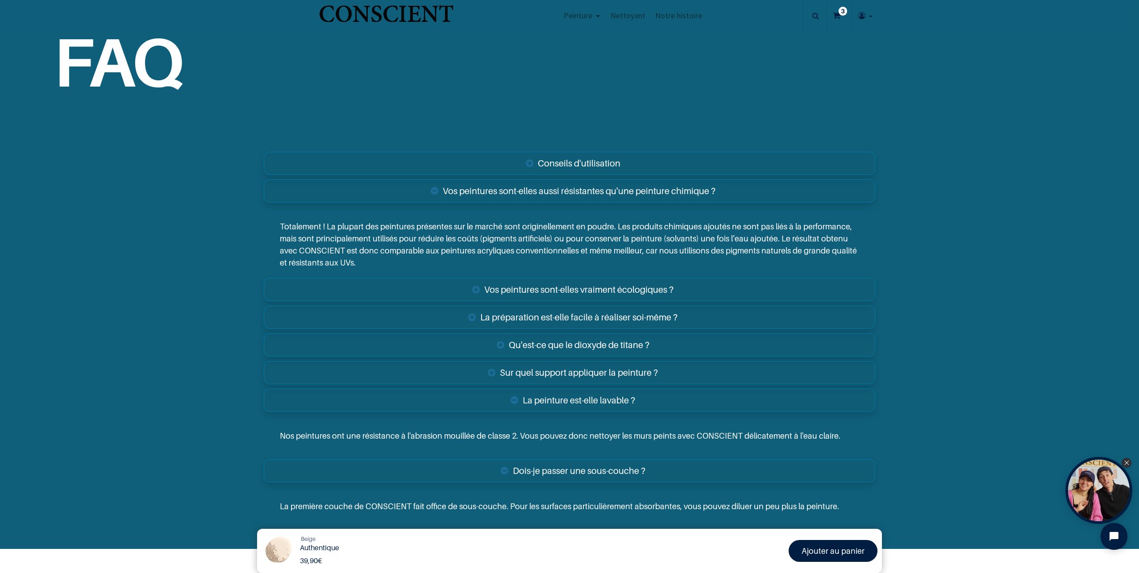
click at [545, 162] on link "Conseils d'utilisation" at bounding box center [569, 163] width 611 height 23
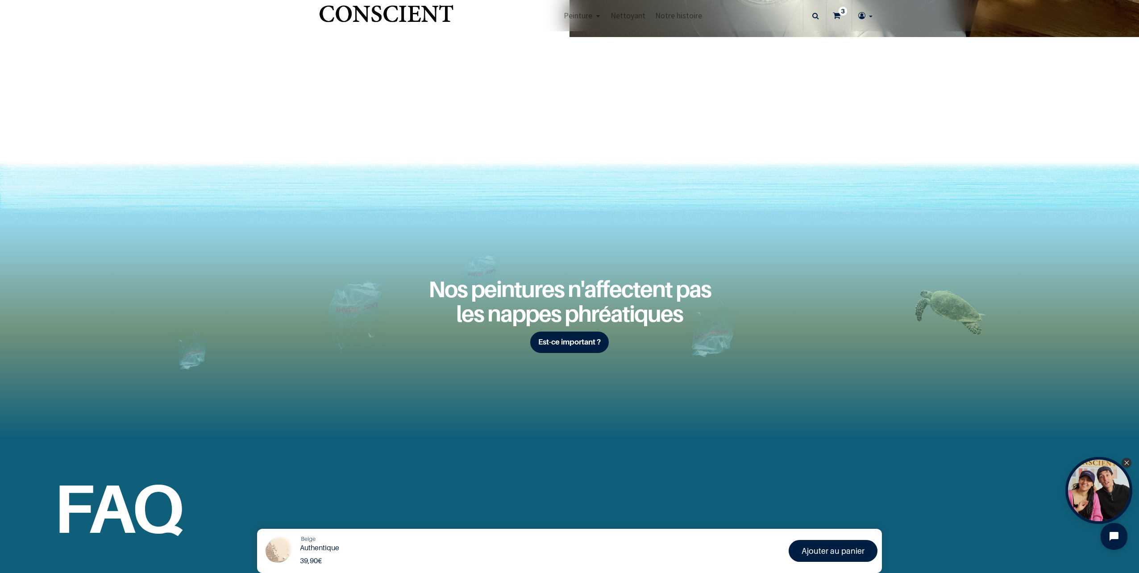
scroll to position [1339, 0]
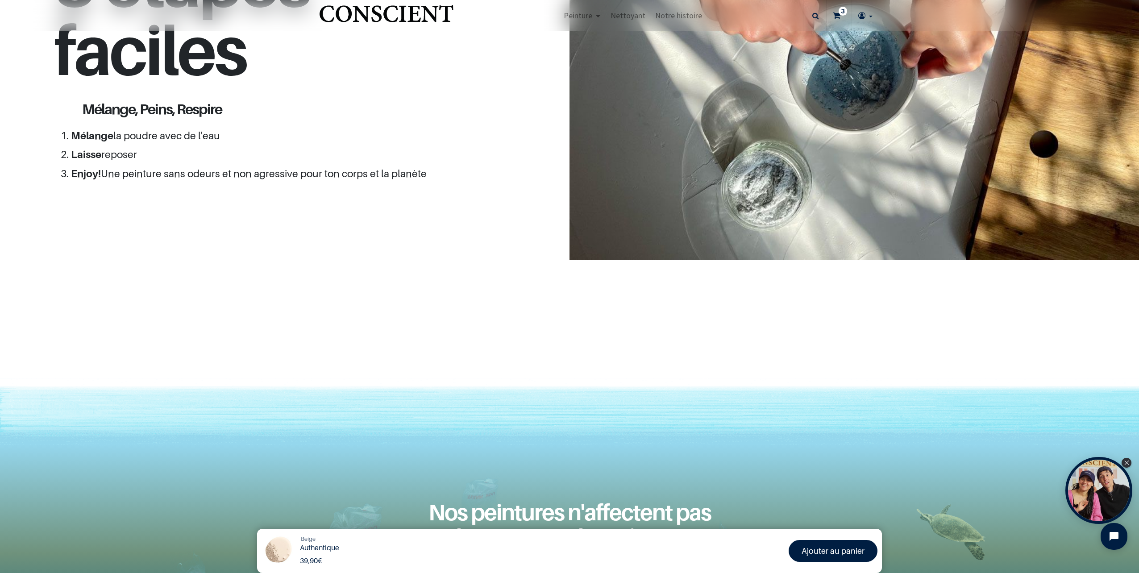
click at [842, 12] on sup "3" at bounding box center [843, 11] width 8 height 9
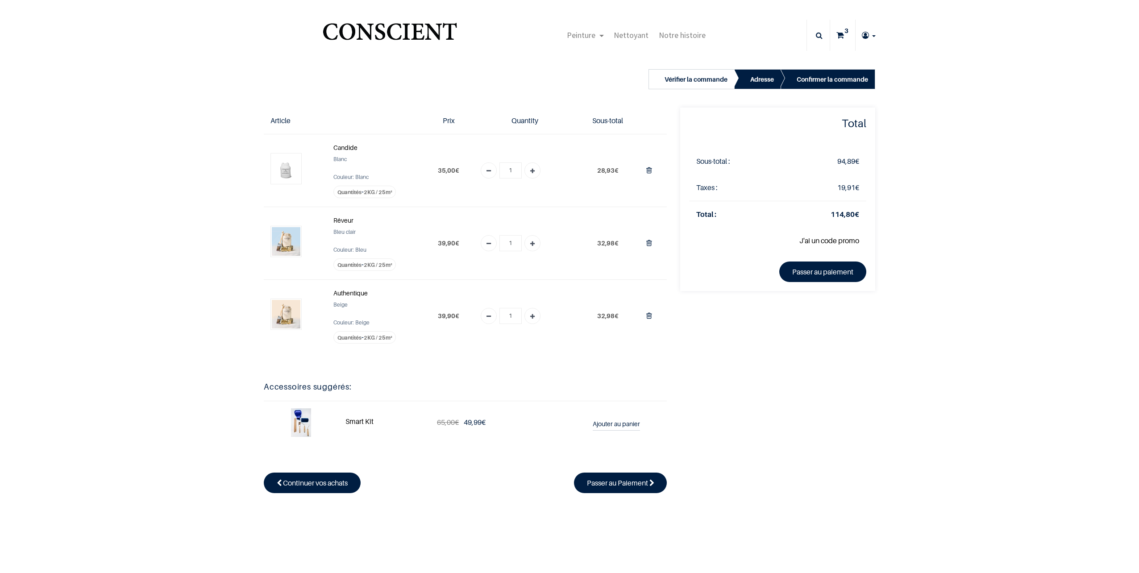
type input "[EMAIL_ADDRESS][DOMAIN_NAME]"
